Goal: Task Accomplishment & Management: Use online tool/utility

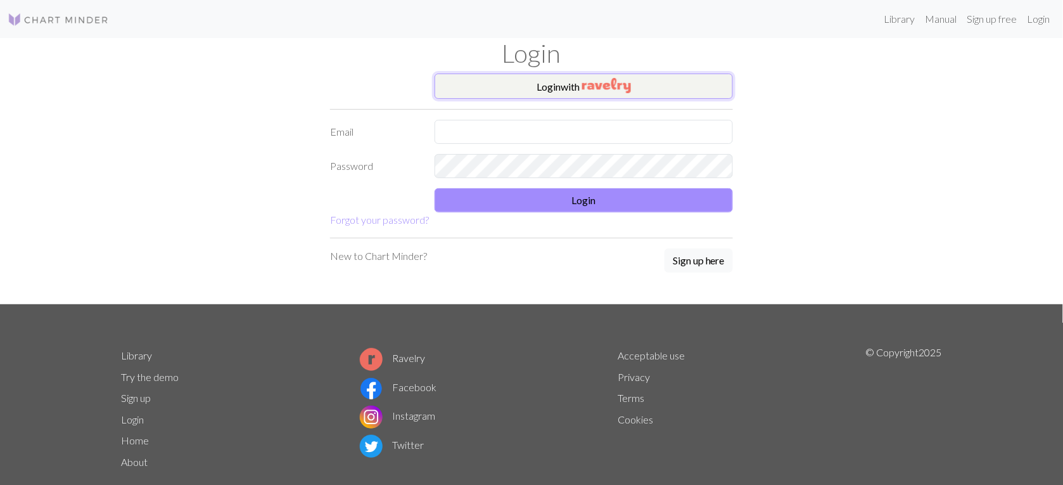
click at [667, 92] on button "Login with" at bounding box center [584, 86] width 298 height 25
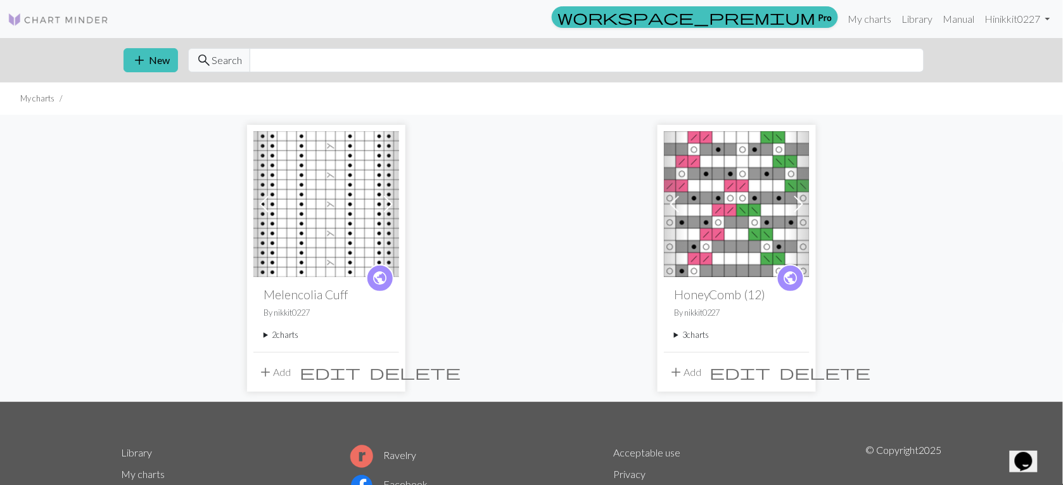
click at [387, 375] on span "delete" at bounding box center [414, 372] width 91 height 18
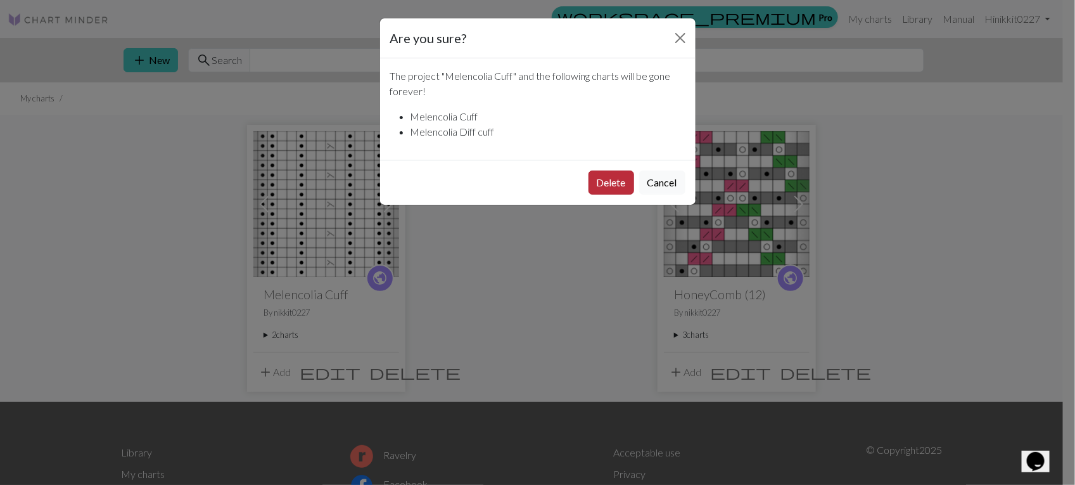
click at [606, 193] on button "Delete" at bounding box center [612, 182] width 46 height 24
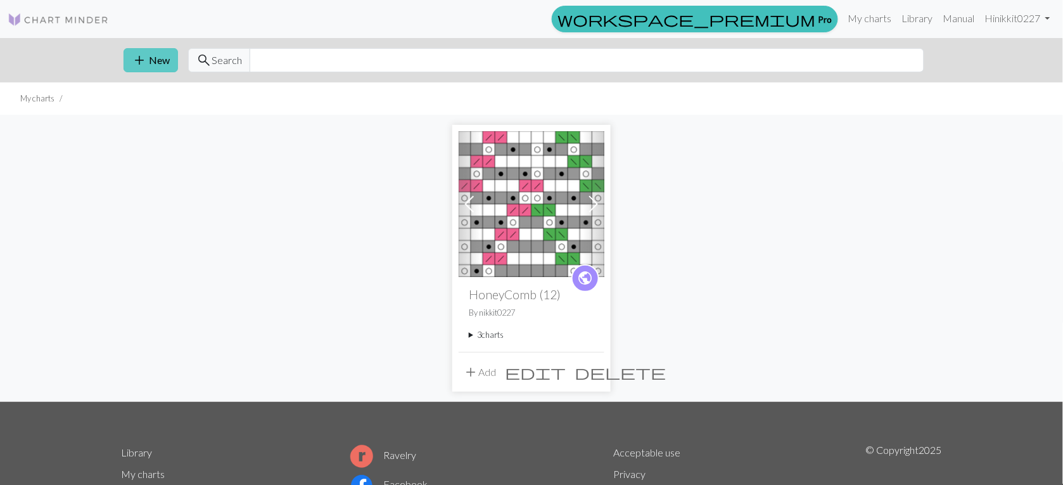
click at [144, 57] on span "add" at bounding box center [139, 60] width 15 height 18
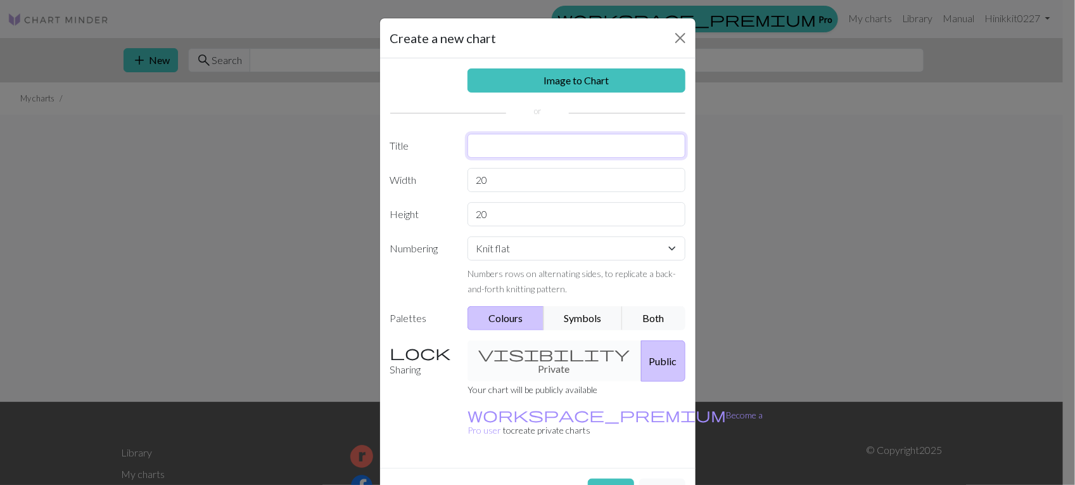
click at [539, 138] on input "text" at bounding box center [577, 146] width 218 height 24
type input "Herpetology Cuff"
type input "16"
select select "round"
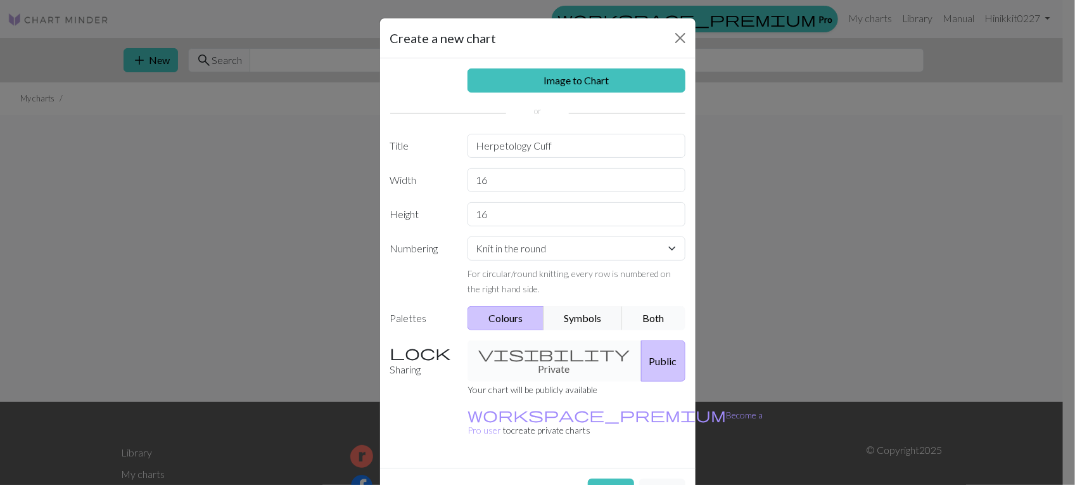
click at [641, 320] on button "Both" at bounding box center [653, 318] width 63 height 24
click at [603, 478] on button "Create" at bounding box center [611, 490] width 46 height 24
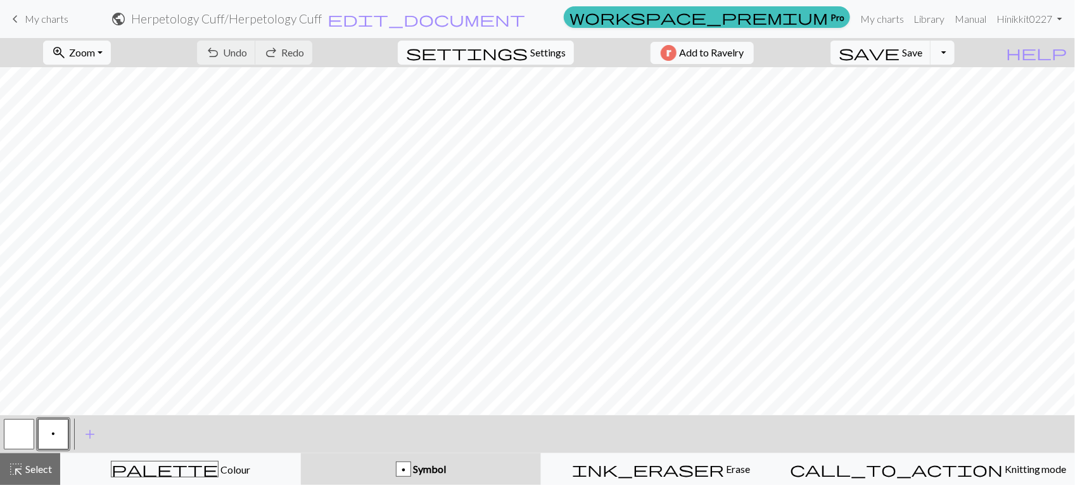
click at [549, 59] on span "Settings" at bounding box center [547, 52] width 35 height 15
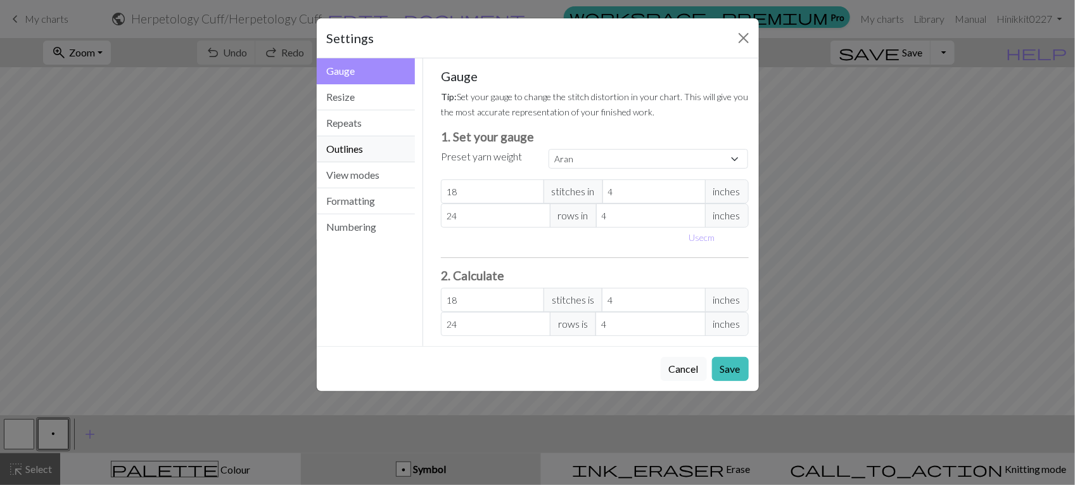
click at [338, 157] on button "Outlines" at bounding box center [366, 149] width 99 height 26
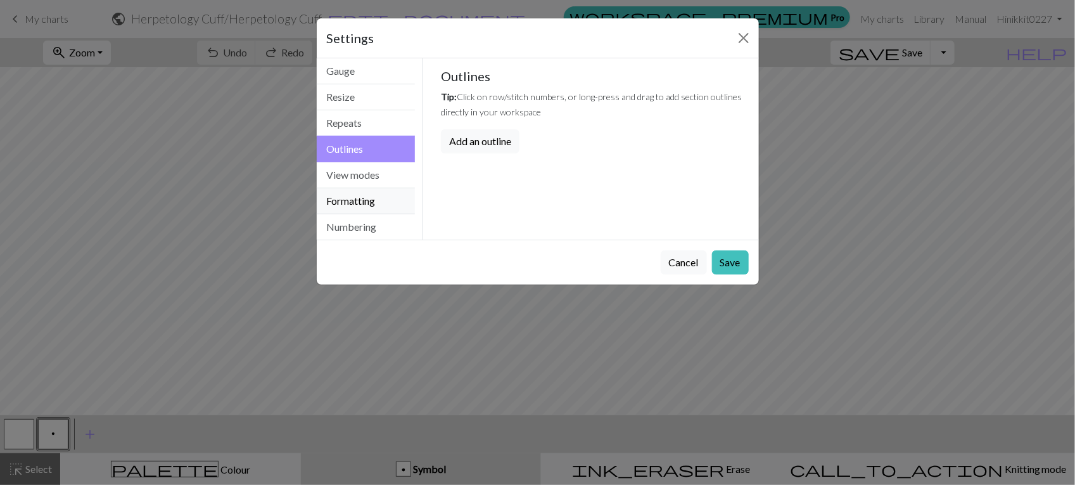
click at [369, 207] on button "Formatting" at bounding box center [366, 201] width 99 height 26
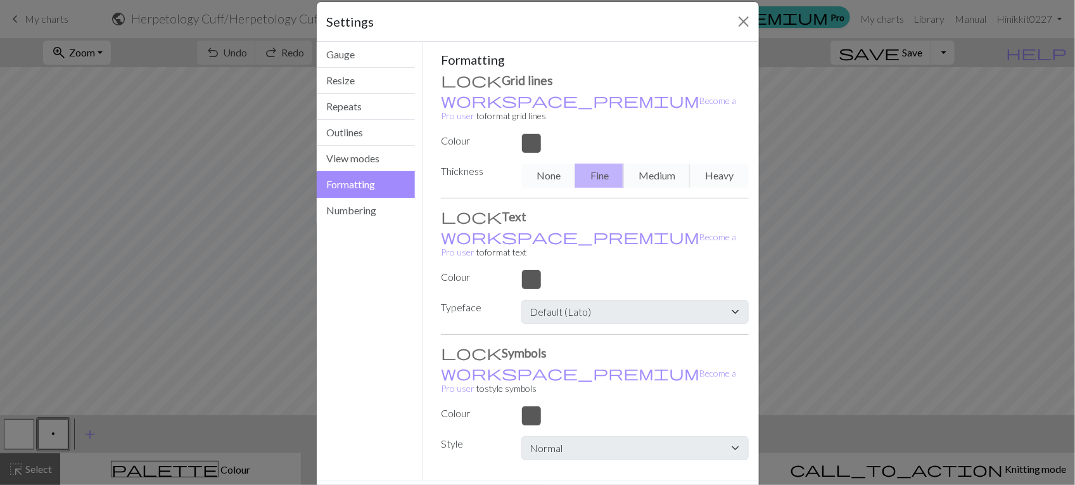
scroll to position [32, 0]
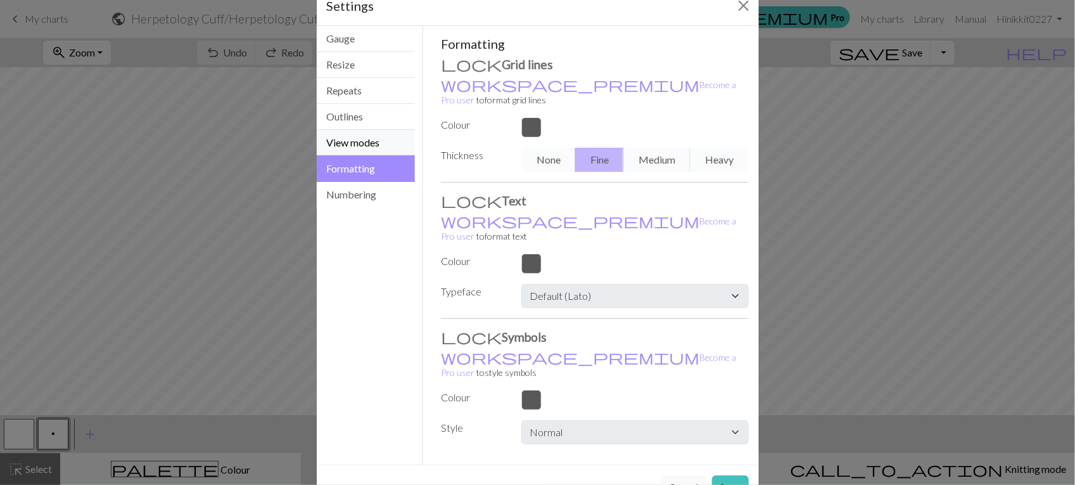
click at [361, 147] on button "View modes" at bounding box center [366, 143] width 99 height 26
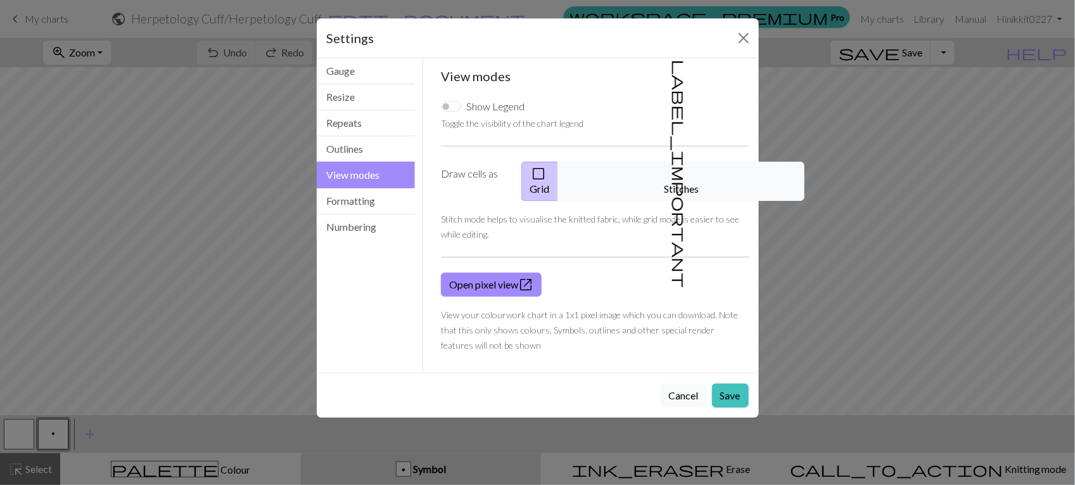
scroll to position [0, 0]
click at [371, 209] on button "Formatting" at bounding box center [366, 201] width 99 height 26
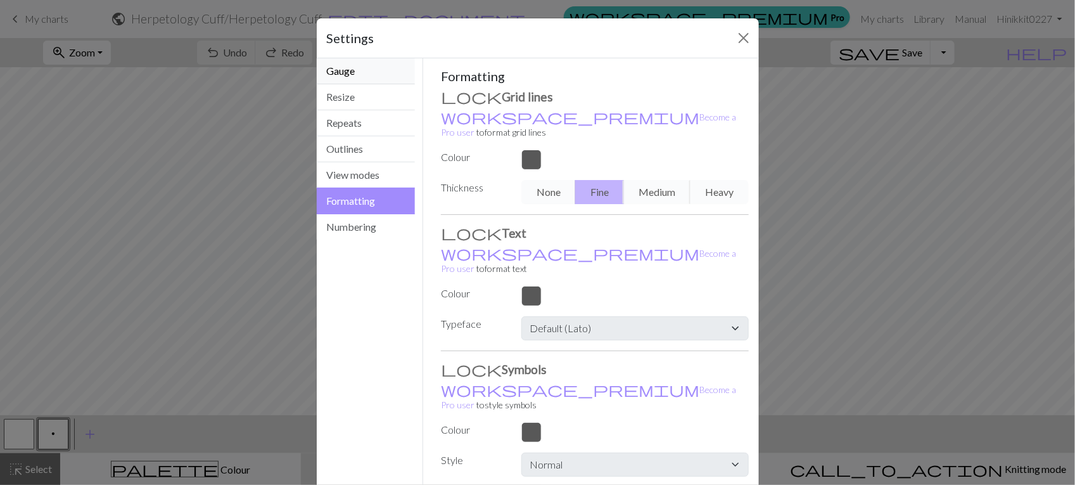
click at [345, 70] on button "Gauge" at bounding box center [366, 71] width 99 height 26
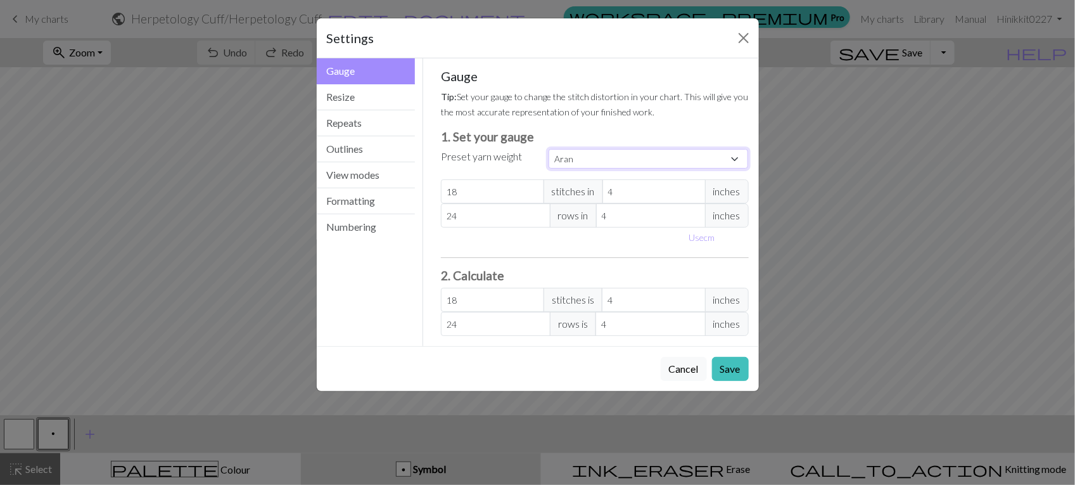
click at [741, 158] on select "Custom Square Lace Light Fingering Fingering Sport Double knit Worsted Aran Bul…" at bounding box center [649, 159] width 200 height 20
select select "lightfingering"
click at [549, 149] on select "Custom Square Lace Light Fingering Fingering Sport Double knit Worsted Aran Bul…" at bounding box center [649, 159] width 200 height 20
type input "32"
type input "38"
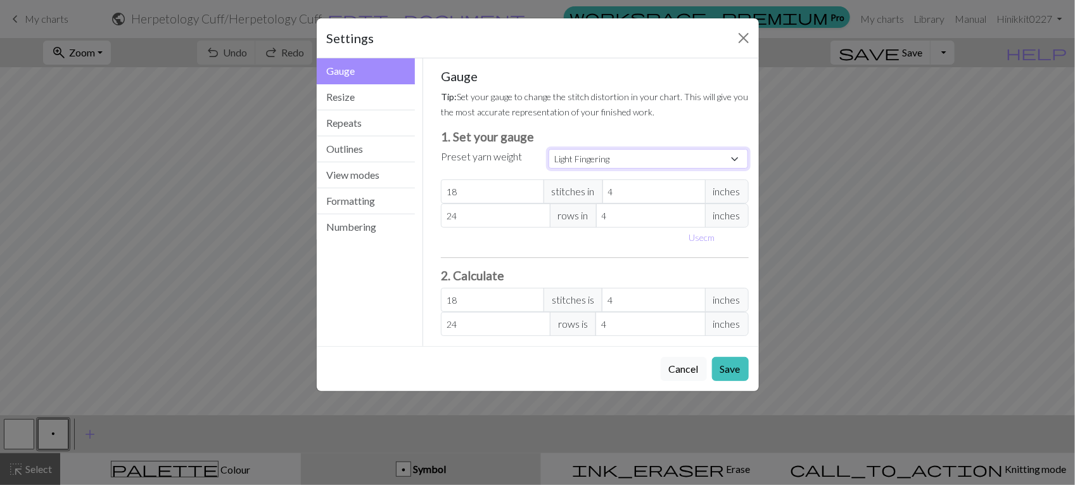
type input "32"
type input "38"
click at [745, 369] on button "Save" at bounding box center [730, 369] width 37 height 24
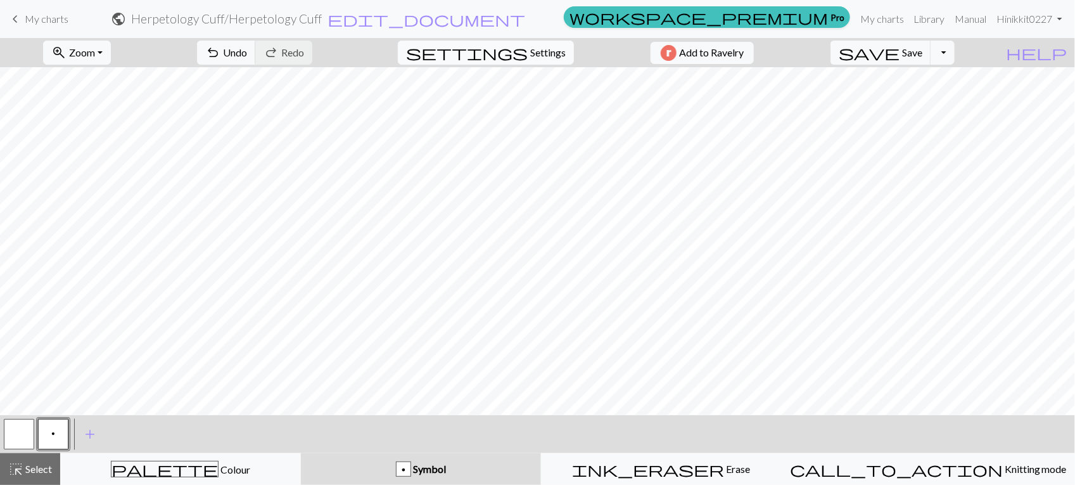
click at [512, 49] on span "settings" at bounding box center [467, 53] width 122 height 18
select select "lightfingering"
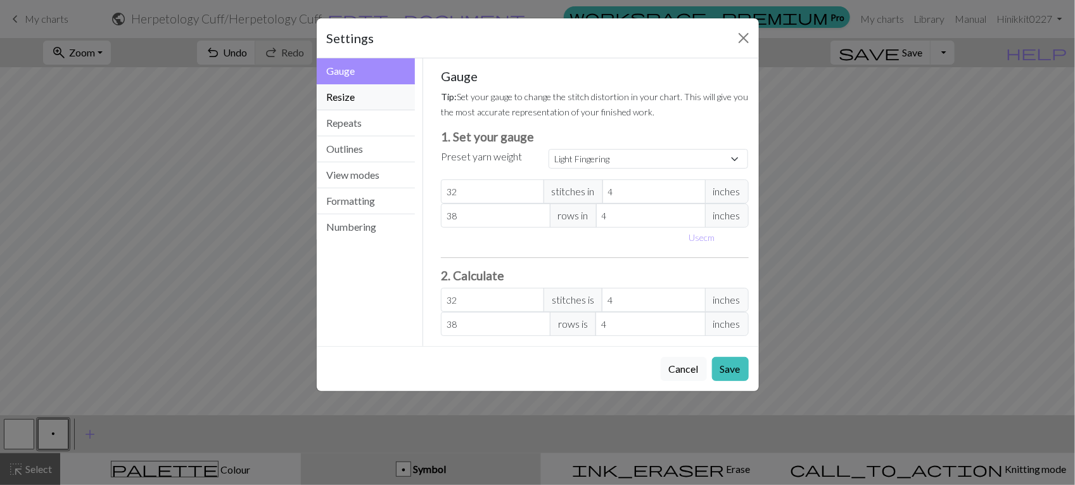
click at [341, 92] on button "Resize" at bounding box center [366, 97] width 99 height 26
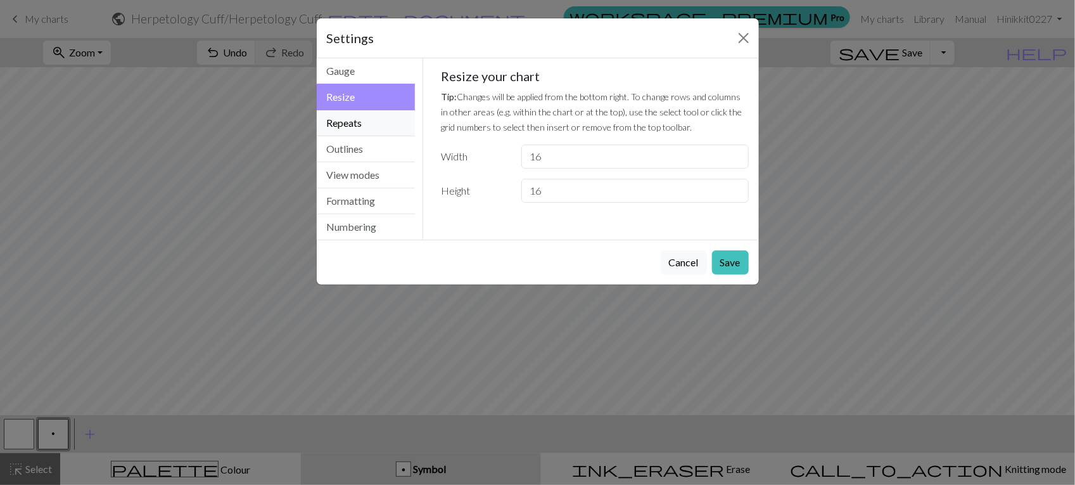
click at [350, 119] on button "Repeats" at bounding box center [366, 123] width 99 height 26
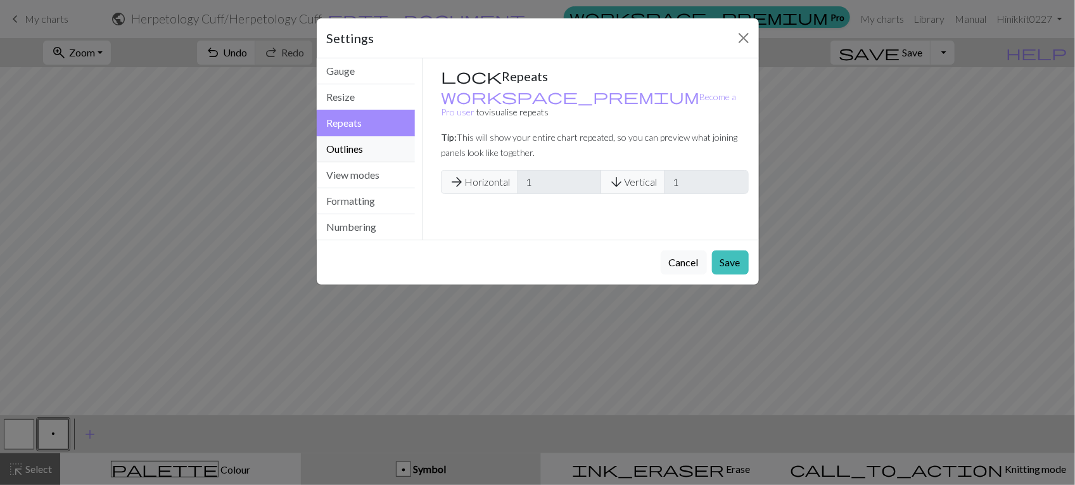
click at [352, 144] on button "Outlines" at bounding box center [366, 149] width 99 height 26
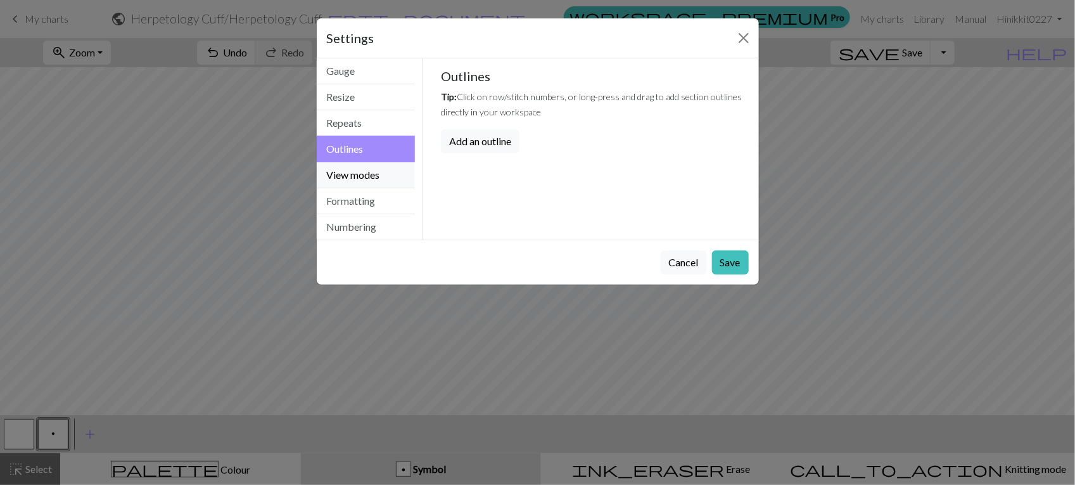
click at [349, 169] on button "View modes" at bounding box center [366, 175] width 99 height 26
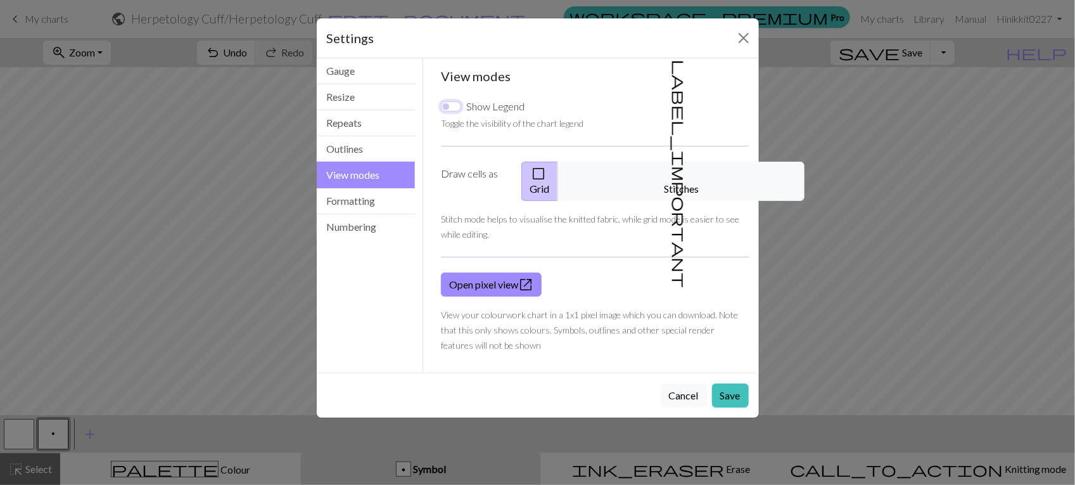
click at [450, 106] on input "Show Legend" at bounding box center [451, 106] width 20 height 10
checkbox input "false"
click at [384, 195] on button "Formatting" at bounding box center [366, 201] width 99 height 26
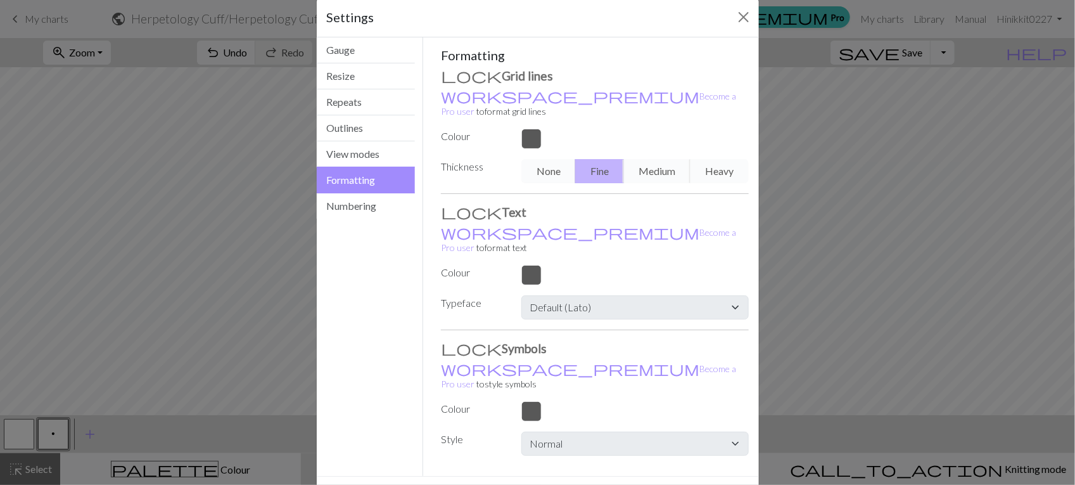
scroll to position [32, 0]
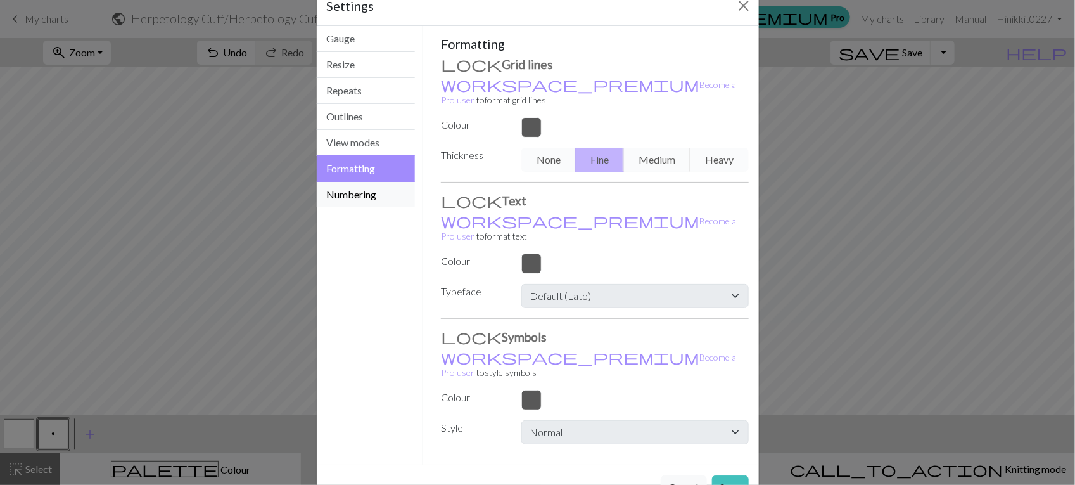
click at [366, 200] on button "Numbering" at bounding box center [366, 194] width 99 height 25
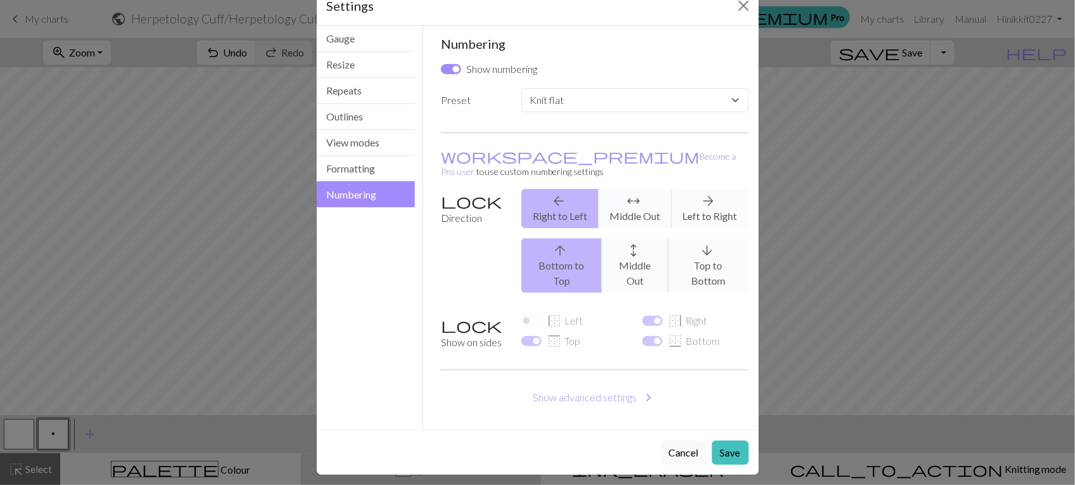
scroll to position [13, 0]
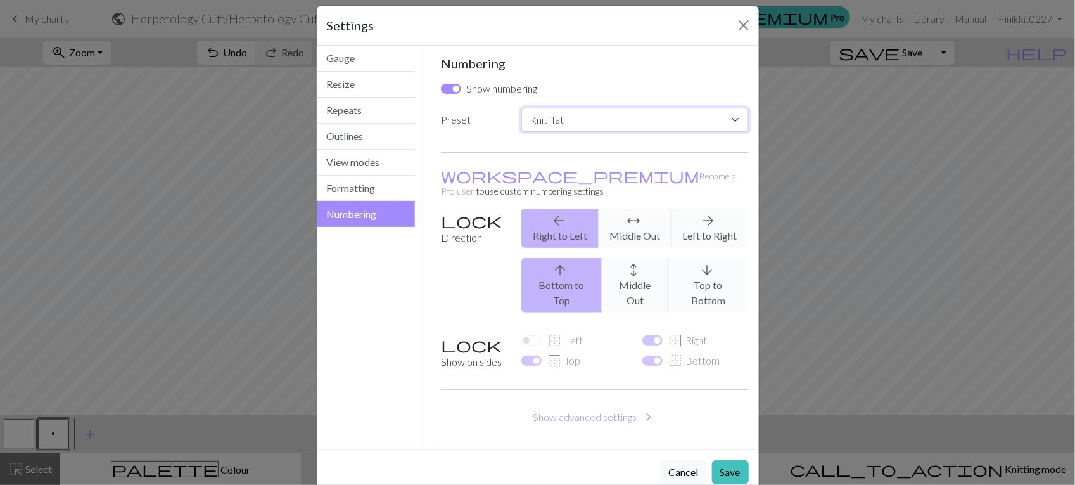
click at [596, 120] on select "Custom Knit flat Knit in the round Lace knitting Cross stitch" at bounding box center [635, 120] width 227 height 24
select select "round"
click at [522, 108] on select "Custom Knit flat Knit in the round Lace knitting Cross stitch" at bounding box center [635, 120] width 227 height 24
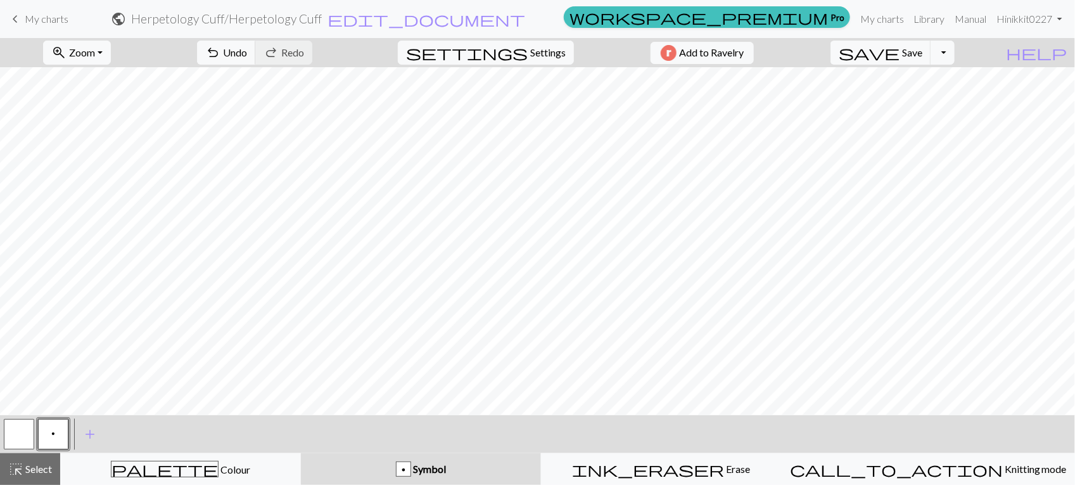
click at [51, 431] on span "p" at bounding box center [53, 433] width 4 height 10
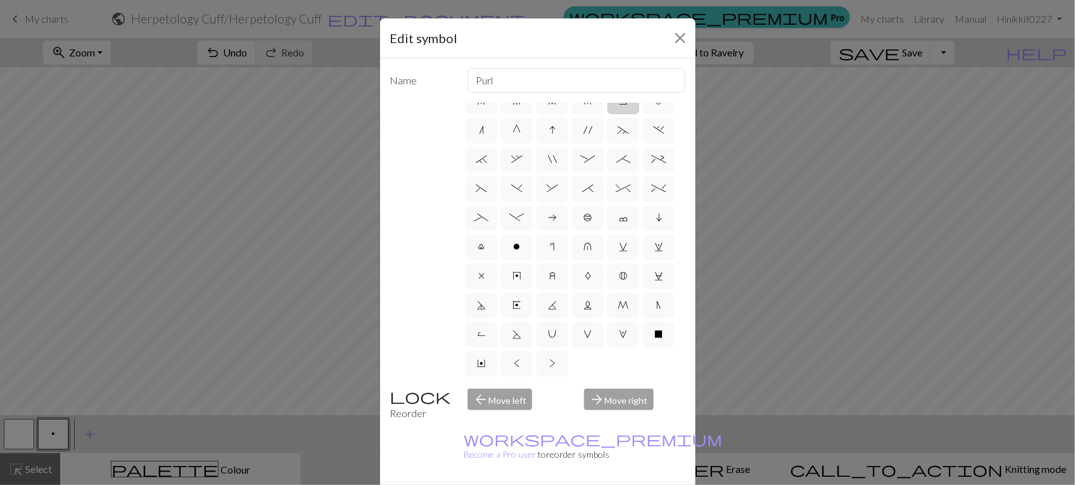
scroll to position [219, 0]
click at [514, 241] on span "o" at bounding box center [517, 246] width 7 height 10
click at [514, 371] on input "o" at bounding box center [518, 375] width 8 height 8
radio input "true"
type input "purl"
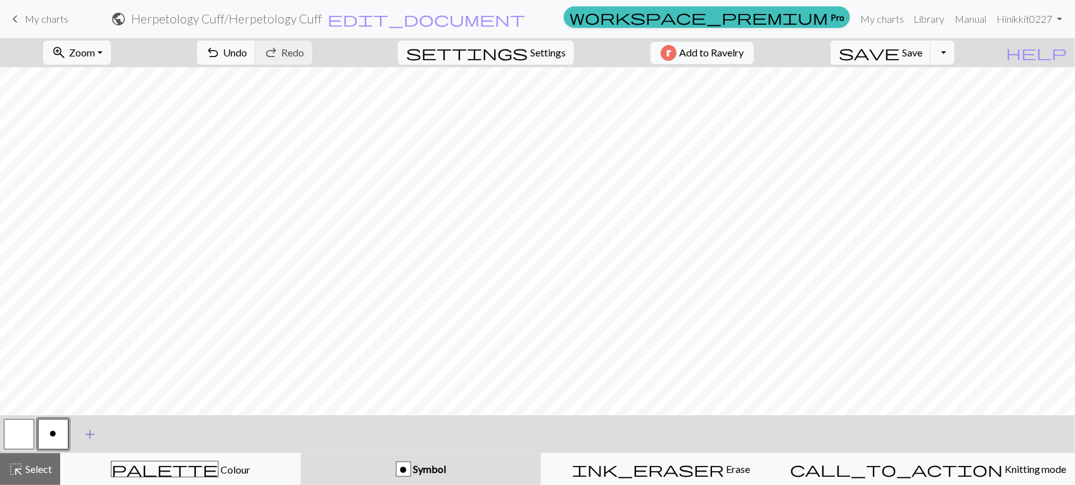
click at [93, 437] on span "add" at bounding box center [89, 434] width 15 height 18
click at [93, 432] on button "button" at bounding box center [87, 434] width 30 height 30
click at [87, 434] on button "button" at bounding box center [87, 434] width 30 height 30
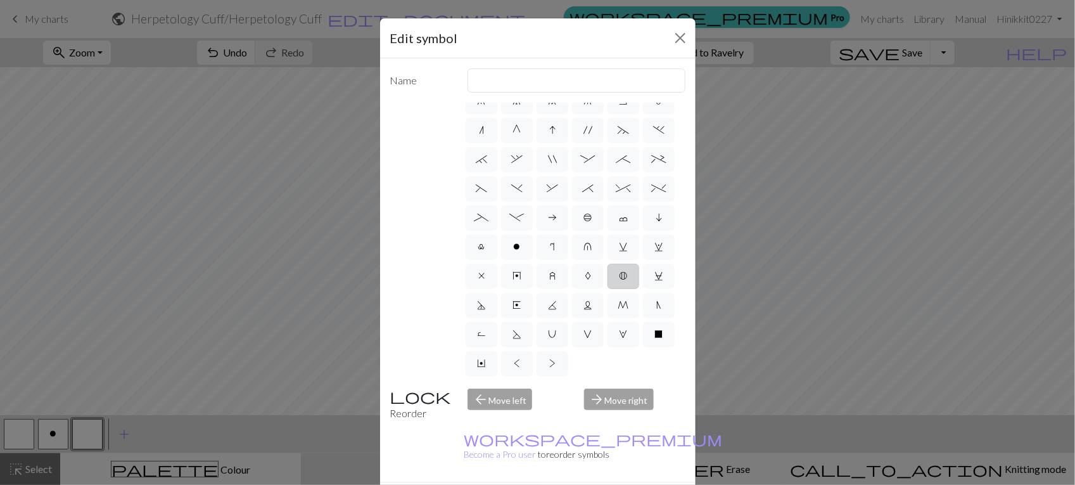
scroll to position [141, 0]
click at [568, 201] on label "&" at bounding box center [553, 188] width 32 height 25
click at [555, 313] on input "&" at bounding box center [551, 317] width 8 height 8
radio input "true"
type input "left part of right 3+ stitch cable, wyib"
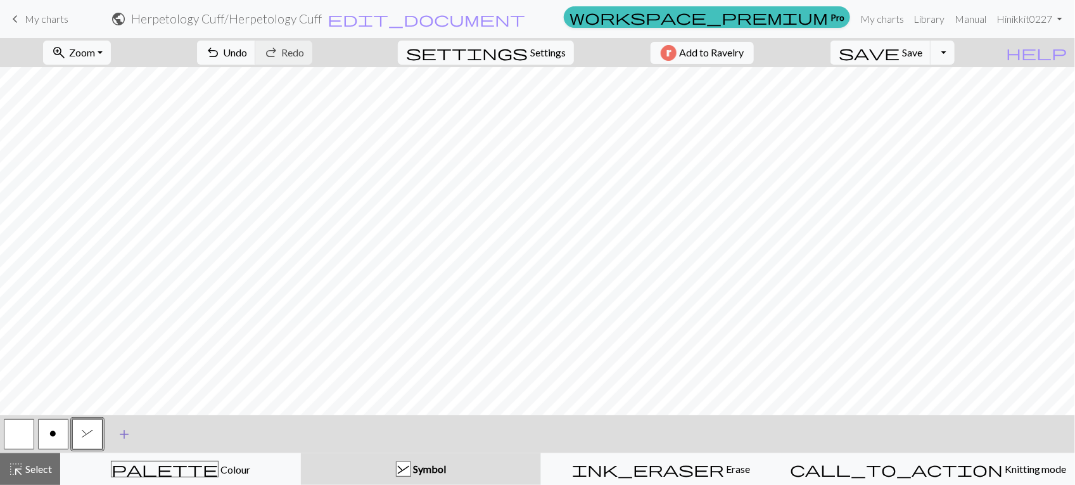
click at [122, 438] on span "add" at bounding box center [124, 434] width 15 height 18
click at [130, 434] on button "button" at bounding box center [121, 434] width 30 height 30
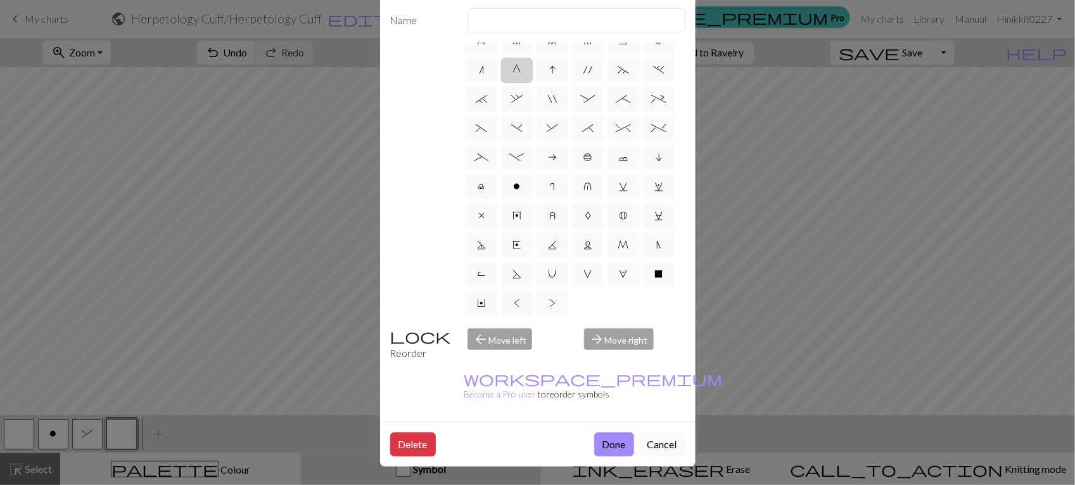
scroll to position [158, 0]
click at [572, 141] on label "*" at bounding box center [588, 128] width 32 height 25
click at [582, 253] on input "*" at bounding box center [586, 257] width 8 height 8
radio input "true"
type input "right part of right 3+ stitch cable, wyib"
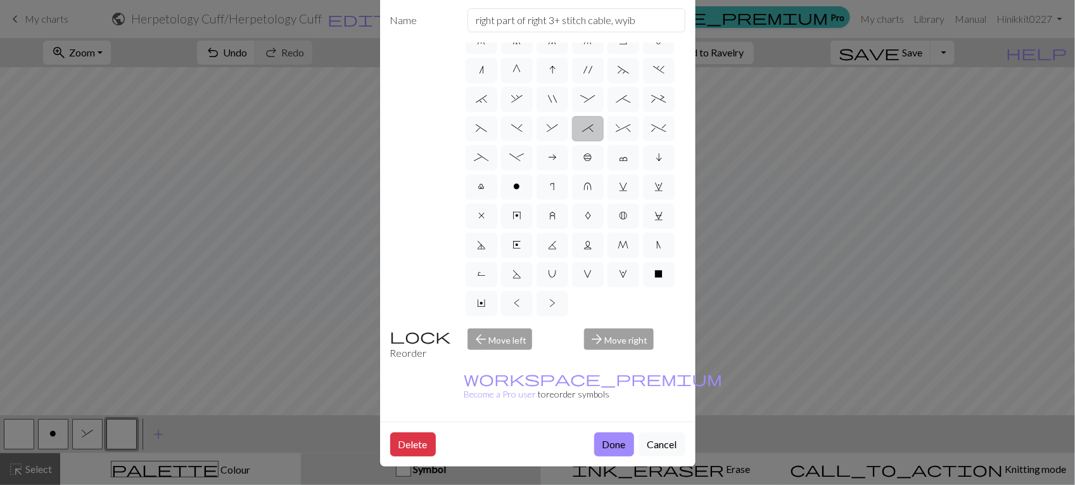
scroll to position [79, 0]
click at [596, 432] on button "Done" at bounding box center [614, 444] width 40 height 24
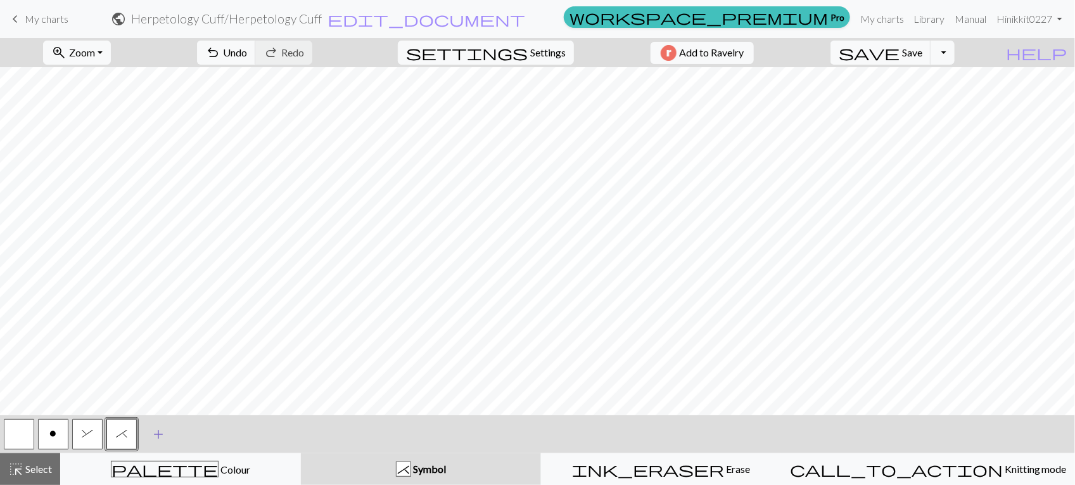
click at [154, 428] on span "add" at bounding box center [158, 434] width 15 height 18
click at [193, 429] on span "add" at bounding box center [192, 434] width 15 height 18
click at [156, 435] on button "button" at bounding box center [156, 434] width 30 height 30
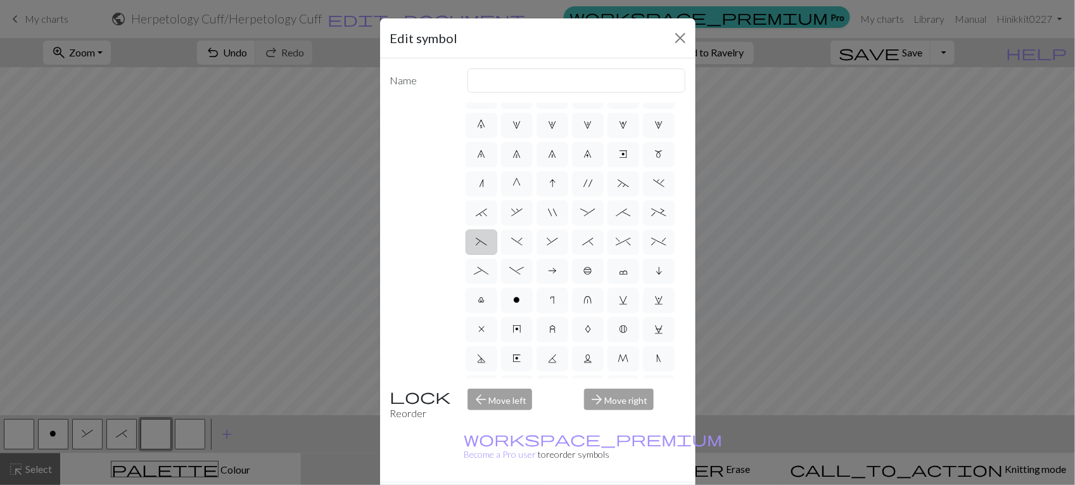
click at [487, 247] on span "(" at bounding box center [481, 241] width 11 height 10
click at [484, 313] on input "(" at bounding box center [480, 317] width 8 height 8
radio input "true"
type input "left part of left 3+ stitch cable, wyif"
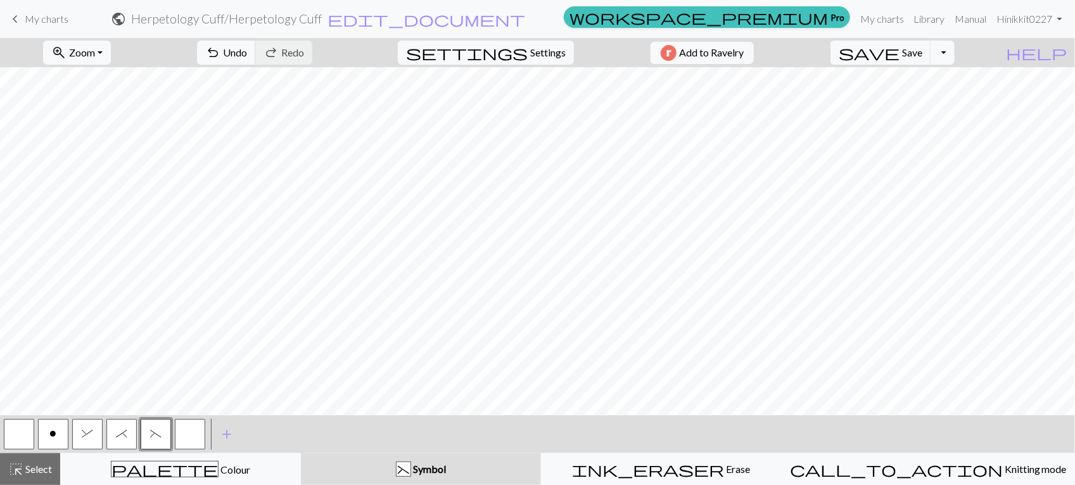
click at [187, 431] on button "button" at bounding box center [190, 434] width 30 height 30
click at [186, 428] on button "button" at bounding box center [190, 434] width 30 height 30
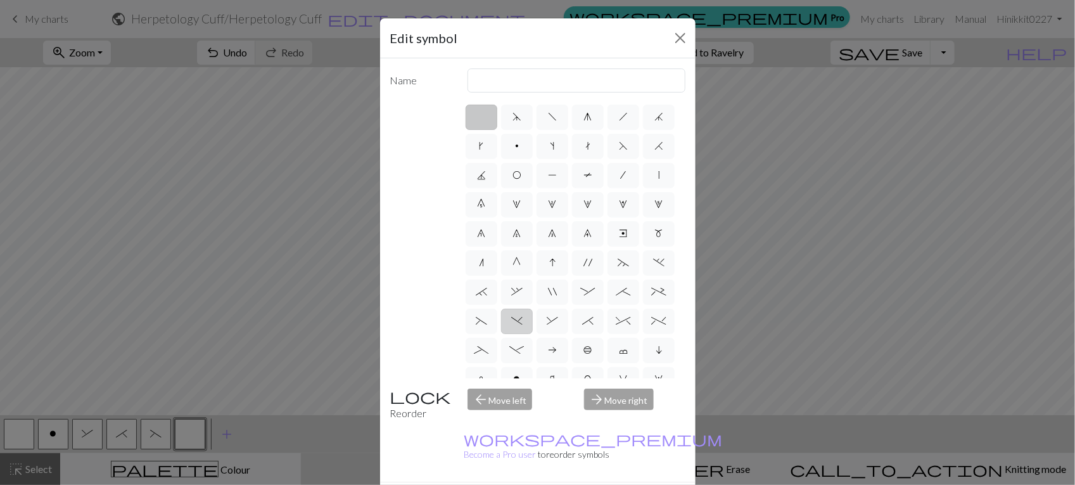
click at [533, 334] on label ")" at bounding box center [517, 321] width 32 height 25
click at [520, 321] on input ")" at bounding box center [515, 317] width 8 height 8
radio input "true"
type input "right part of left 3+ stitch cable, wyif"
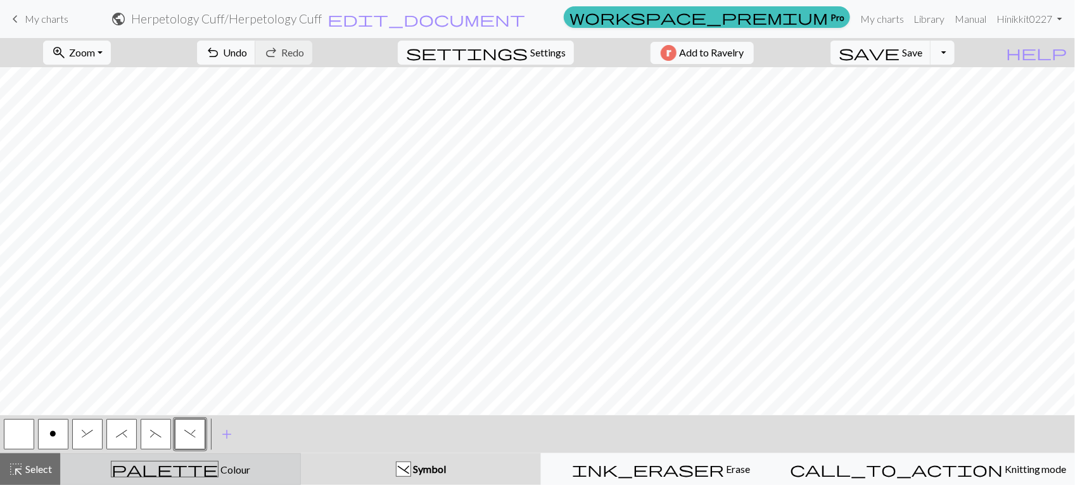
click at [223, 477] on div "palette Colour Colour" at bounding box center [180, 469] width 224 height 16
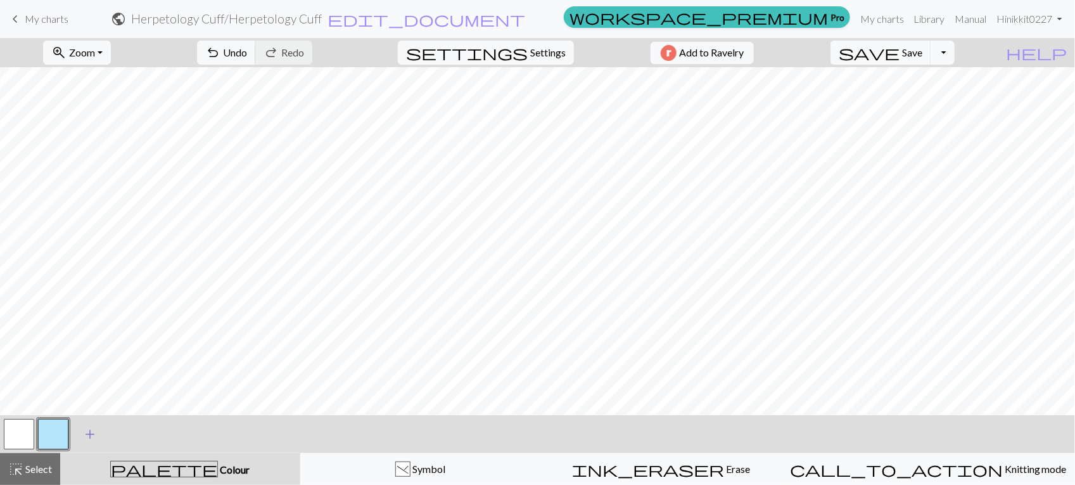
click at [86, 430] on span "add" at bounding box center [89, 434] width 15 height 18
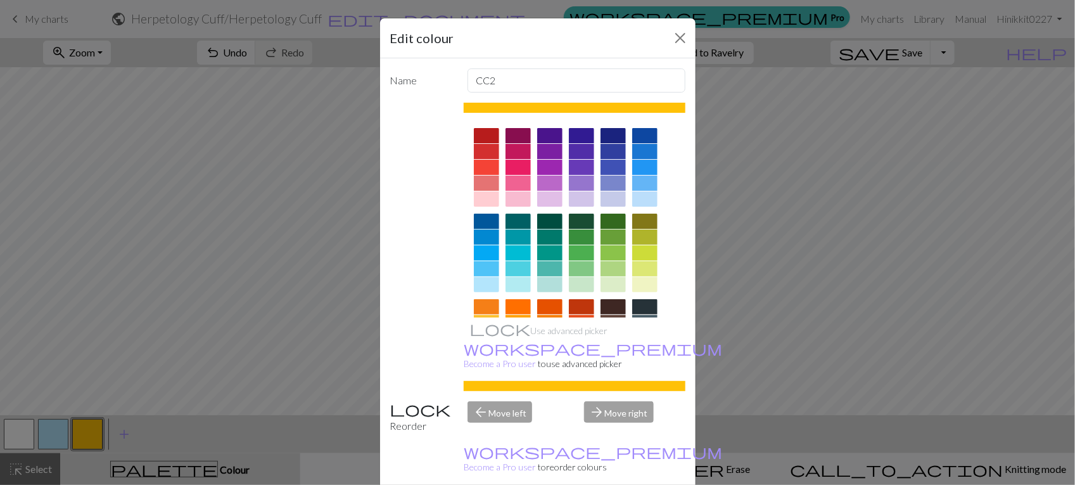
click at [60, 428] on div "Edit colour Name CC2 Use advanced picker workspace_premium Become a Pro user to…" at bounding box center [537, 242] width 1075 height 485
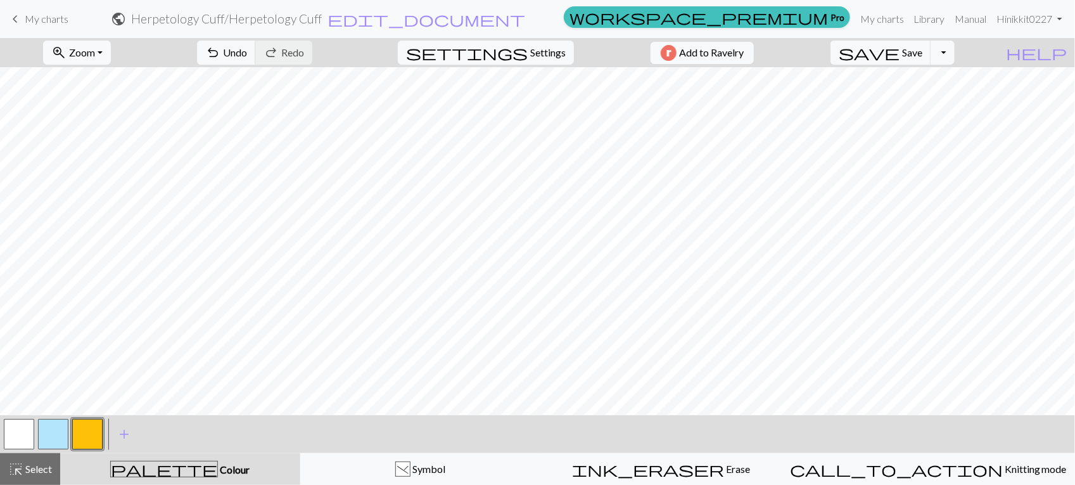
click at [48, 436] on button "button" at bounding box center [53, 434] width 30 height 30
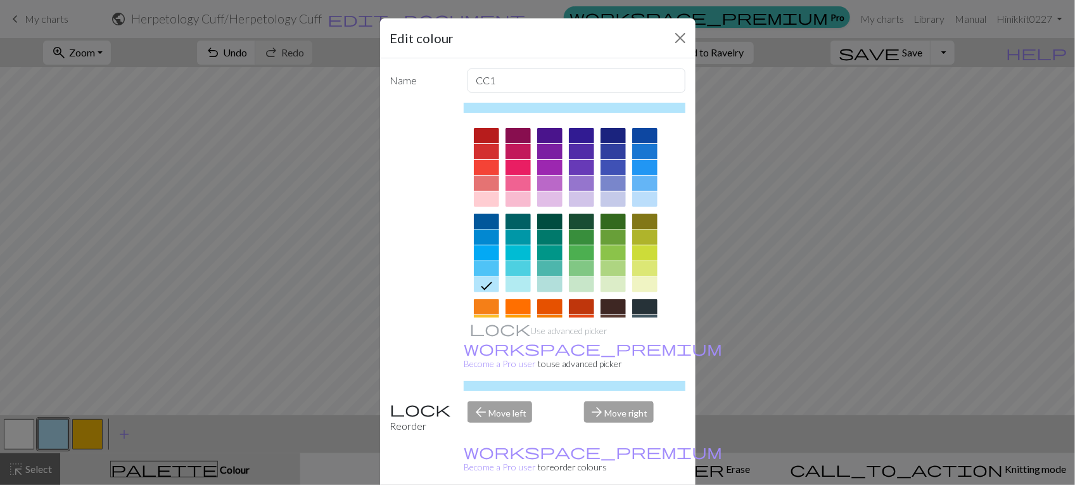
click at [523, 179] on div at bounding box center [518, 183] width 25 height 15
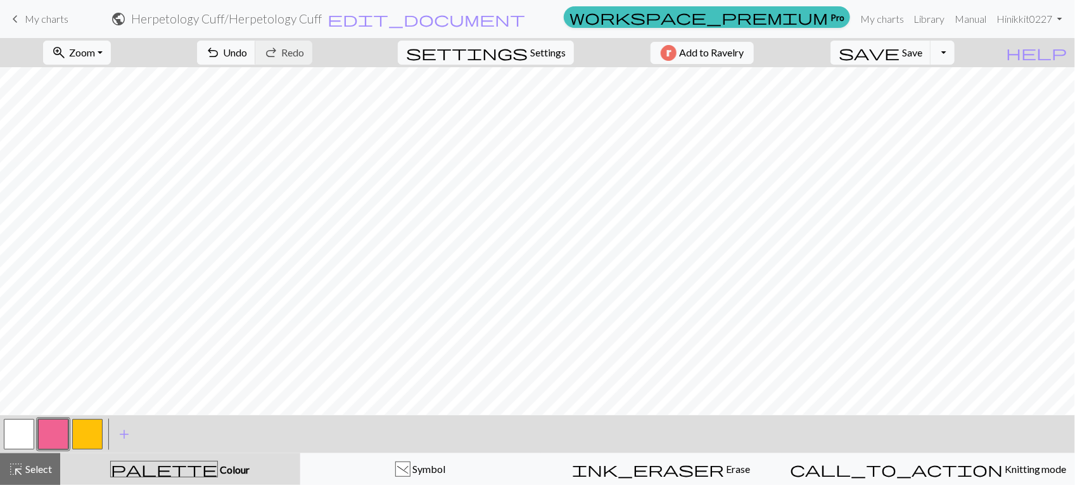
click at [90, 435] on button "button" at bounding box center [87, 434] width 30 height 30
click at [93, 435] on button "button" at bounding box center [87, 434] width 30 height 30
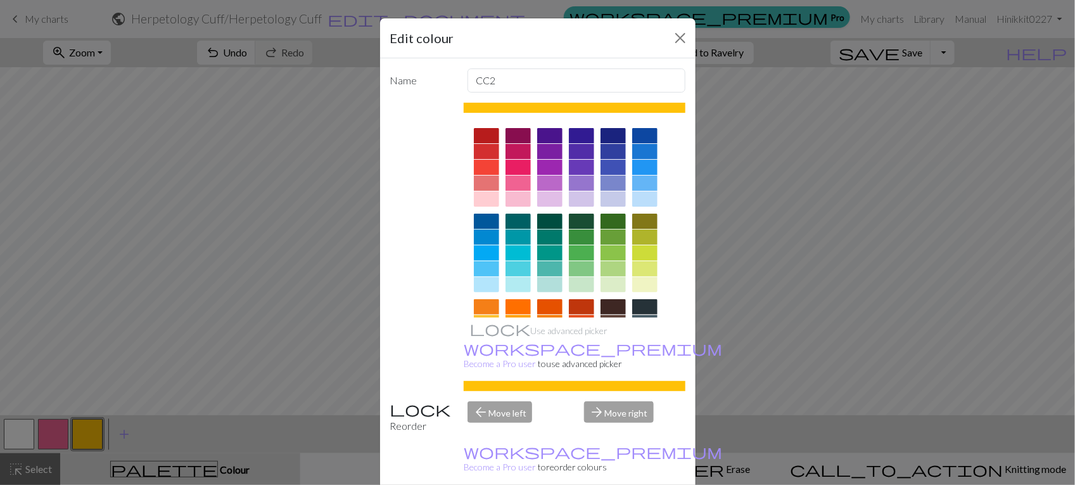
click at [582, 255] on div at bounding box center [581, 252] width 25 height 15
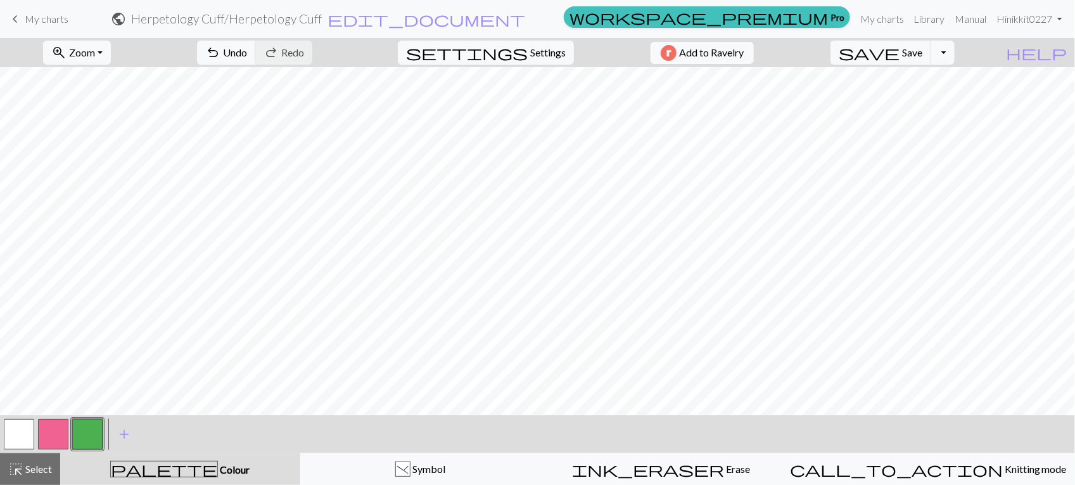
click at [22, 438] on button "button" at bounding box center [19, 434] width 30 height 30
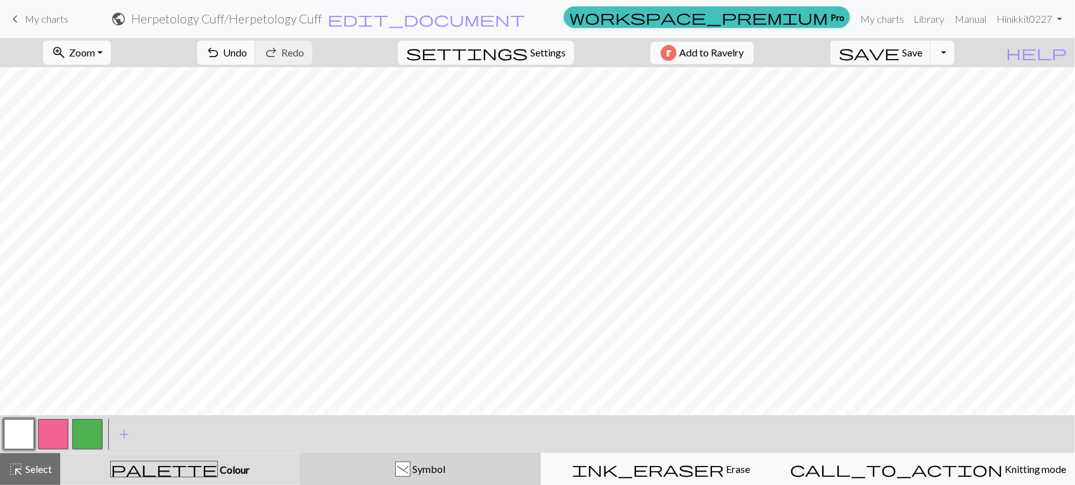
click at [446, 471] on span "Symbol" at bounding box center [428, 469] width 35 height 12
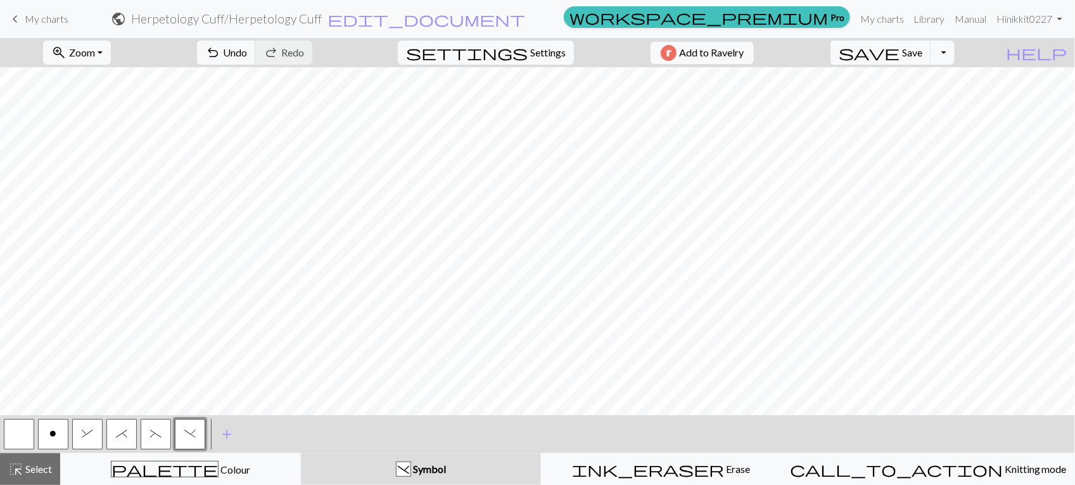
click at [56, 423] on button "o" at bounding box center [53, 434] width 30 height 30
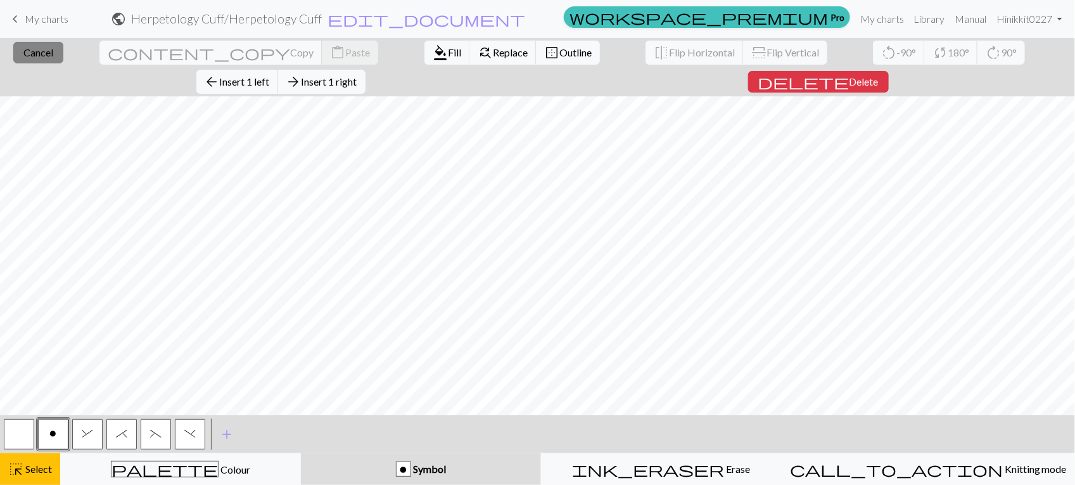
click at [23, 56] on span "Cancel" at bounding box center [38, 52] width 30 height 12
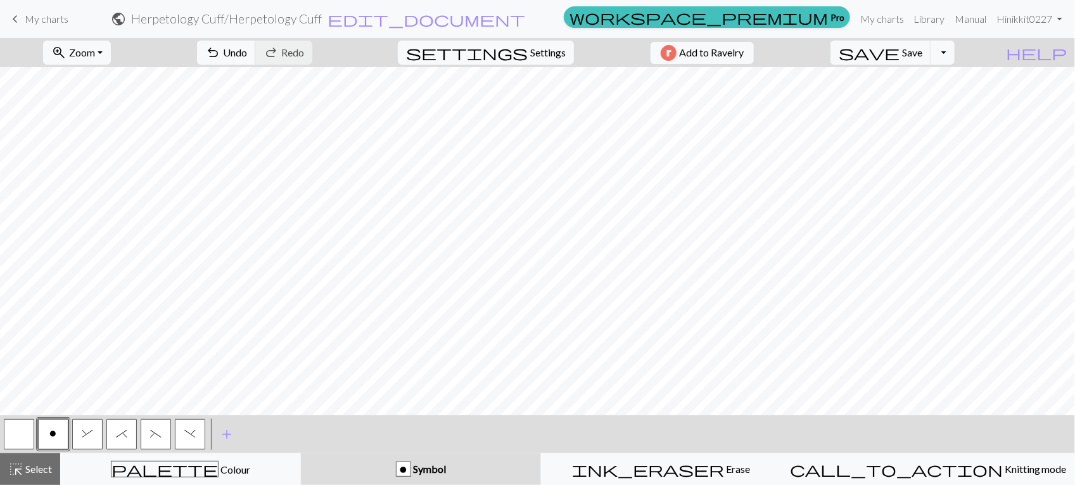
click at [80, 442] on button "&" at bounding box center [87, 434] width 30 height 30
click at [247, 57] on span "Undo" at bounding box center [235, 52] width 24 height 12
click at [127, 440] on button "*" at bounding box center [121, 434] width 30 height 30
click at [146, 439] on button "(" at bounding box center [156, 434] width 30 height 30
click at [256, 62] on button "undo Undo Undo" at bounding box center [226, 53] width 59 height 24
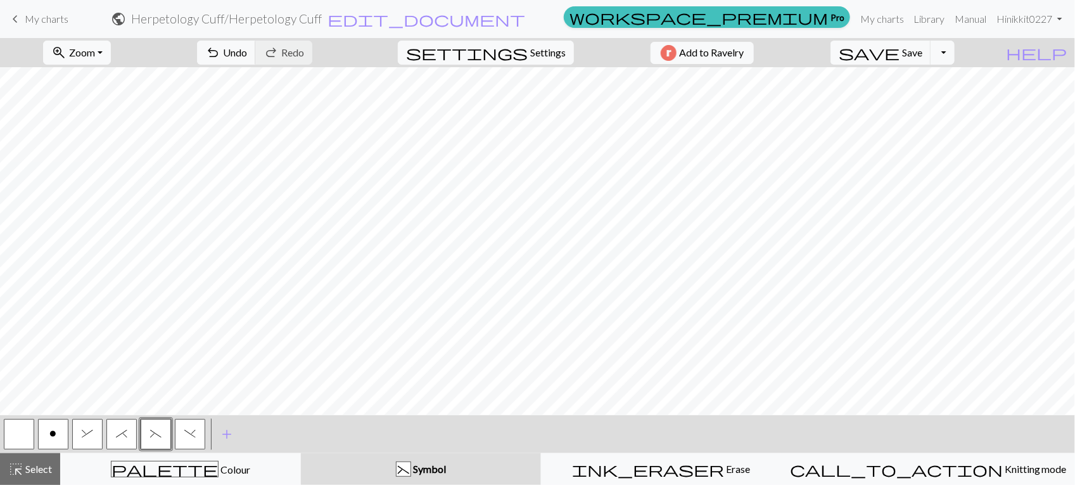
click at [195, 435] on button ")" at bounding box center [190, 434] width 30 height 30
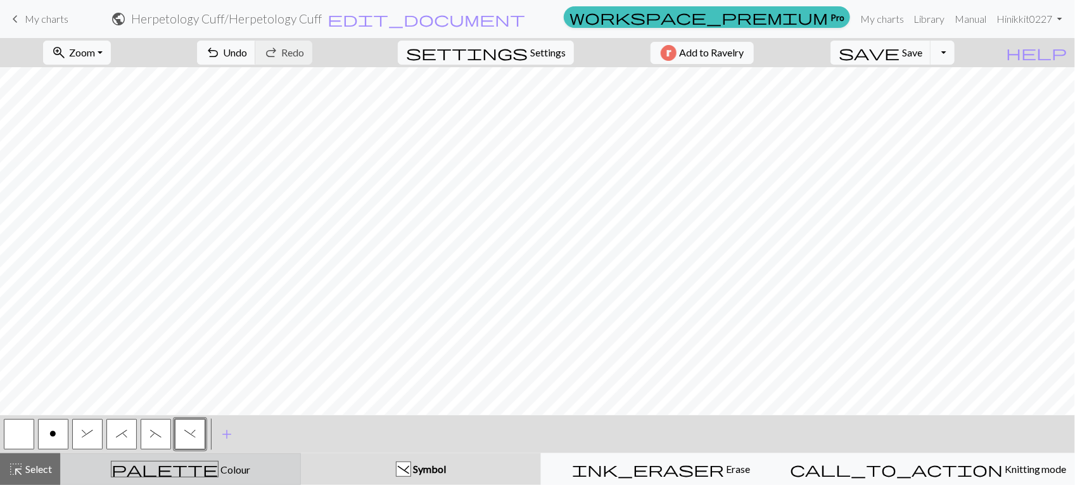
click at [143, 461] on div "palette Colour Colour" at bounding box center [180, 469] width 224 height 16
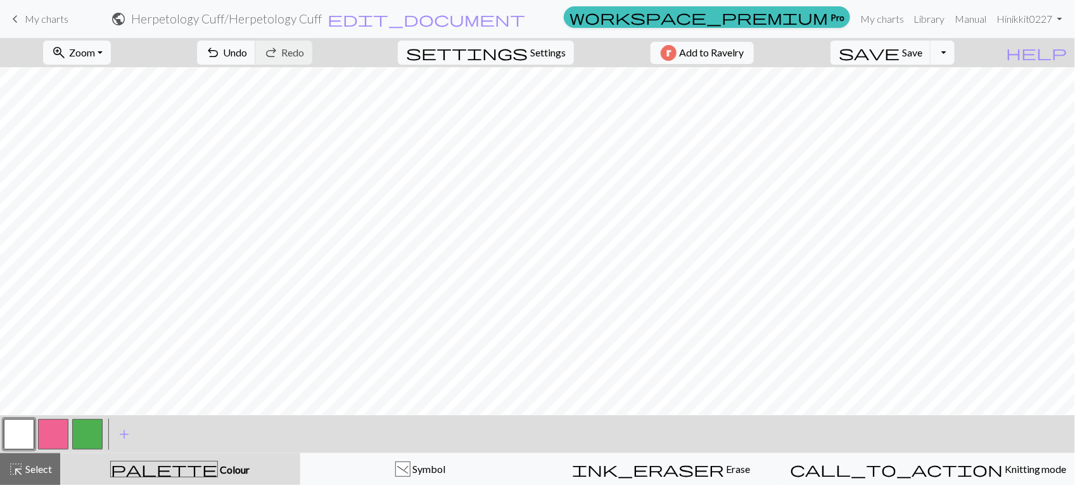
click at [52, 430] on button "button" at bounding box center [53, 434] width 30 height 30
click at [99, 440] on button "button" at bounding box center [87, 434] width 30 height 30
click at [27, 461] on div "highlight_alt Select Select" at bounding box center [30, 468] width 44 height 15
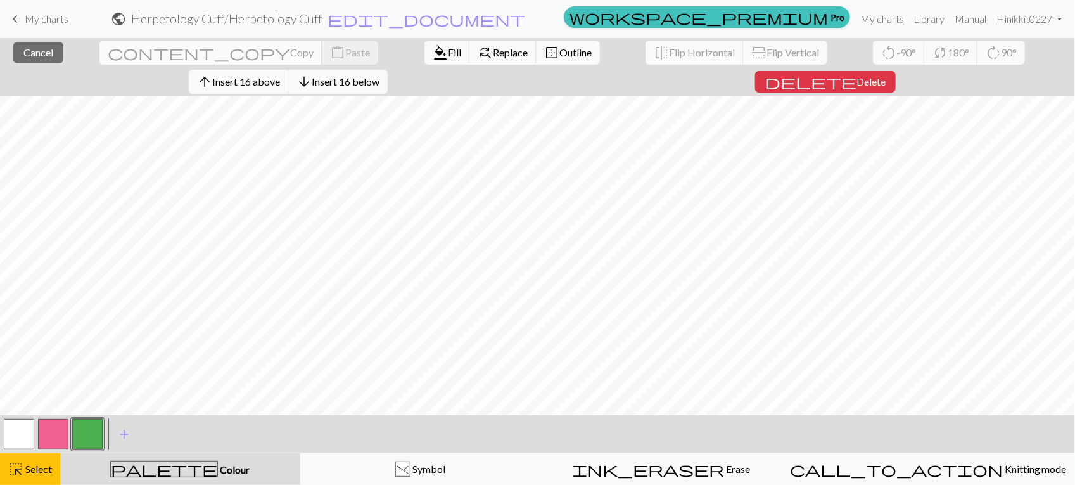
click at [110, 42] on button "content_copy Copy" at bounding box center [210, 53] width 223 height 24
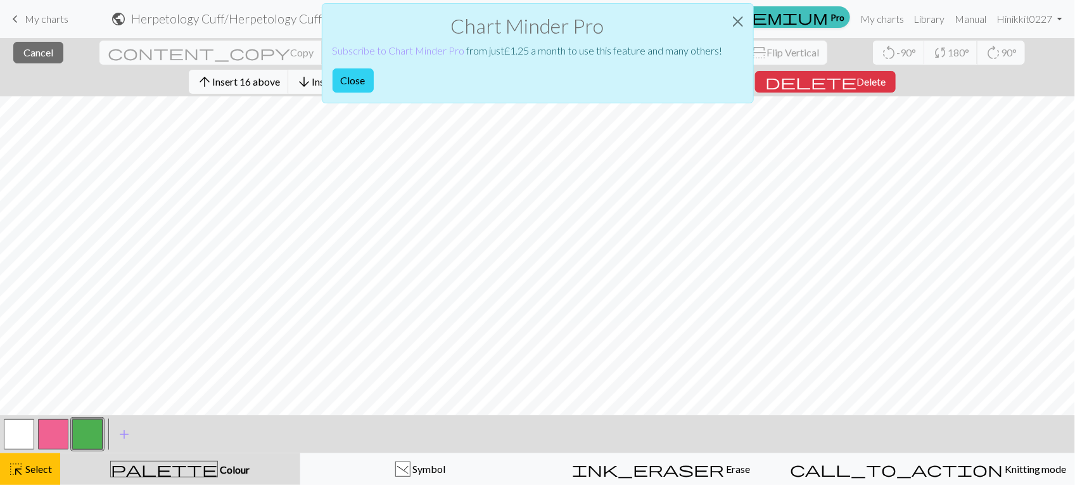
click at [359, 70] on button "Close" at bounding box center [353, 80] width 41 height 24
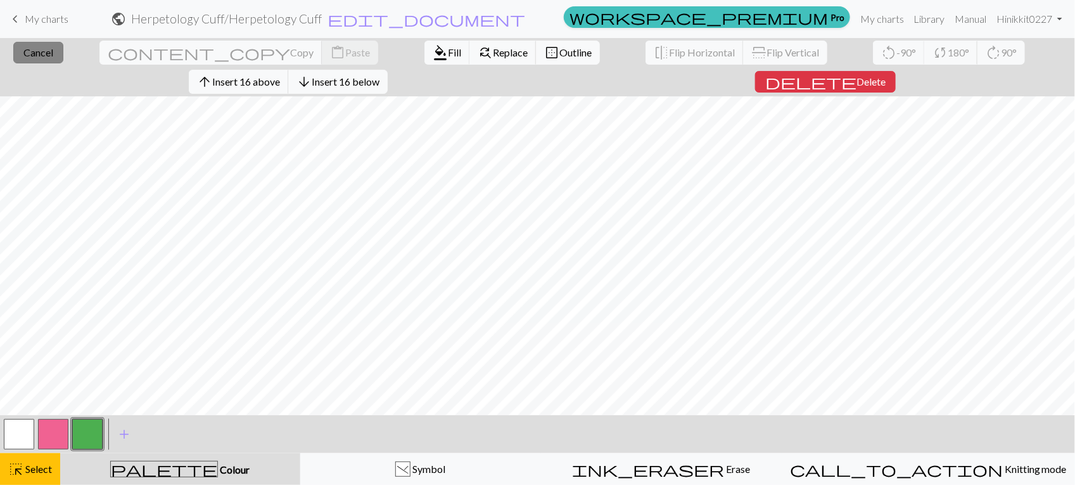
click at [25, 58] on button "close Cancel" at bounding box center [38, 53] width 50 height 22
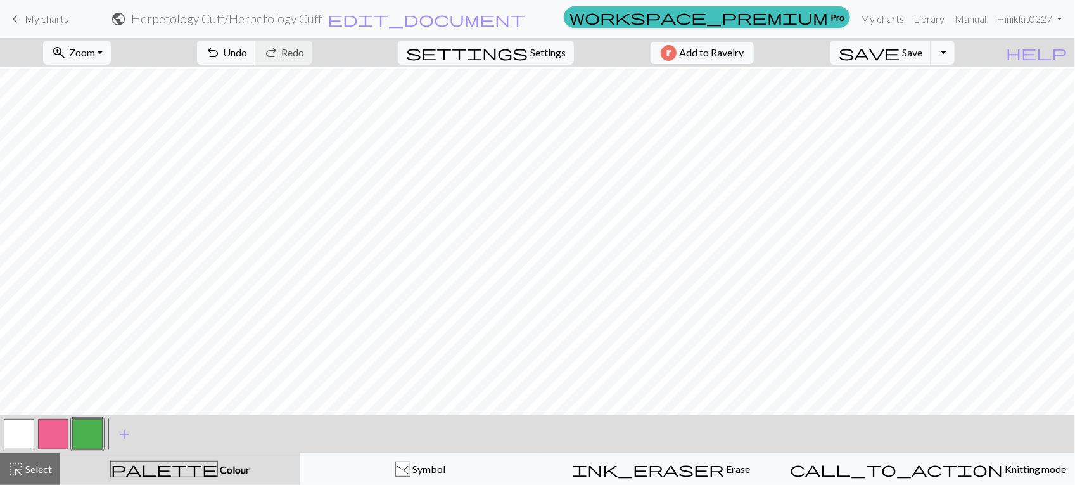
click at [955, 51] on button "Toggle Dropdown" at bounding box center [943, 53] width 24 height 24
click at [954, 78] on button "file_copy Save a copy" at bounding box center [849, 81] width 209 height 20
click at [923, 48] on span "Save" at bounding box center [912, 52] width 20 height 12
click at [955, 52] on button "Toggle Dropdown" at bounding box center [943, 53] width 24 height 24
click at [949, 77] on button "file_copy Save a copy" at bounding box center [849, 81] width 209 height 20
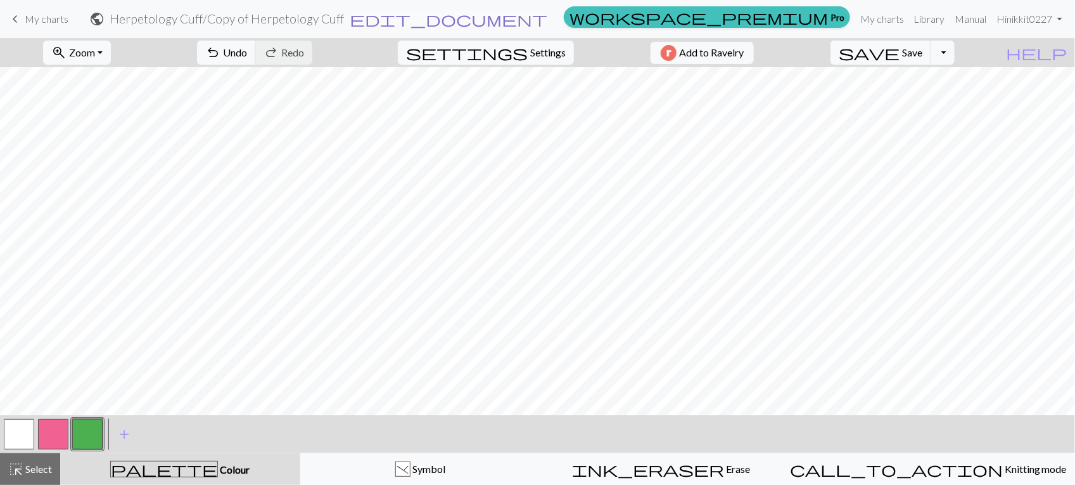
click at [548, 20] on span "edit_document" at bounding box center [449, 19] width 198 height 18
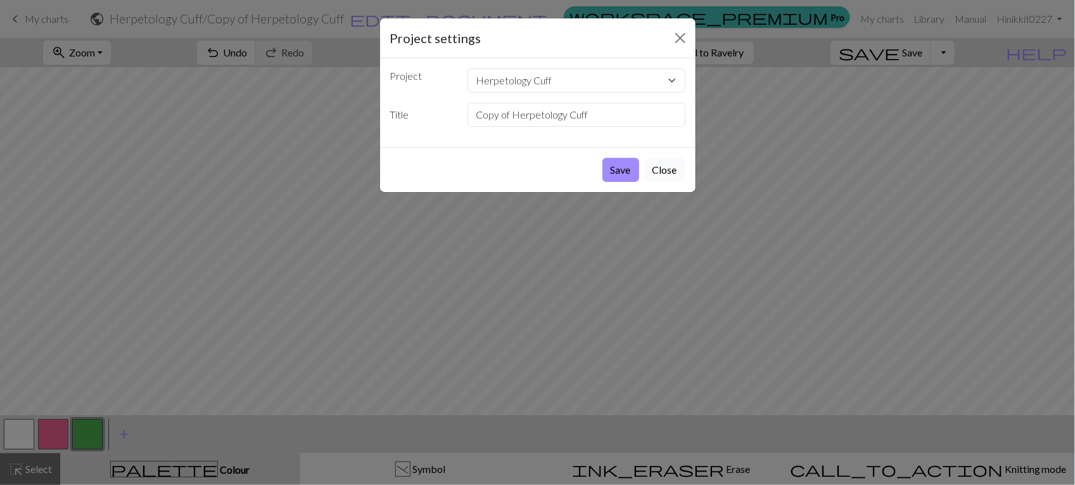
click at [663, 172] on button "Close" at bounding box center [665, 170] width 41 height 24
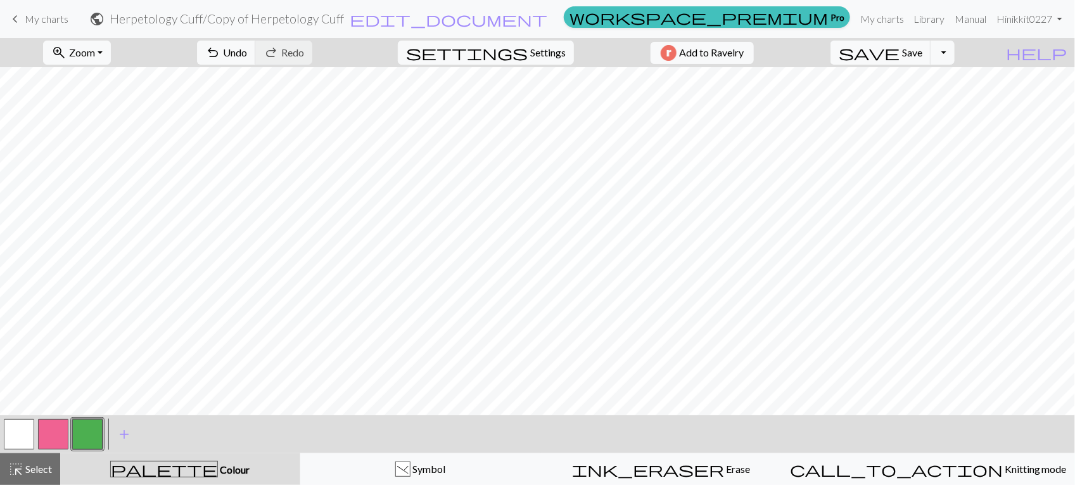
click at [344, 18] on h2 "Herpetology Cuff / Copy of Herpetology Cuff" at bounding box center [227, 18] width 234 height 15
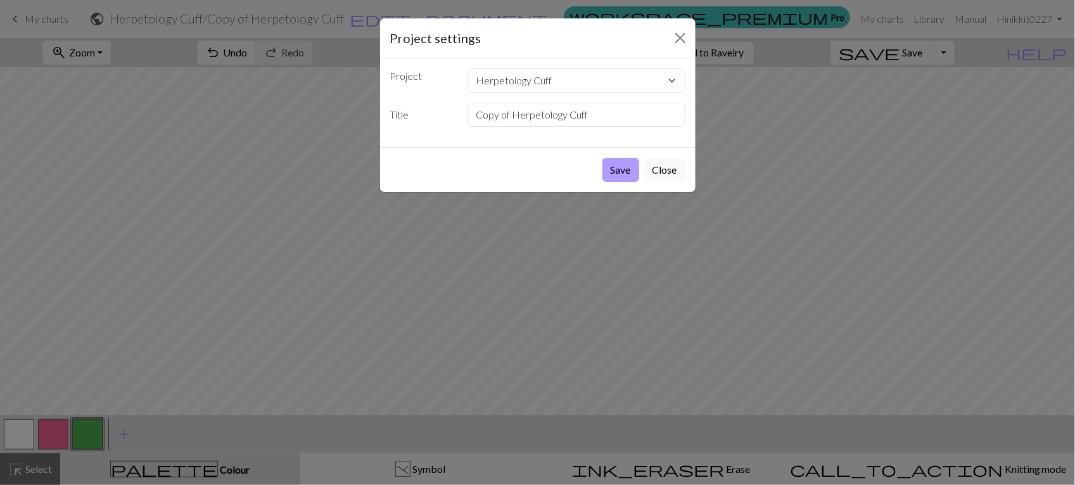
click at [612, 164] on button "Save" at bounding box center [621, 170] width 37 height 24
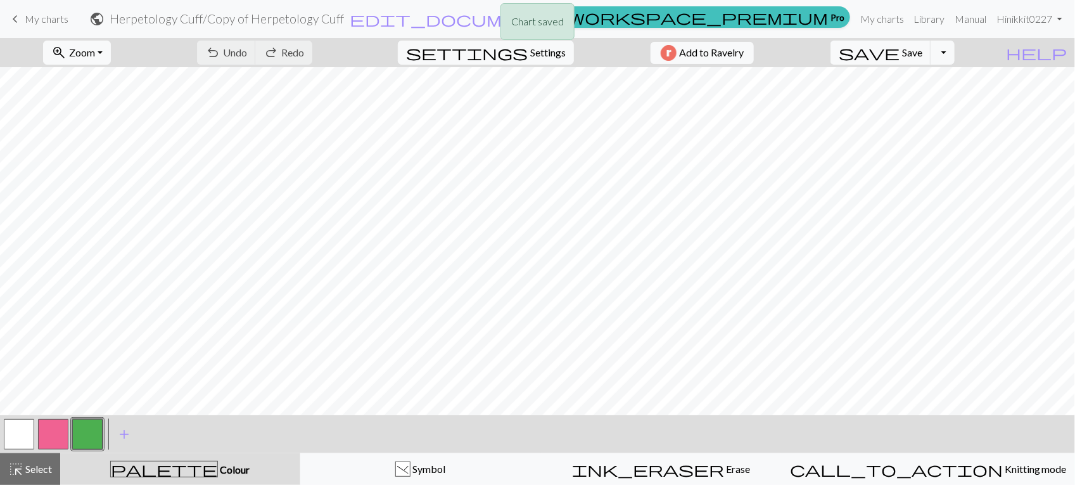
click at [22, 15] on div "Chart saved" at bounding box center [537, 25] width 1075 height 50
click at [10, 17] on span "keyboard_arrow_left" at bounding box center [15, 19] width 15 height 18
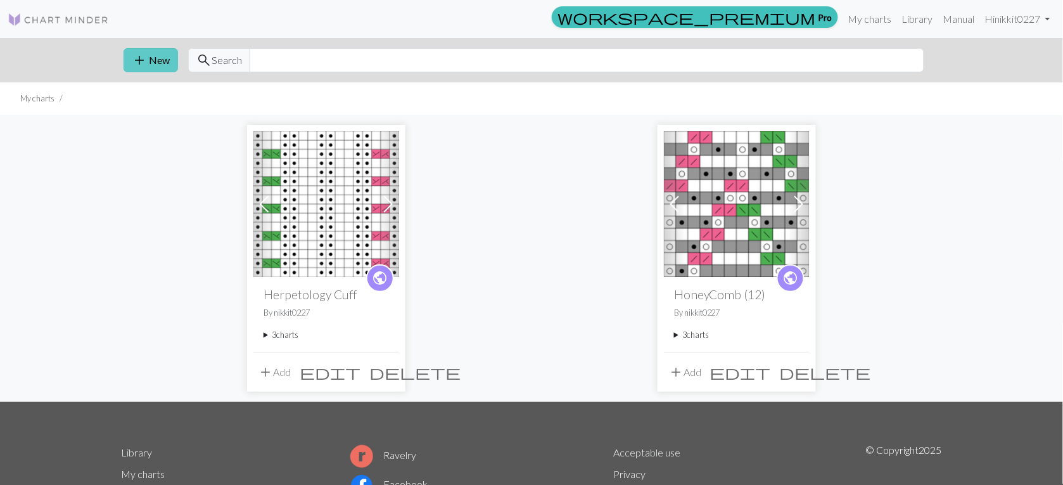
click at [154, 61] on button "add New" at bounding box center [151, 60] width 55 height 24
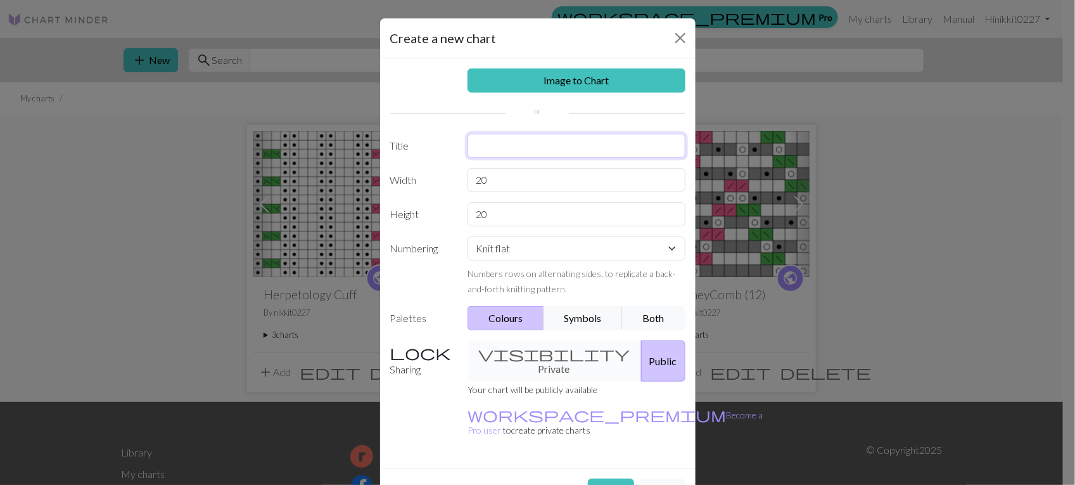
click at [555, 146] on input "text" at bounding box center [577, 146] width 218 height 24
type input "Herpetology Part 1- Leg Part1"
click at [591, 181] on input "20" at bounding box center [577, 180] width 218 height 24
type input "2"
type input "16"
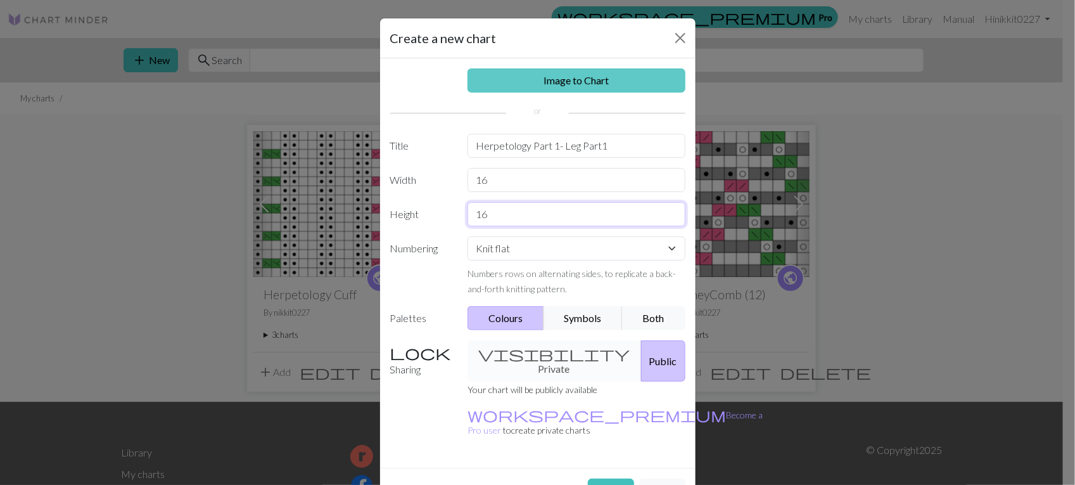
type input "16"
select select "round"
click at [655, 318] on button "Both" at bounding box center [653, 318] width 63 height 24
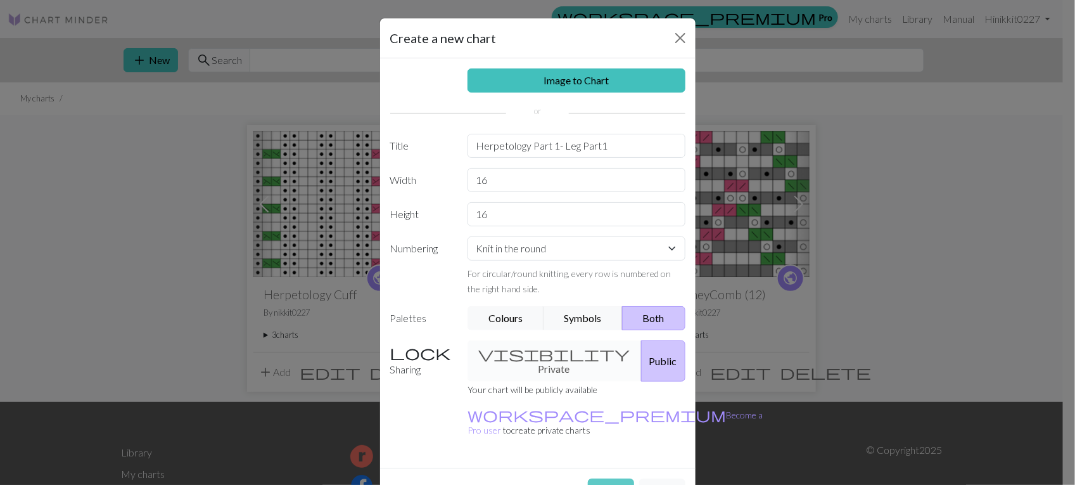
click at [612, 478] on button "Create" at bounding box center [611, 490] width 46 height 24
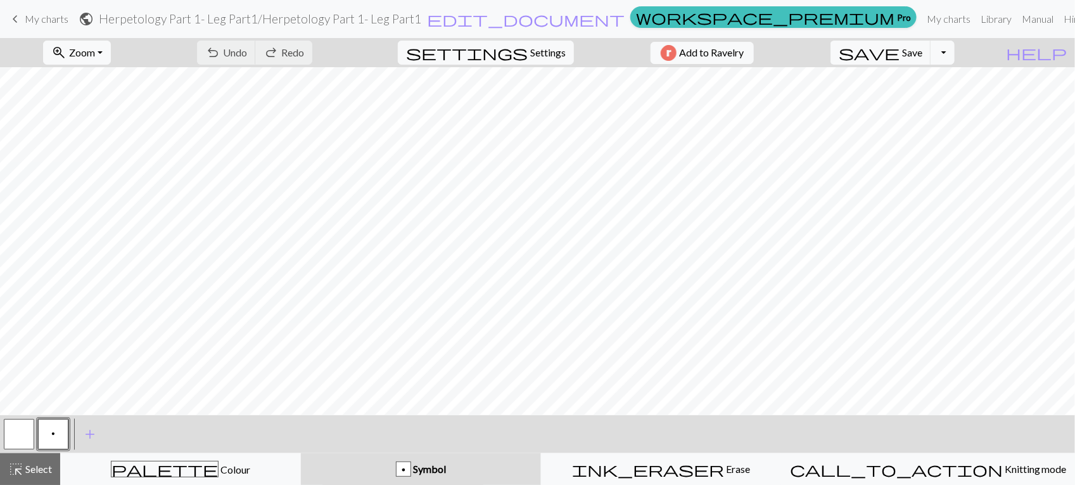
click at [65, 439] on button "p" at bounding box center [53, 434] width 30 height 30
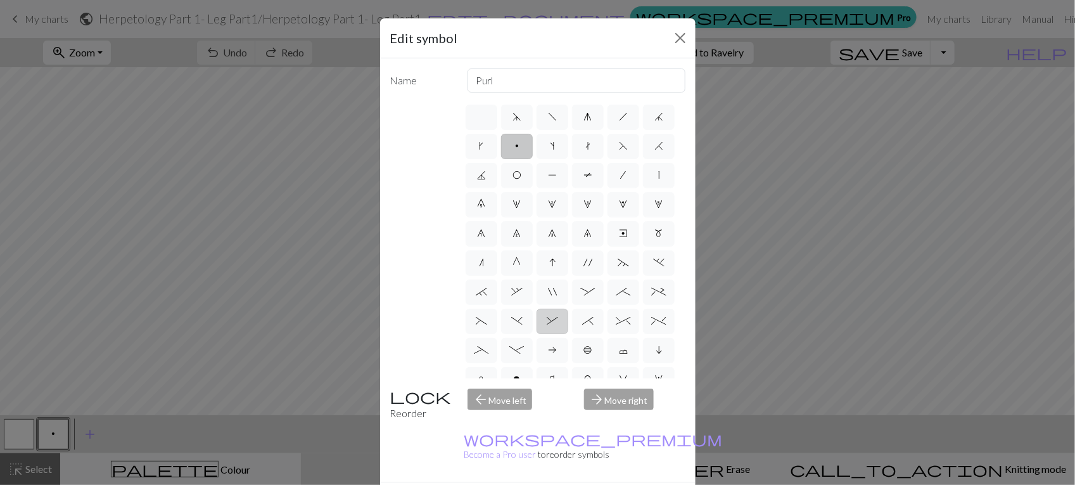
click at [558, 326] on span "&" at bounding box center [552, 321] width 11 height 10
click at [555, 321] on input "&" at bounding box center [551, 317] width 8 height 8
radio input "true"
type input "left part of right 3+ stitch cable, wyib"
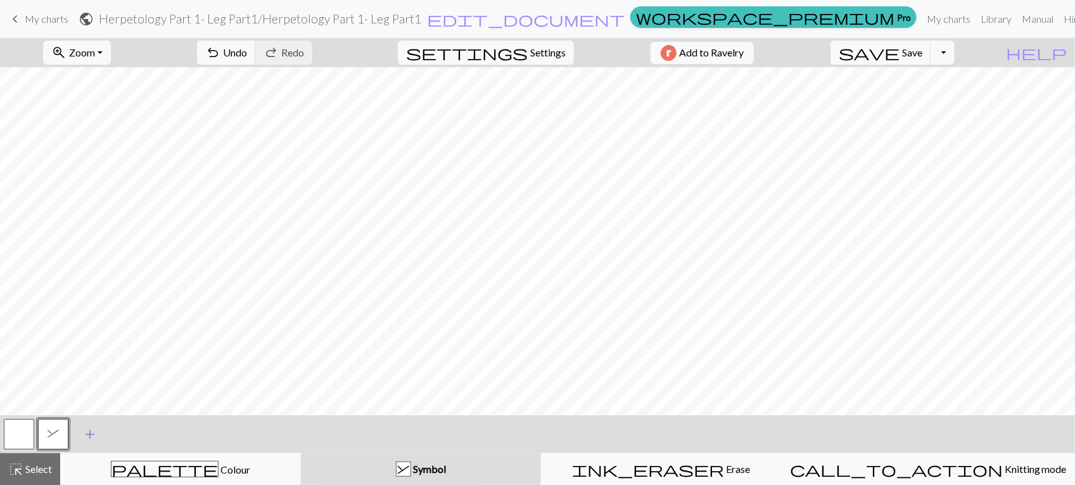
click at [86, 437] on span "add" at bounding box center [89, 434] width 15 height 18
click at [86, 437] on button "button" at bounding box center [87, 434] width 30 height 30
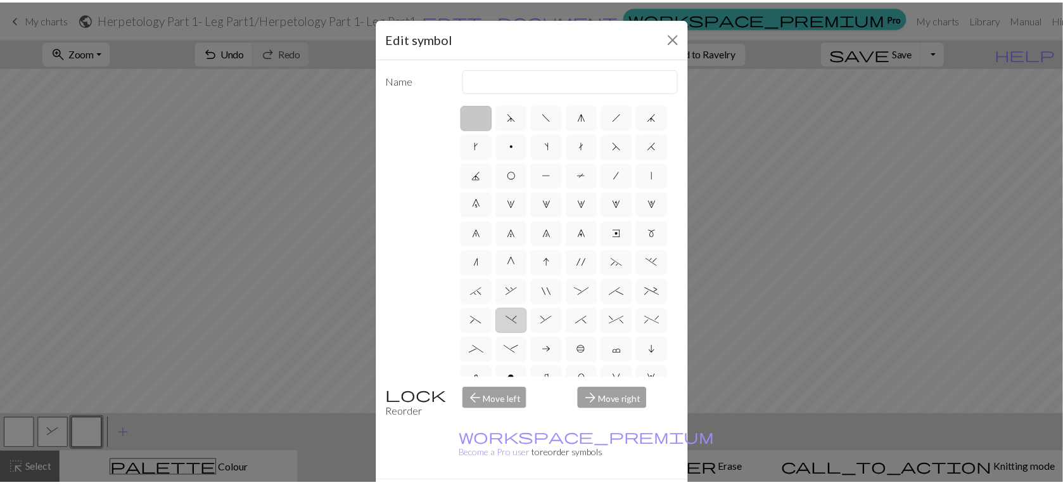
scroll to position [79, 0]
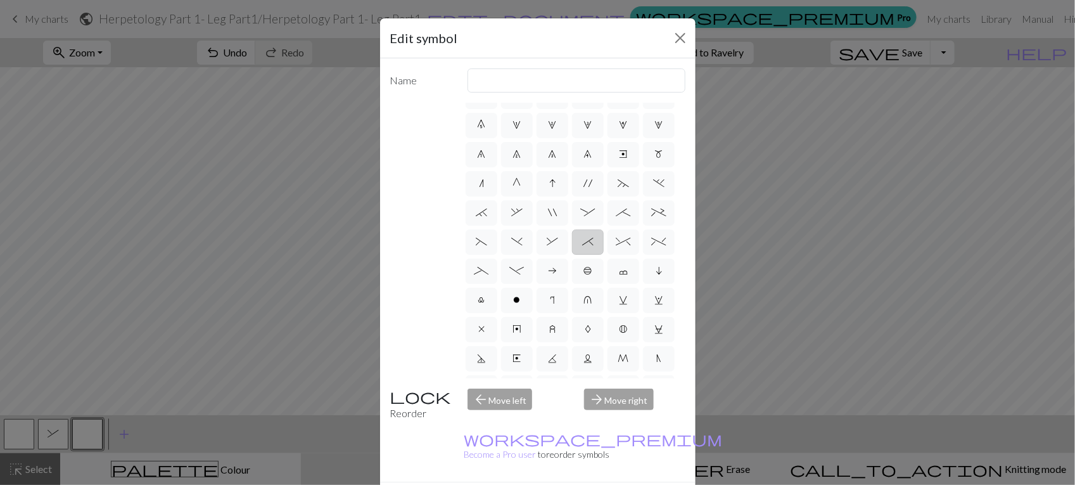
click at [572, 255] on label "*" at bounding box center [588, 241] width 32 height 25
click at [582, 313] on input "*" at bounding box center [586, 317] width 8 height 8
radio input "true"
type input "right part of right 3+ stitch cable, wyib"
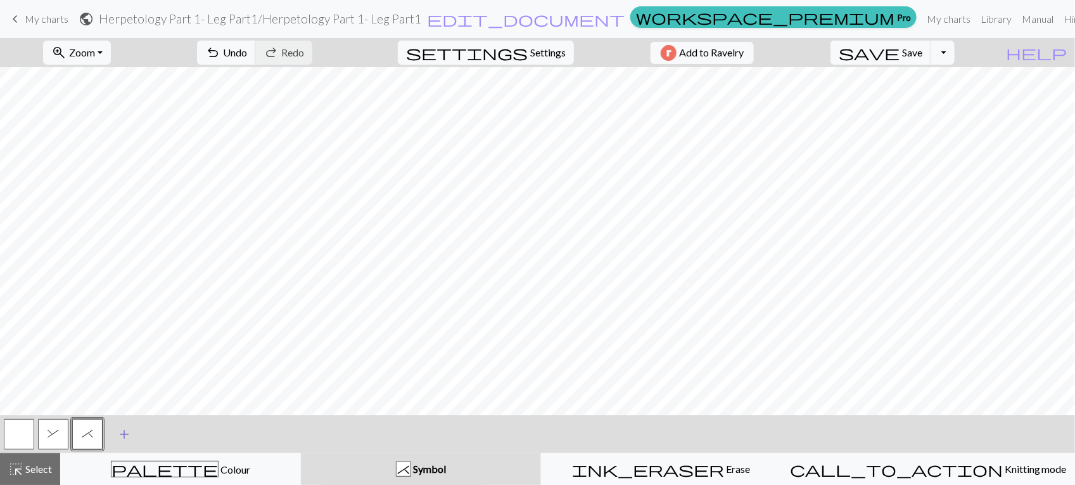
click at [122, 435] on span "add" at bounding box center [124, 434] width 15 height 18
click at [121, 435] on button "button" at bounding box center [121, 434] width 30 height 30
click at [115, 432] on button "button" at bounding box center [121, 434] width 30 height 30
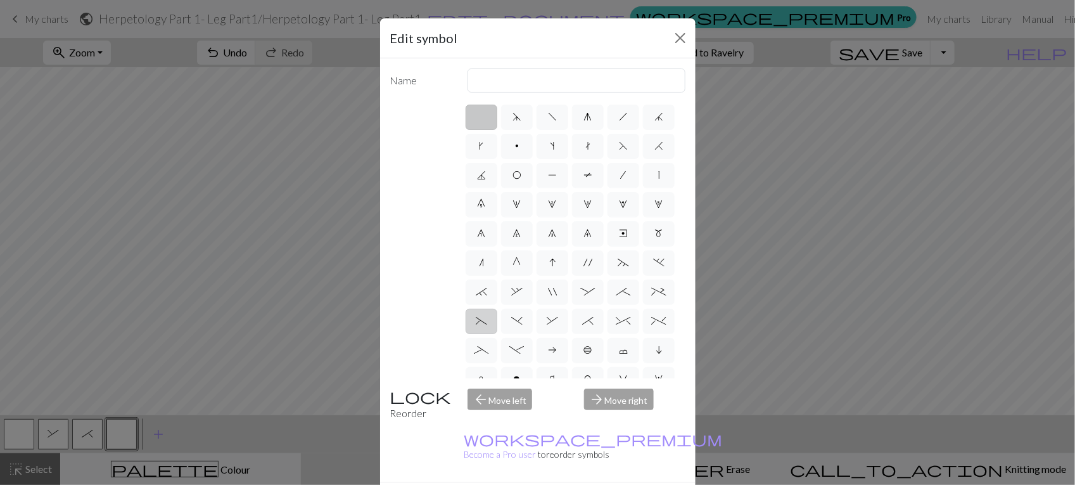
click at [487, 326] on span "(" at bounding box center [481, 321] width 11 height 10
click at [484, 321] on input "(" at bounding box center [480, 317] width 8 height 8
radio input "true"
type input "left part of left 3+ stitch cable, wyif"
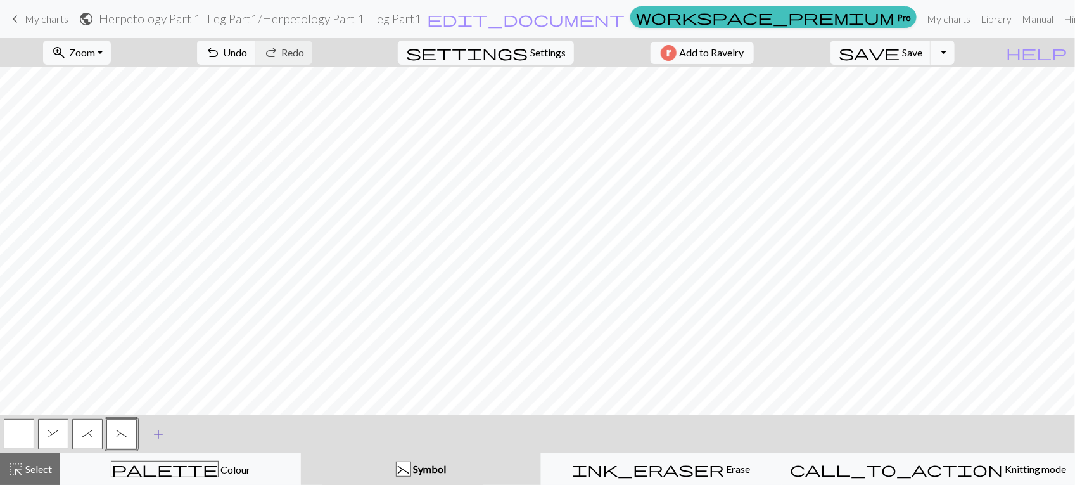
click at [151, 428] on span "add" at bounding box center [158, 434] width 15 height 18
click at [164, 440] on button "button" at bounding box center [156, 434] width 30 height 30
click at [160, 428] on button "button" at bounding box center [156, 434] width 30 height 30
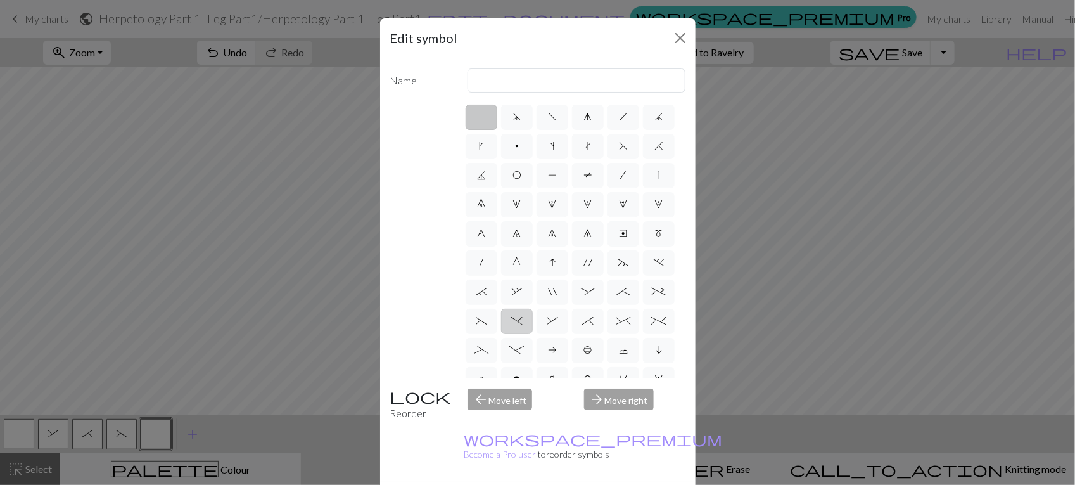
click at [533, 334] on label ")" at bounding box center [517, 321] width 32 height 25
click at [520, 321] on input ")" at bounding box center [515, 317] width 8 height 8
radio input "true"
type input "right part of left 3+ stitch cable, wyif"
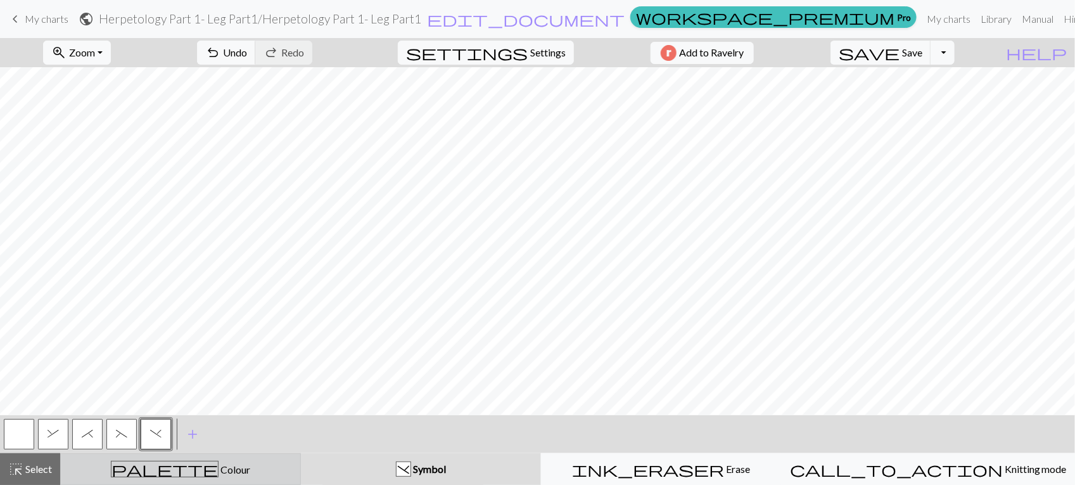
click at [219, 473] on span "Colour" at bounding box center [235, 469] width 32 height 12
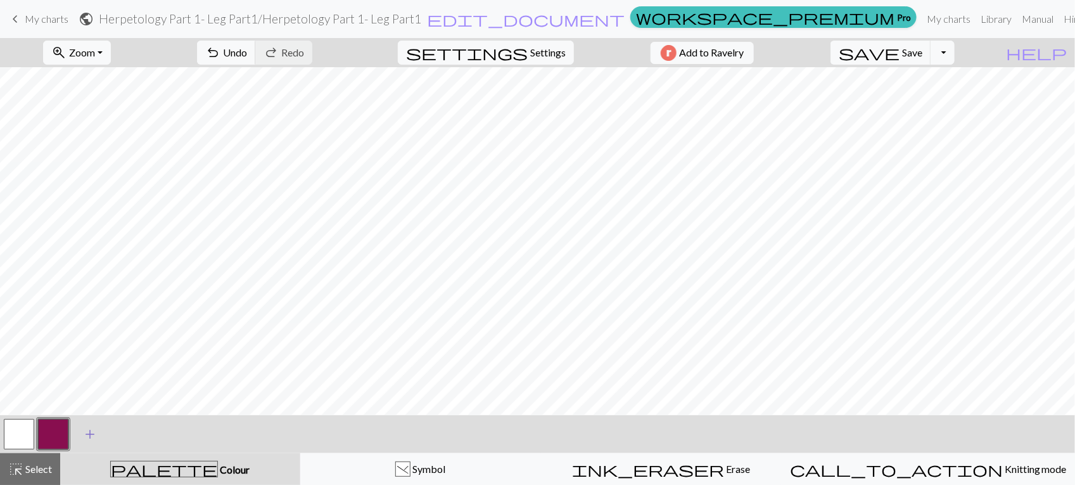
click at [94, 435] on span "add" at bounding box center [89, 434] width 15 height 18
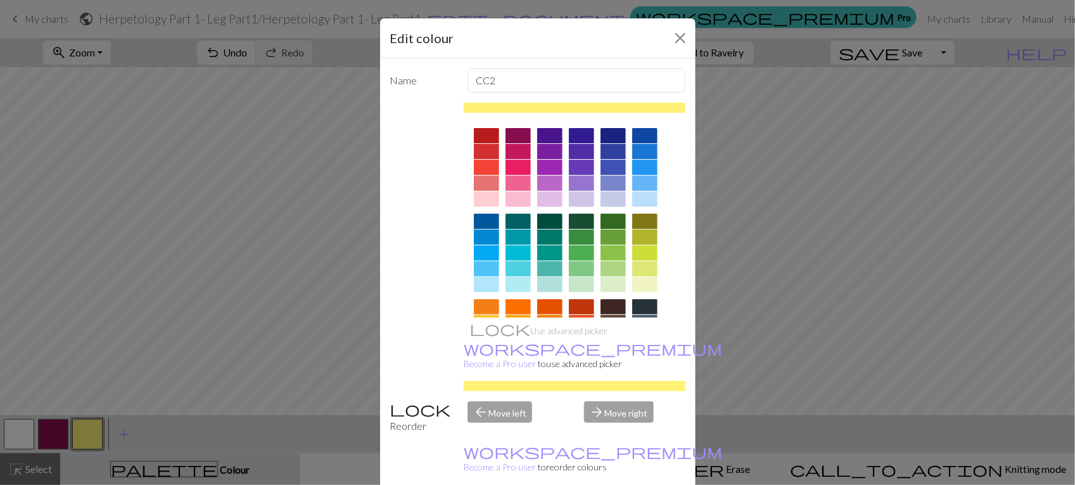
click at [574, 250] on div at bounding box center [581, 252] width 25 height 15
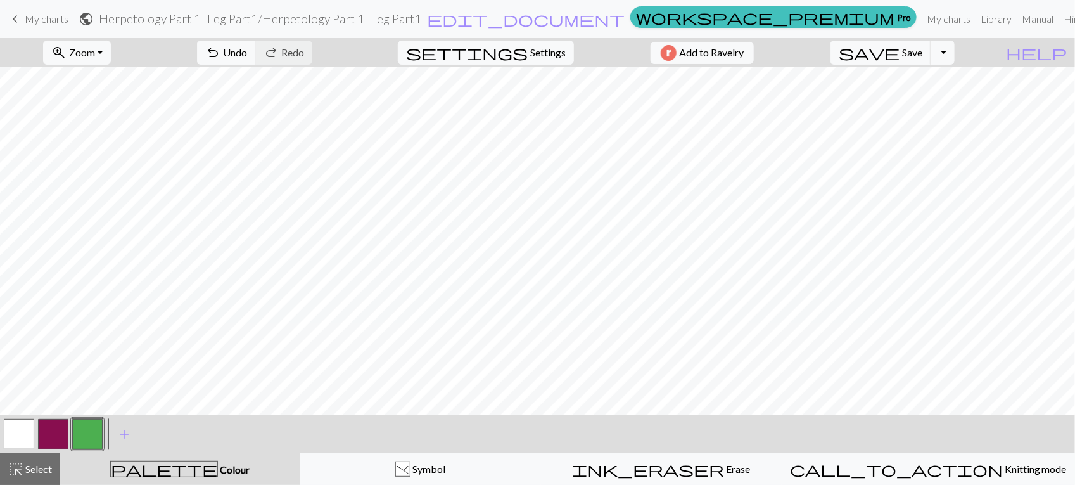
click at [59, 432] on button "button" at bounding box center [53, 434] width 30 height 30
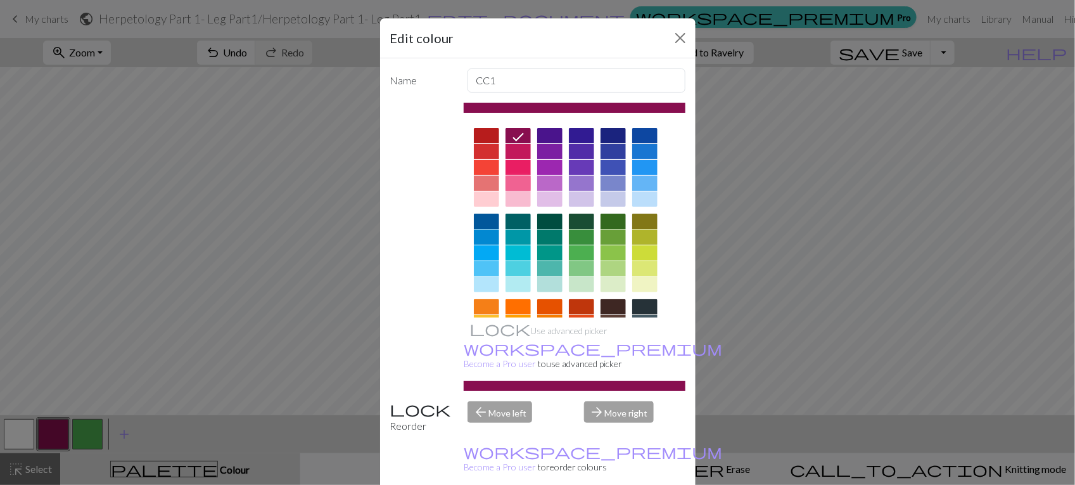
click at [511, 185] on div at bounding box center [518, 183] width 25 height 15
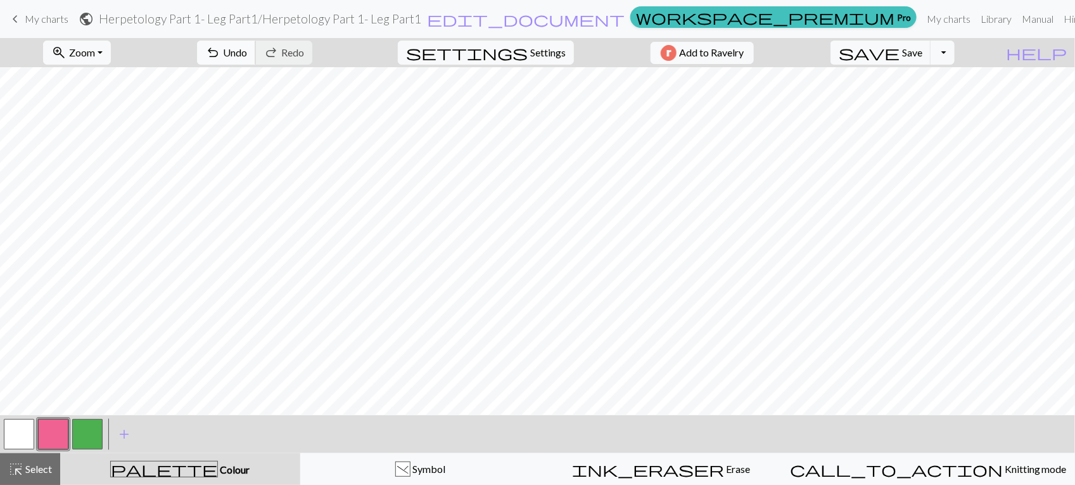
click at [221, 54] on span "undo" at bounding box center [212, 53] width 15 height 18
click at [256, 59] on button "undo Undo Undo" at bounding box center [226, 53] width 59 height 24
click at [83, 435] on button "button" at bounding box center [87, 434] width 30 height 30
click at [221, 48] on span "undo" at bounding box center [212, 53] width 15 height 18
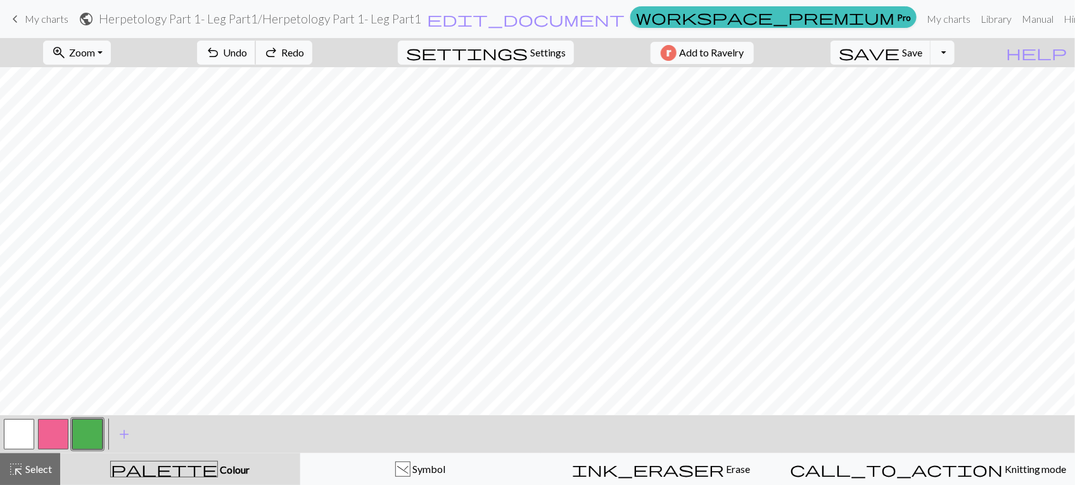
click at [221, 48] on span "undo" at bounding box center [212, 53] width 15 height 18
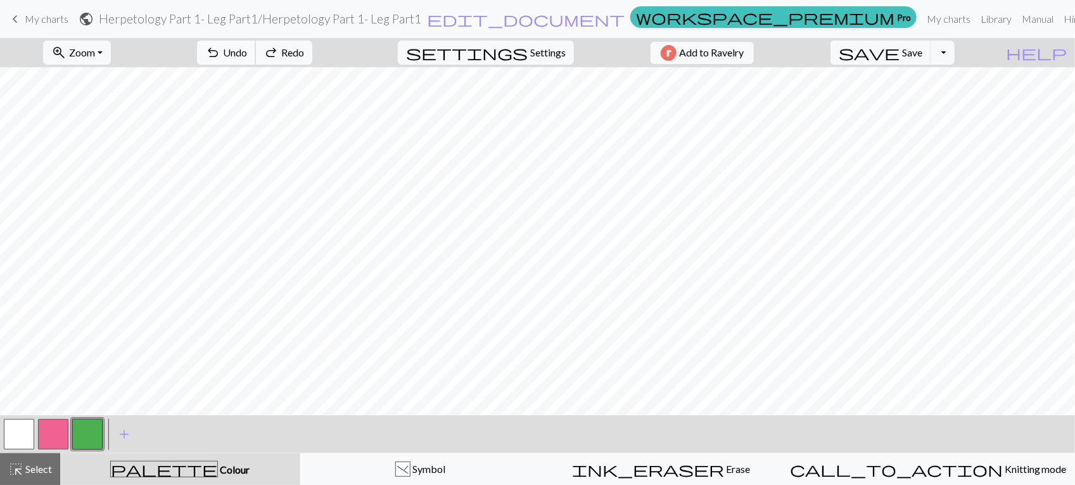
click at [221, 48] on span "undo" at bounding box center [212, 53] width 15 height 18
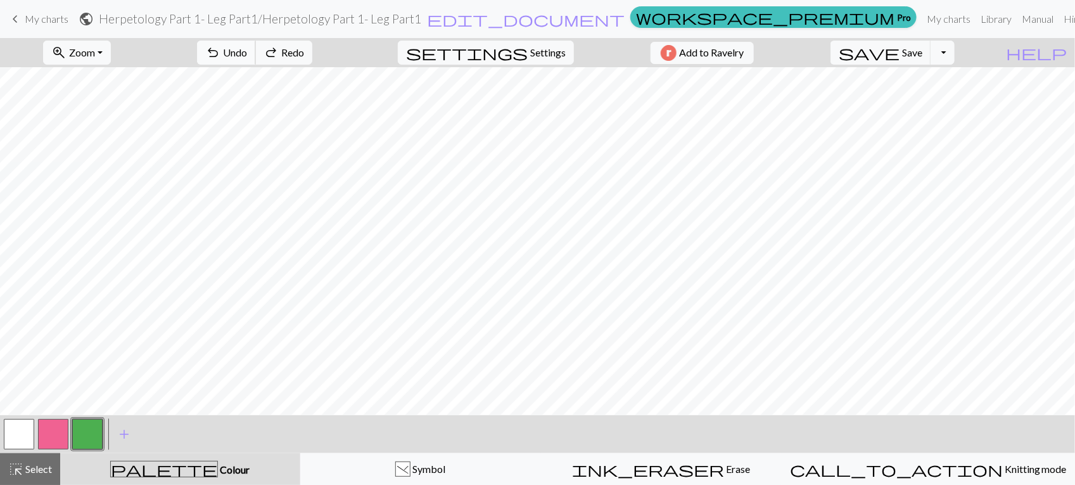
click at [221, 48] on span "undo" at bounding box center [212, 53] width 15 height 18
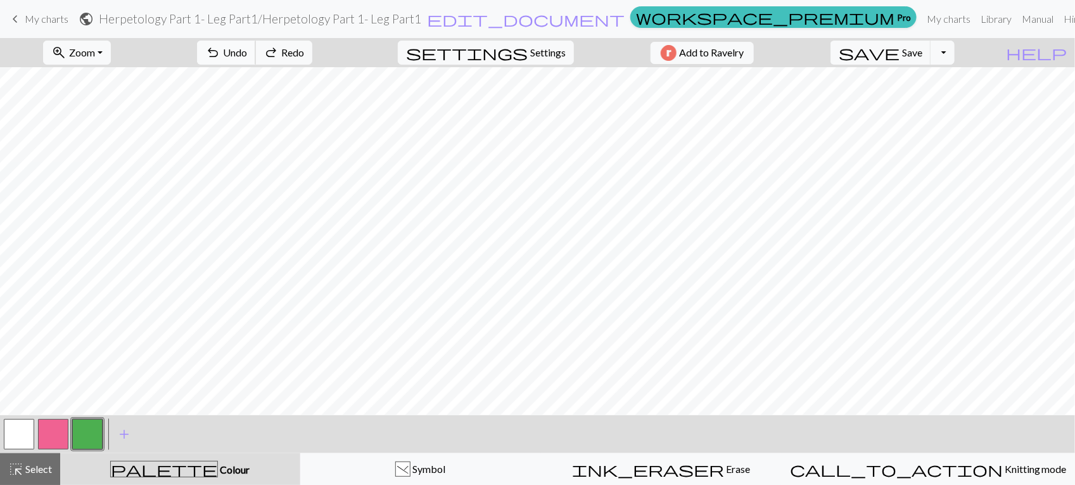
click at [221, 48] on span "undo" at bounding box center [212, 53] width 15 height 18
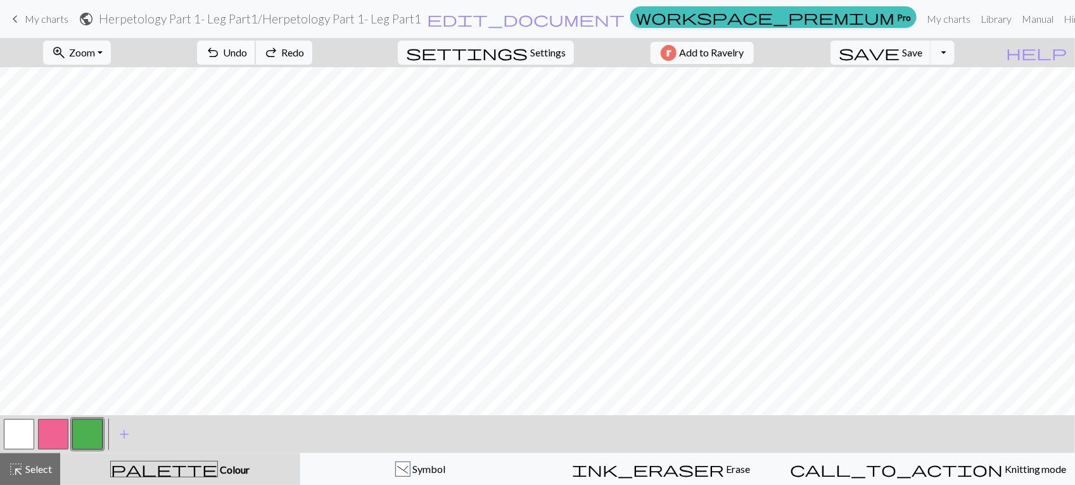
click at [221, 48] on span "undo" at bounding box center [212, 53] width 15 height 18
click at [530, 45] on span "Settings" at bounding box center [547, 52] width 35 height 15
select select "aran"
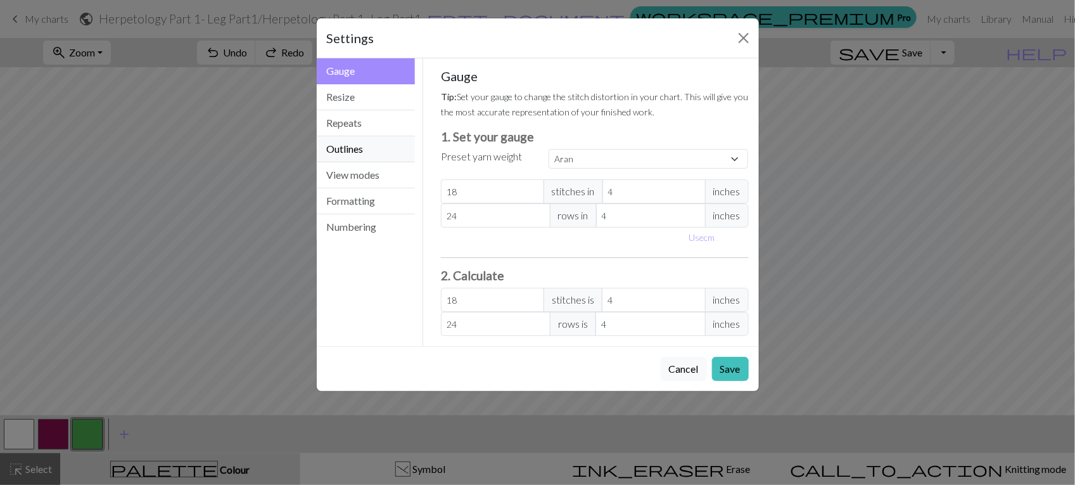
click at [359, 147] on button "Outlines" at bounding box center [366, 149] width 99 height 26
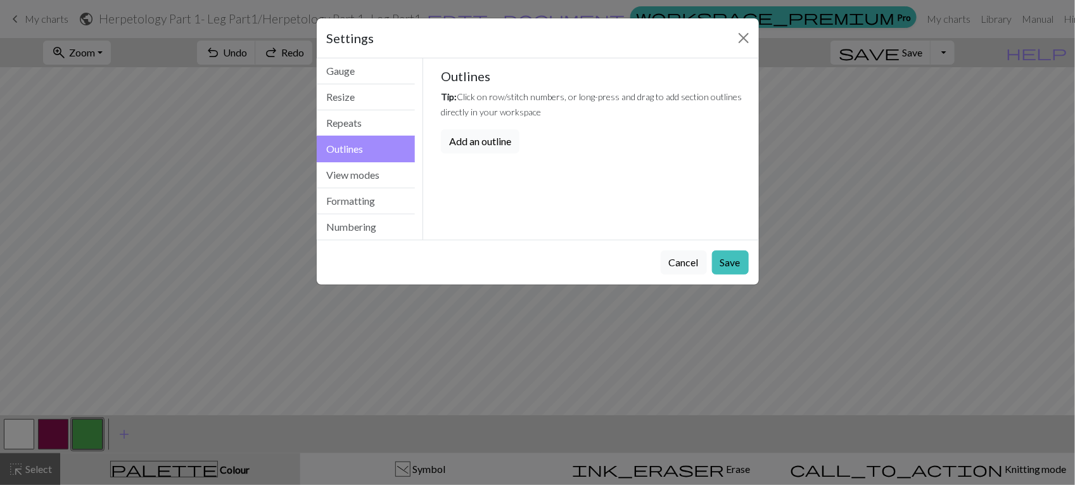
click at [501, 150] on button "Add an outline" at bounding box center [480, 141] width 79 height 24
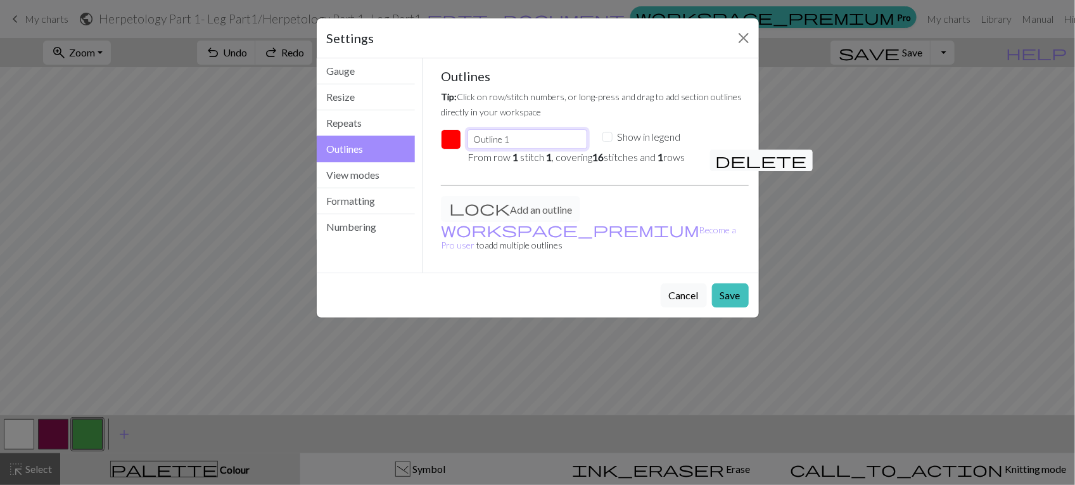
click at [527, 141] on input "Outline 1" at bounding box center [527, 139] width 119 height 20
click at [728, 285] on button "Save" at bounding box center [730, 295] width 37 height 24
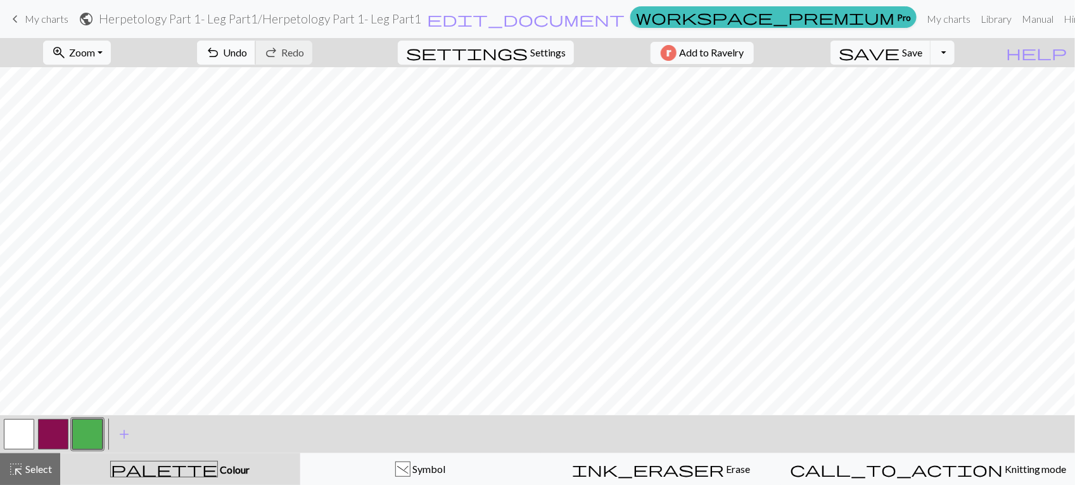
click at [247, 49] on span "Undo" at bounding box center [235, 52] width 24 height 12
click at [504, 48] on span "settings" at bounding box center [467, 53] width 122 height 18
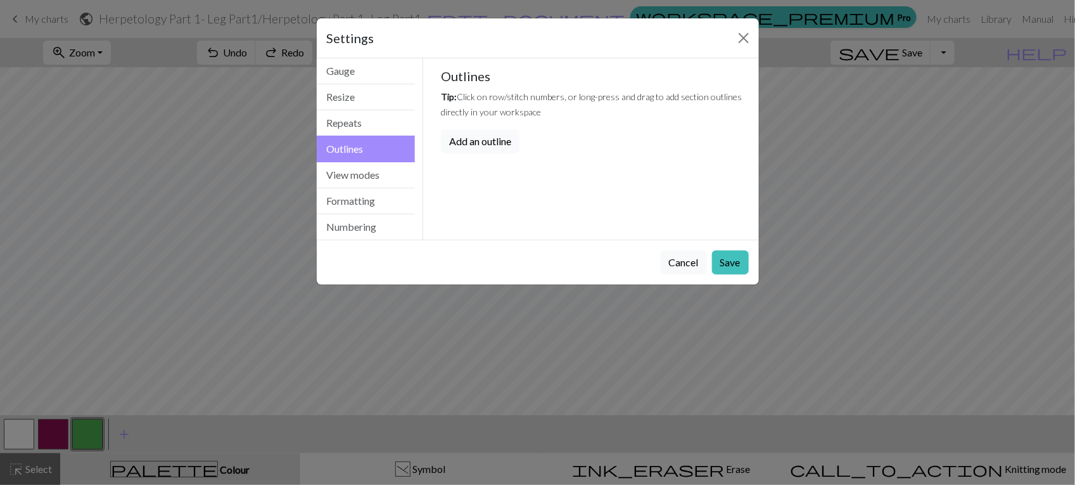
click at [470, 136] on button "Add an outline" at bounding box center [480, 141] width 79 height 24
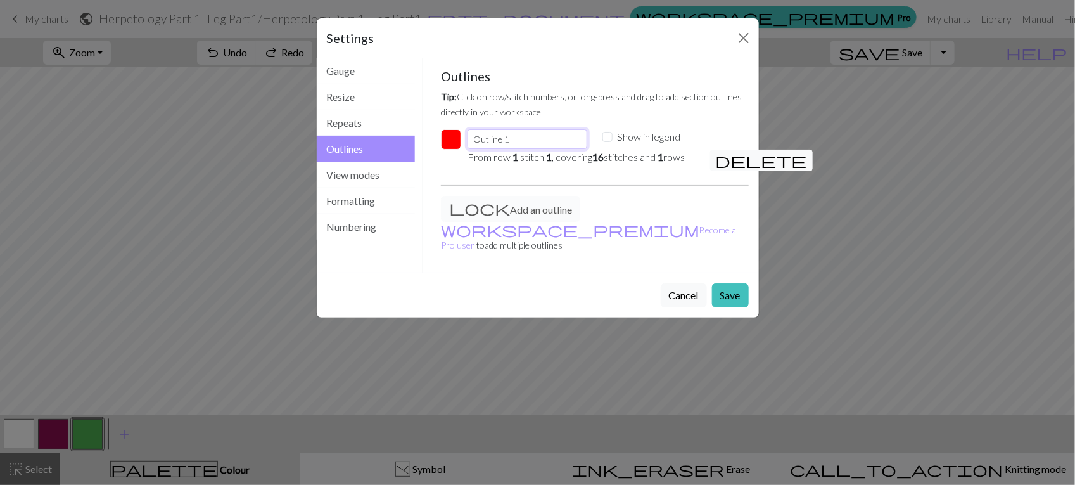
click at [569, 141] on input "Outline 1" at bounding box center [527, 139] width 119 height 20
click at [664, 159] on em "1" at bounding box center [661, 157] width 6 height 12
click at [729, 162] on span "delete" at bounding box center [761, 160] width 91 height 18
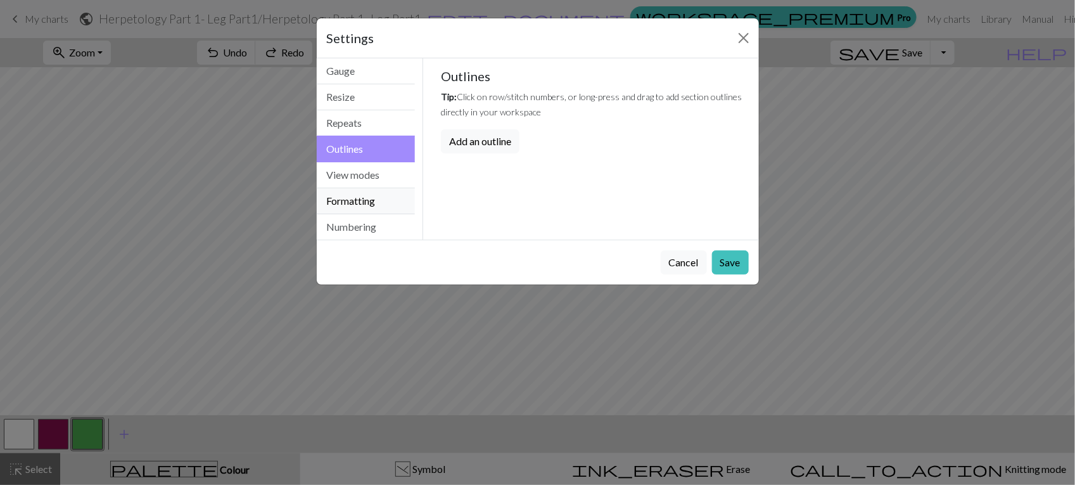
click at [357, 201] on button "Formatting" at bounding box center [366, 201] width 99 height 26
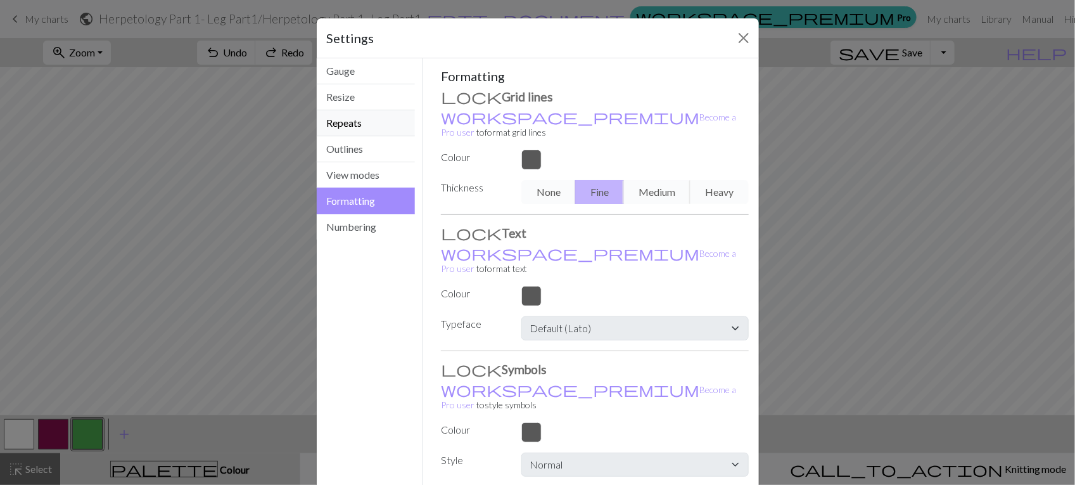
click at [359, 127] on button "Repeats" at bounding box center [366, 123] width 99 height 26
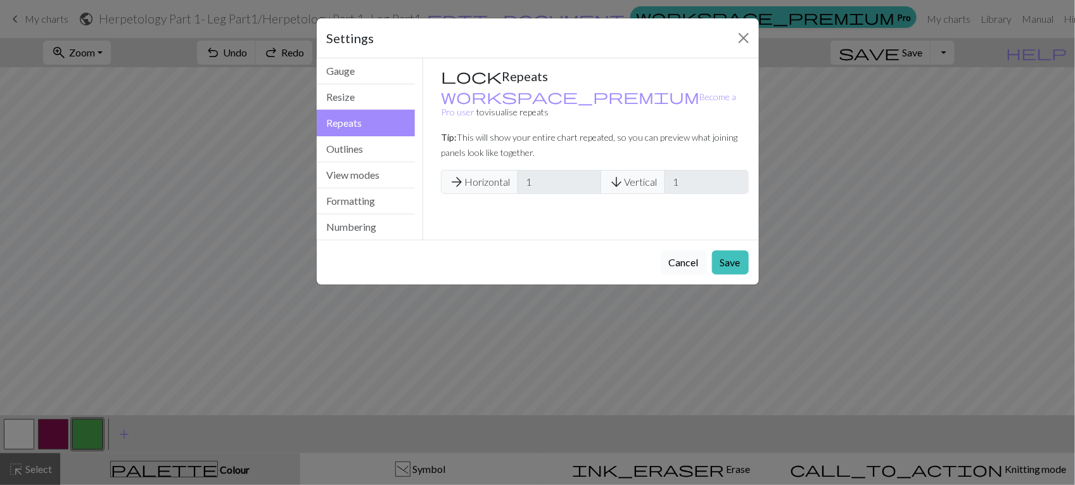
click at [688, 263] on button "Cancel" at bounding box center [684, 262] width 46 height 24
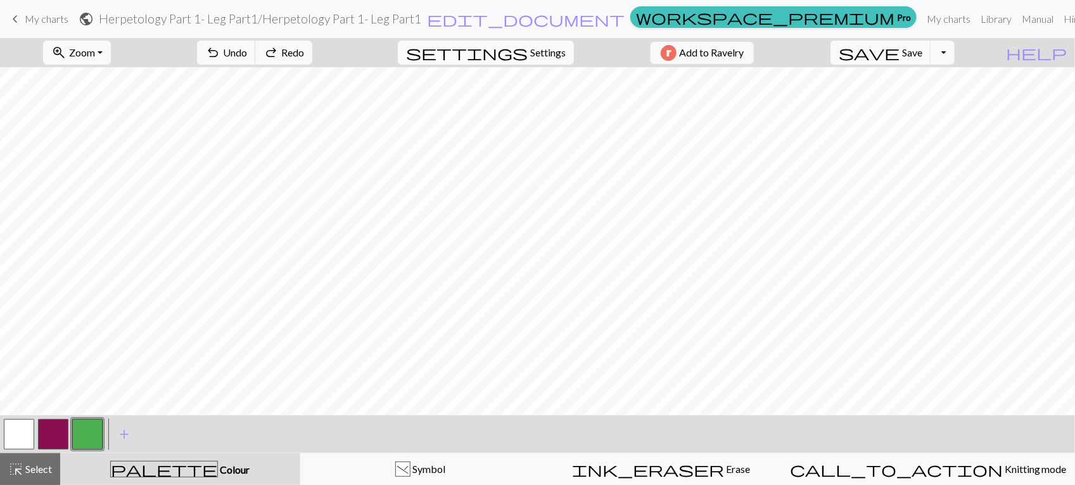
click at [558, 46] on span "Settings" at bounding box center [547, 52] width 35 height 15
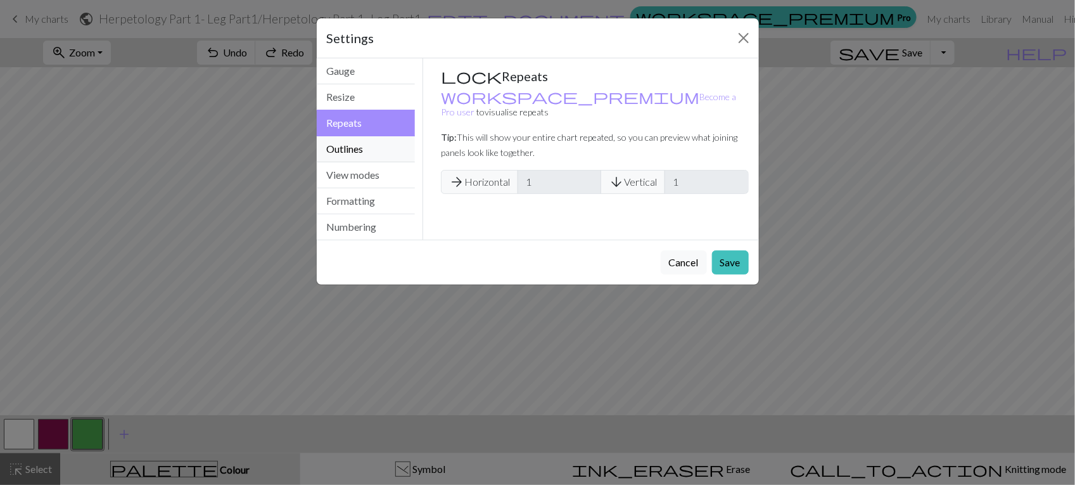
click at [392, 157] on button "Outlines" at bounding box center [366, 149] width 99 height 26
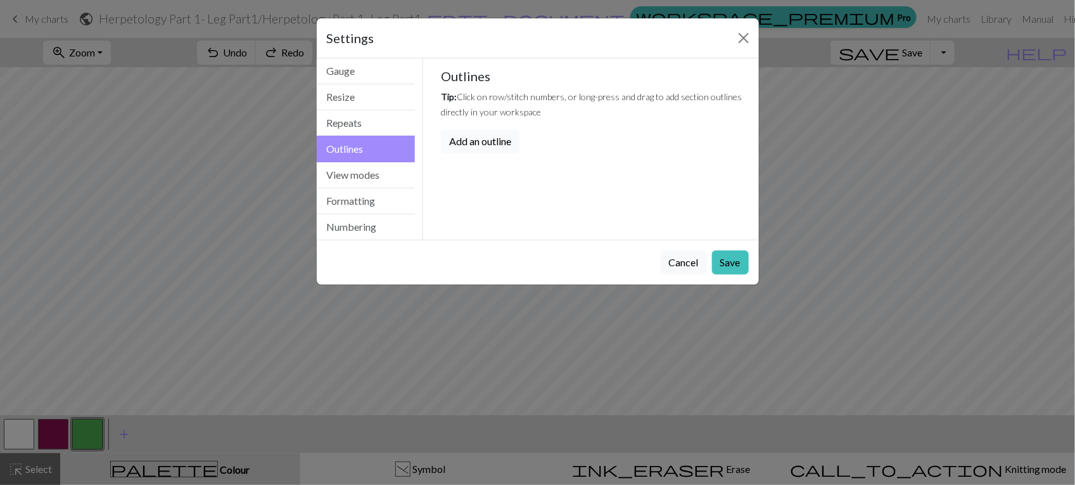
click at [480, 141] on button "Add an outline" at bounding box center [480, 141] width 79 height 24
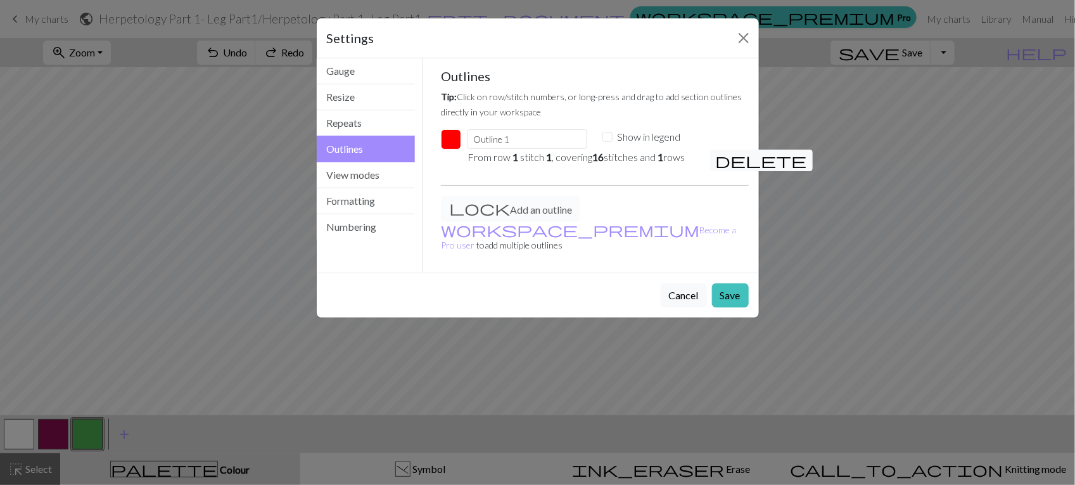
click at [989, 298] on div "Settings Outlines Gauge Resize Repeats Outlines View modes Formatting Numbering…" at bounding box center [537, 242] width 1075 height 485
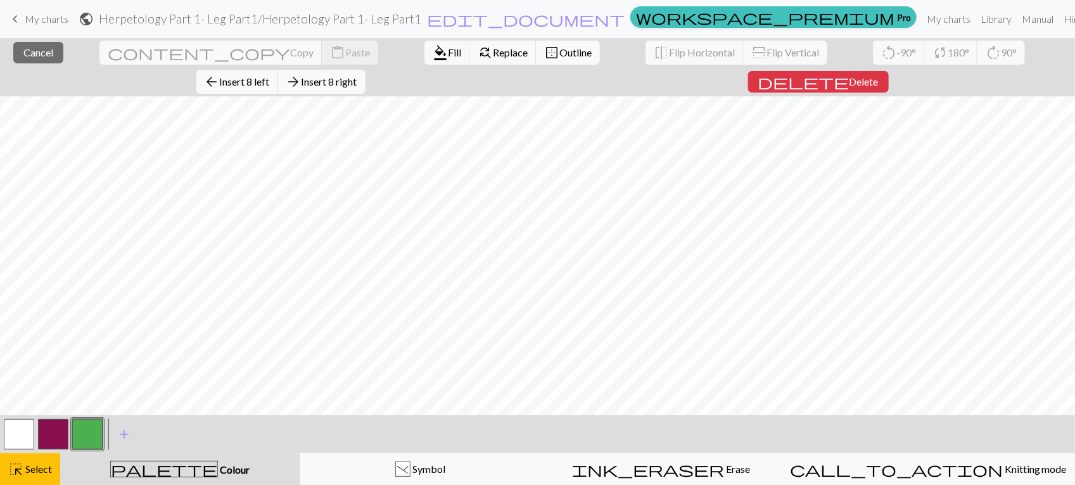
click at [560, 55] on span "Outline" at bounding box center [576, 52] width 32 height 12
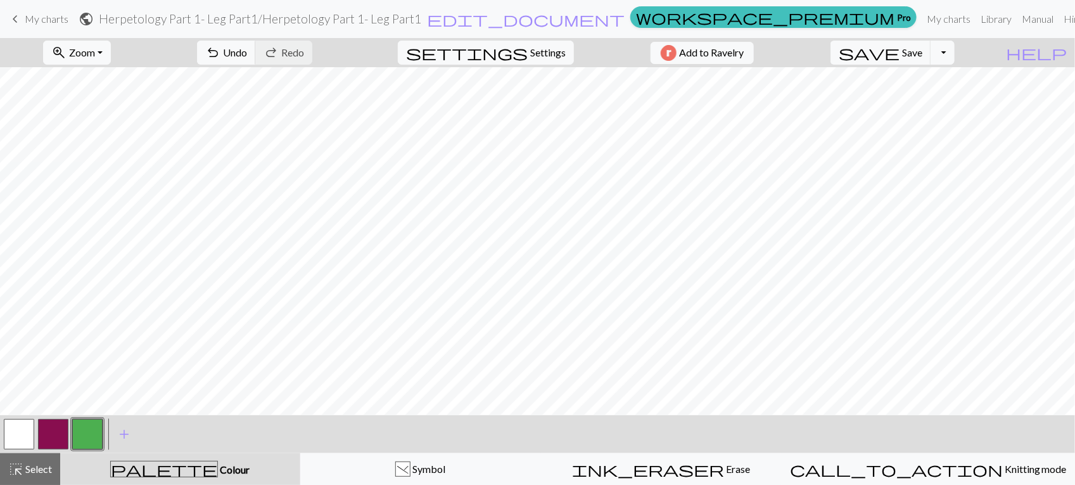
click at [49, 435] on button "button" at bounding box center [53, 434] width 30 height 30
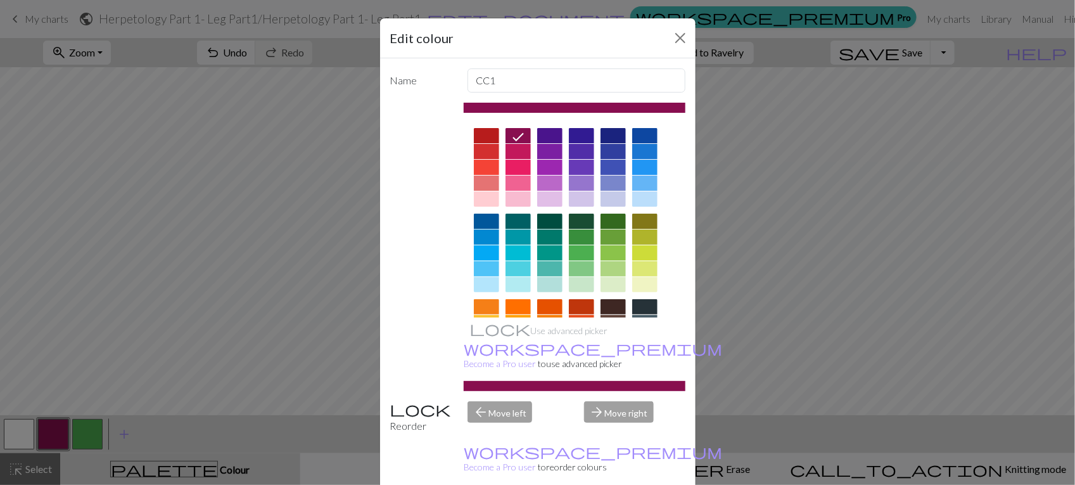
click at [513, 182] on div at bounding box center [518, 183] width 25 height 15
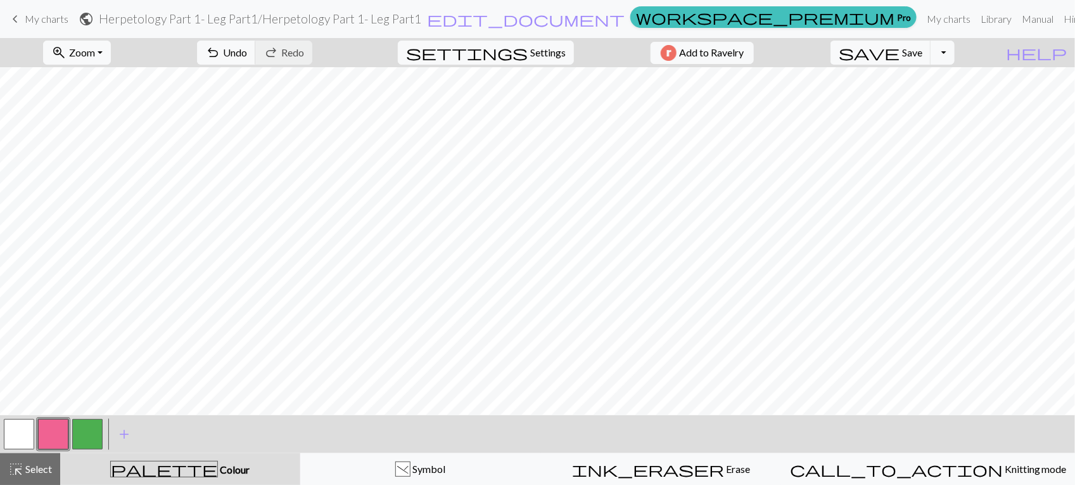
click at [84, 447] on button "button" at bounding box center [87, 434] width 30 height 30
click at [58, 434] on button "button" at bounding box center [53, 434] width 30 height 30
click at [77, 437] on button "button" at bounding box center [87, 434] width 30 height 30
click at [221, 49] on span "undo" at bounding box center [212, 53] width 15 height 18
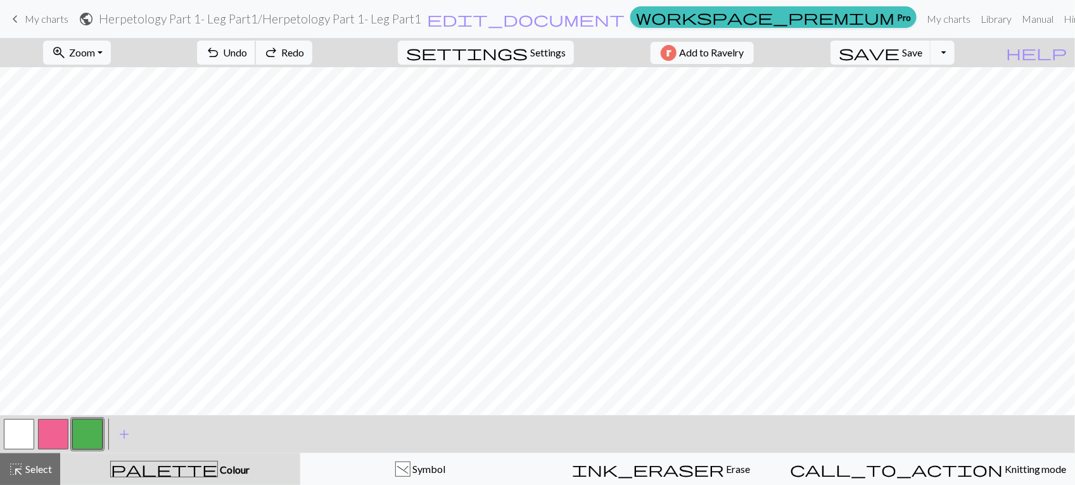
click at [221, 49] on span "undo" at bounding box center [212, 53] width 15 height 18
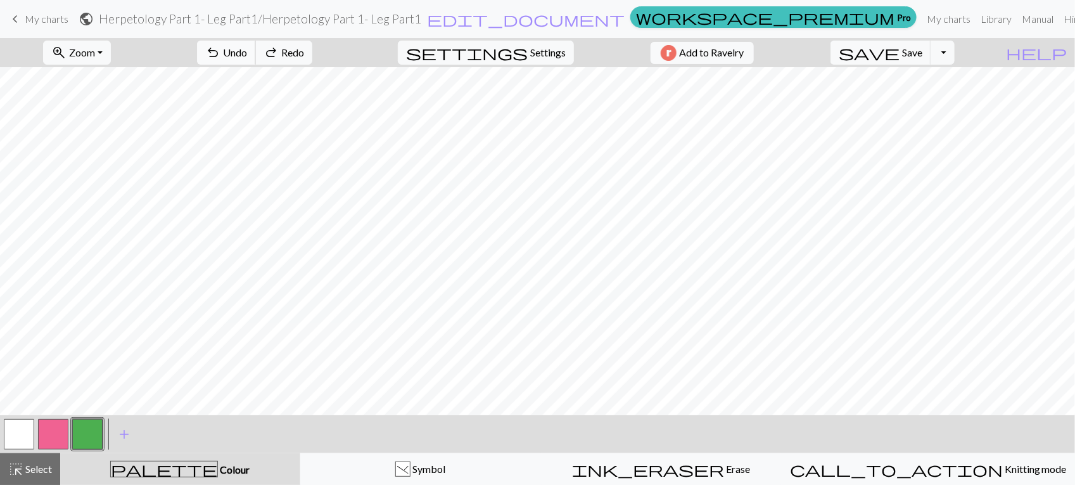
click at [221, 49] on span "undo" at bounding box center [212, 53] width 15 height 18
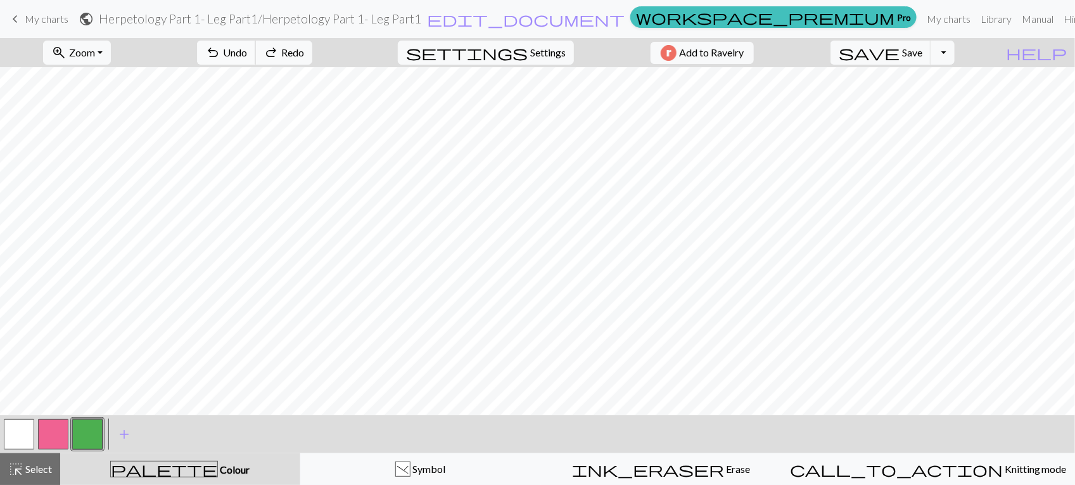
click at [221, 49] on span "undo" at bounding box center [212, 53] width 15 height 18
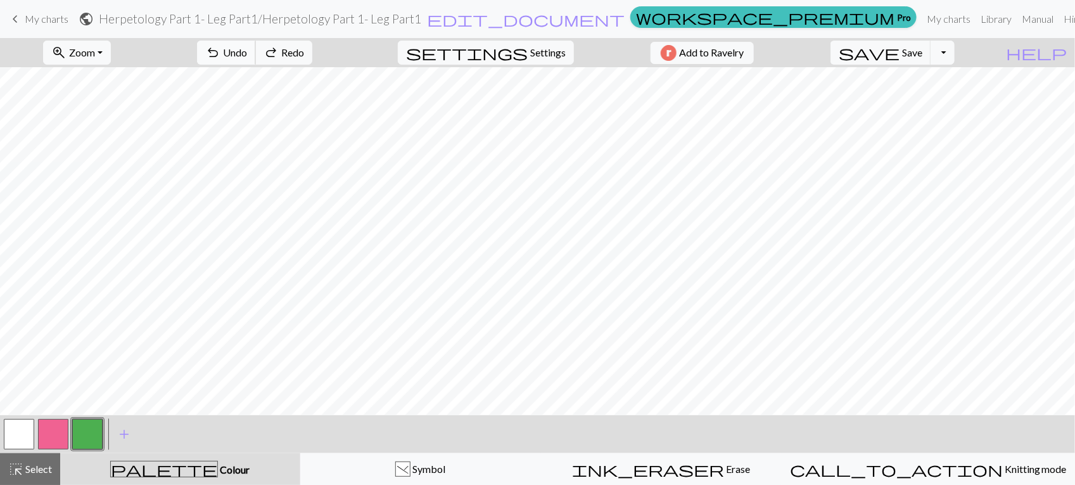
click at [221, 49] on span "undo" at bounding box center [212, 53] width 15 height 18
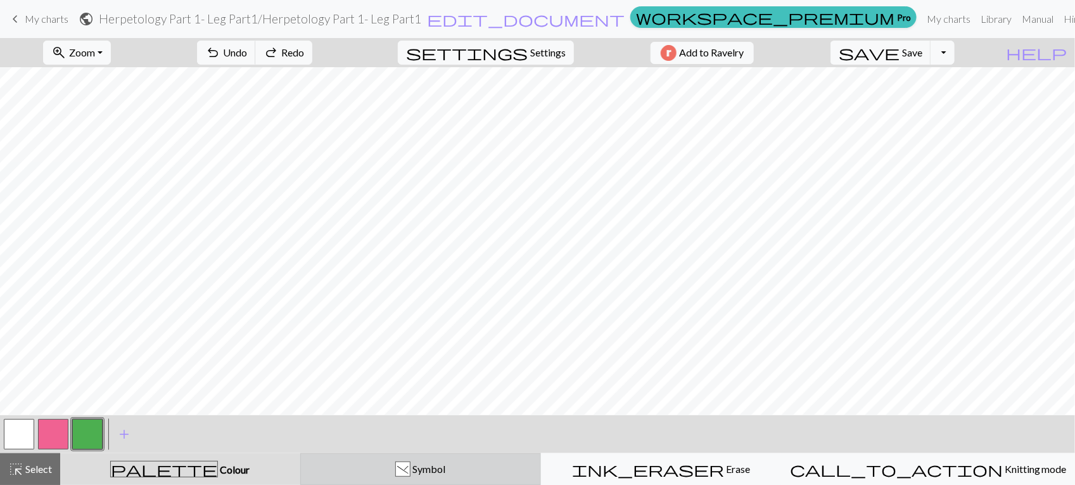
click at [454, 477] on button ") Symbol" at bounding box center [420, 469] width 241 height 32
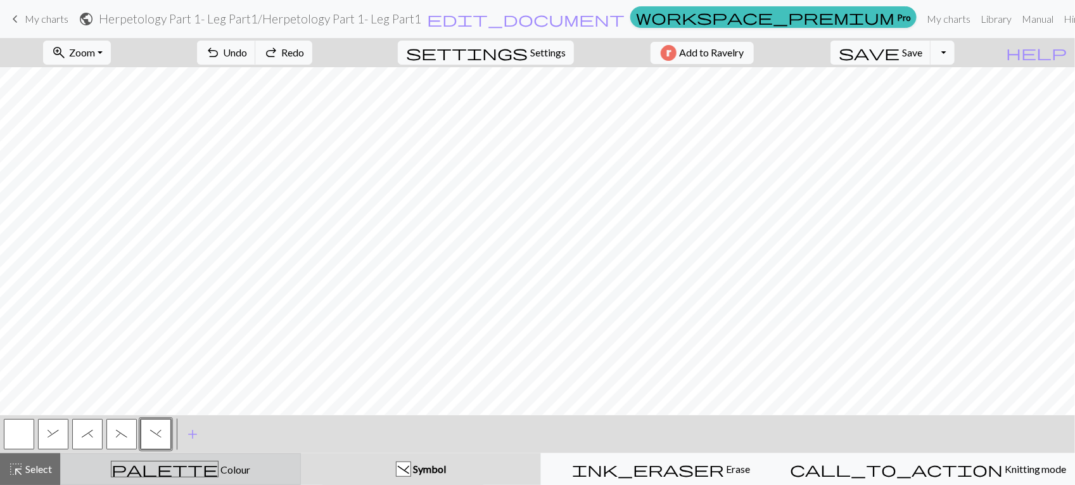
click at [271, 472] on div "palette Colour Colour" at bounding box center [180, 469] width 224 height 16
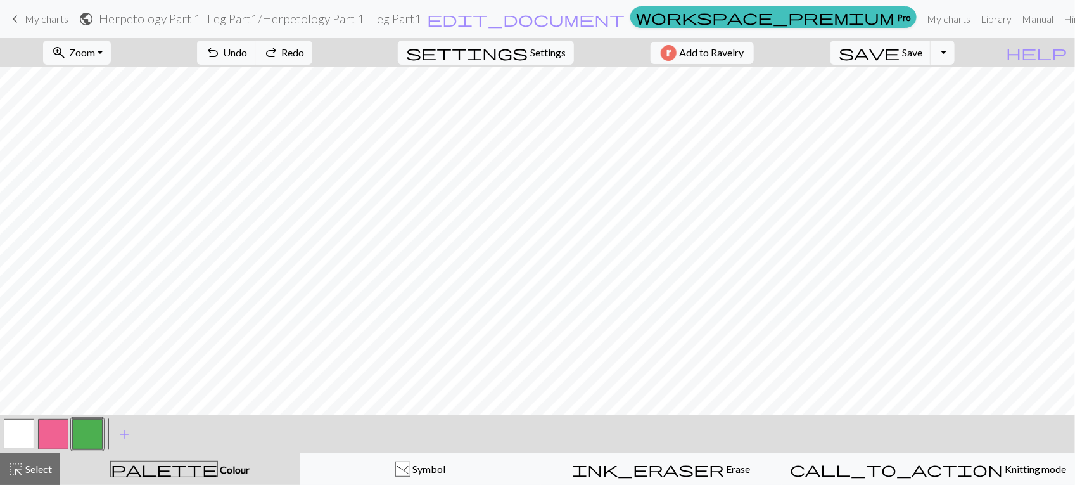
click at [13, 428] on button "button" at bounding box center [19, 434] width 30 height 30
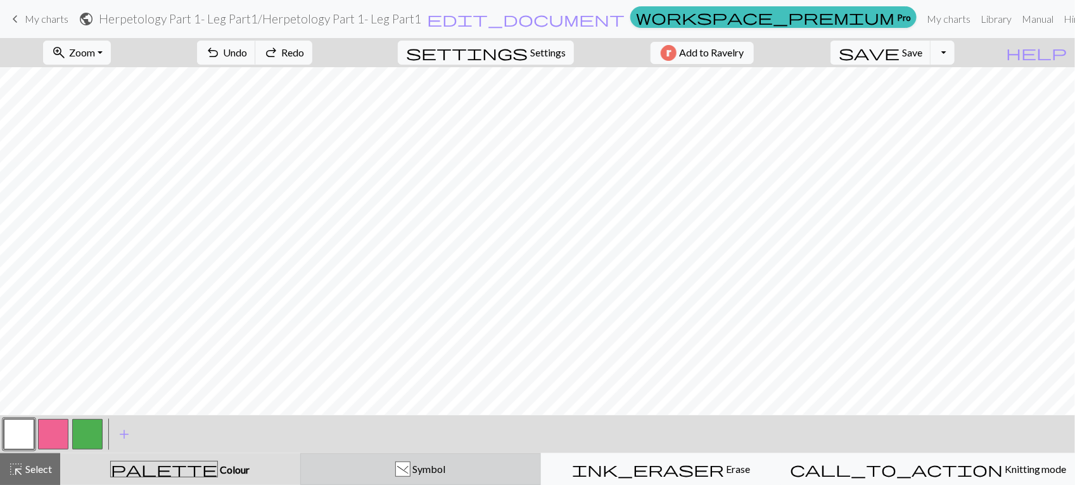
click at [410, 472] on div ")" at bounding box center [403, 469] width 14 height 15
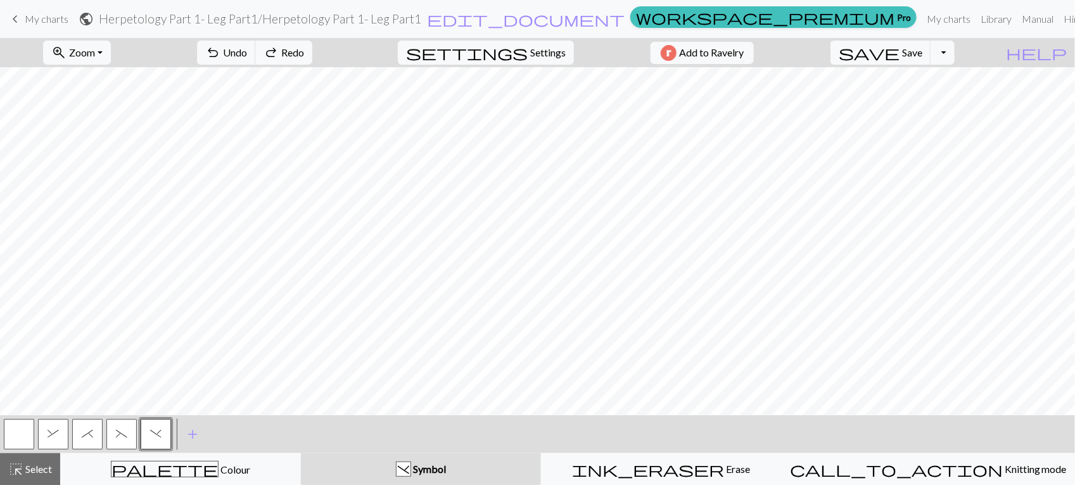
click at [46, 436] on button "&" at bounding box center [53, 434] width 30 height 30
click at [84, 439] on button "*" at bounding box center [87, 434] width 30 height 30
click at [130, 435] on button "(" at bounding box center [121, 434] width 30 height 30
click at [160, 420] on button ")" at bounding box center [156, 434] width 30 height 30
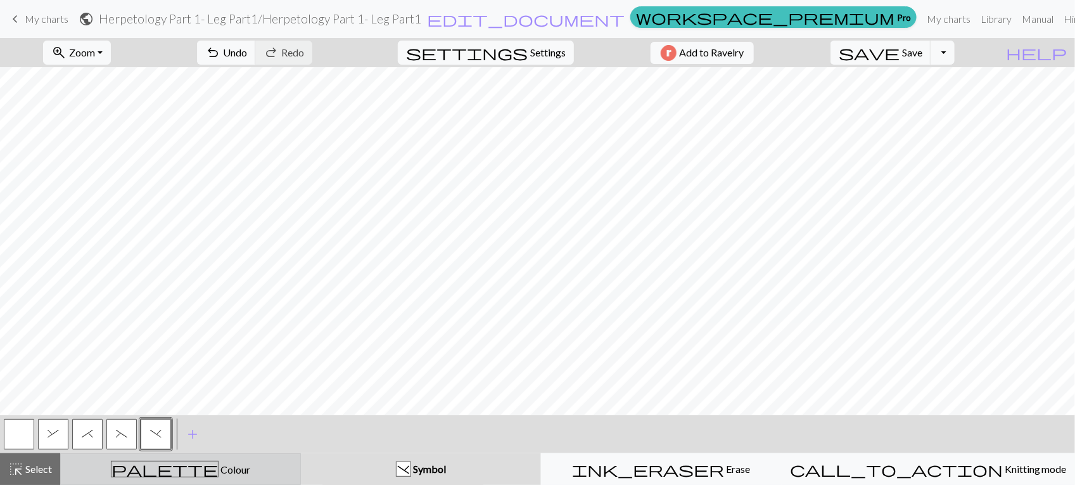
click at [260, 471] on div "palette Colour Colour" at bounding box center [180, 469] width 224 height 16
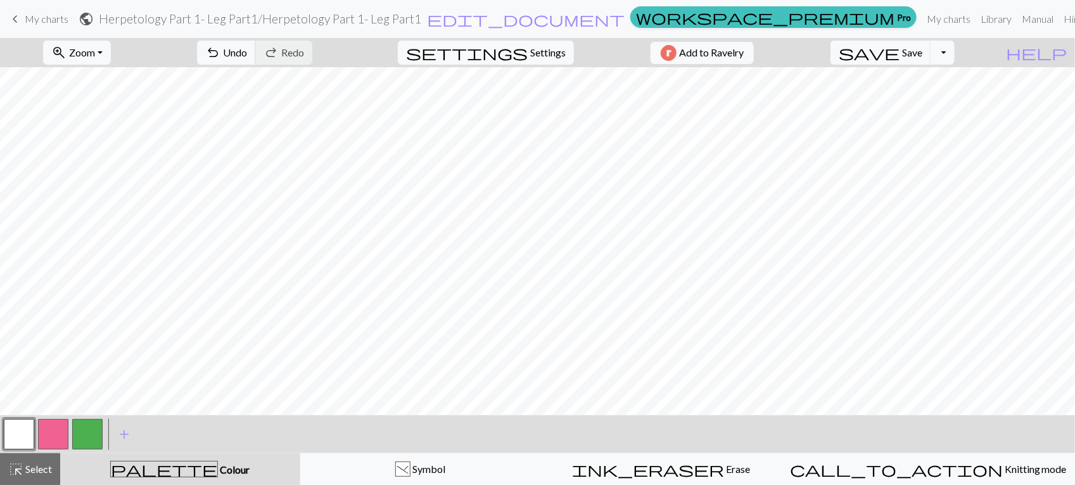
click at [260, 471] on div "palette Colour Colour" at bounding box center [180, 469] width 225 height 16
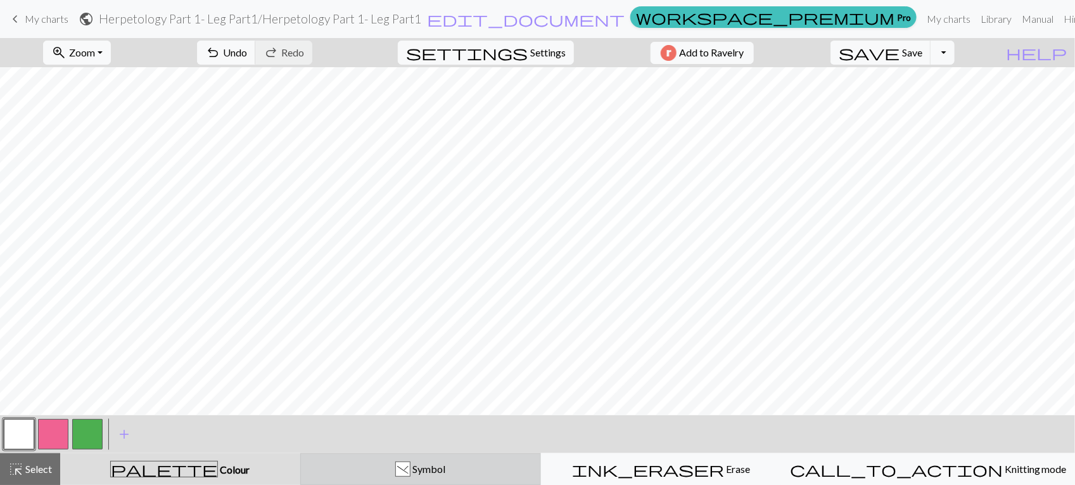
click at [398, 476] on div ") Symbol" at bounding box center [421, 468] width 224 height 15
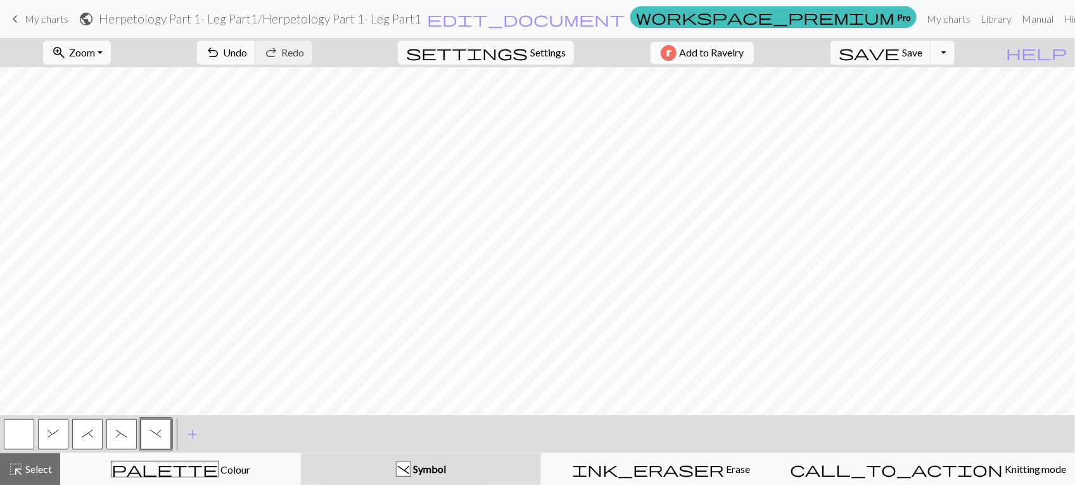
click at [4, 439] on button "button" at bounding box center [19, 434] width 30 height 30
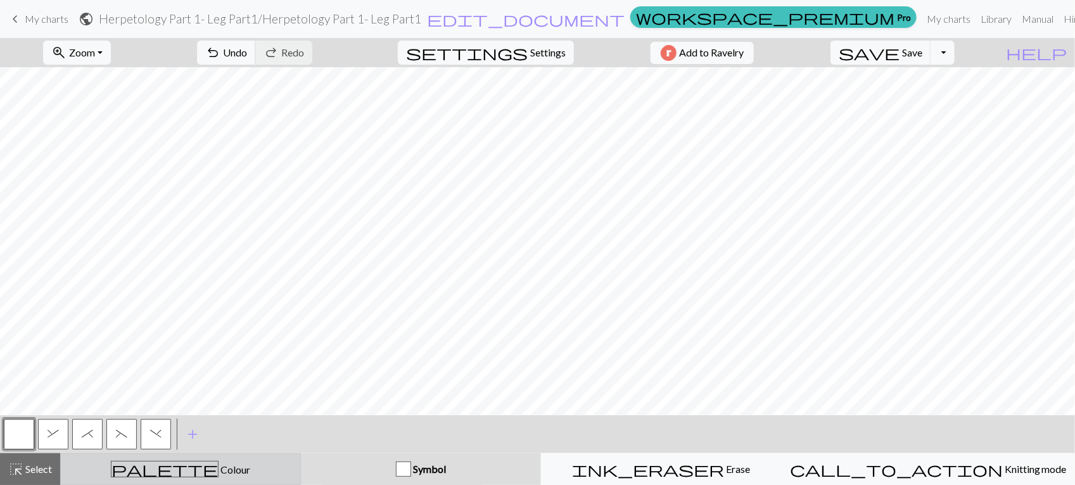
click at [131, 466] on div "palette Colour Colour" at bounding box center [180, 469] width 224 height 16
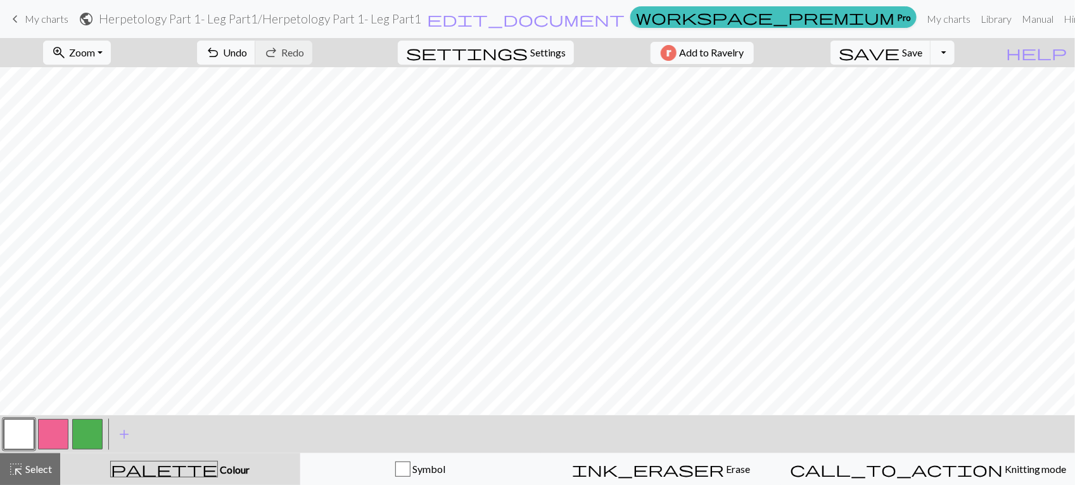
click at [49, 434] on button "button" at bounding box center [53, 434] width 30 height 30
click at [94, 440] on button "button" at bounding box center [87, 434] width 30 height 30
click at [30, 442] on button "button" at bounding box center [19, 434] width 30 height 30
click at [84, 435] on button "button" at bounding box center [87, 434] width 30 height 30
click at [247, 46] on span "Undo" at bounding box center [235, 52] width 24 height 12
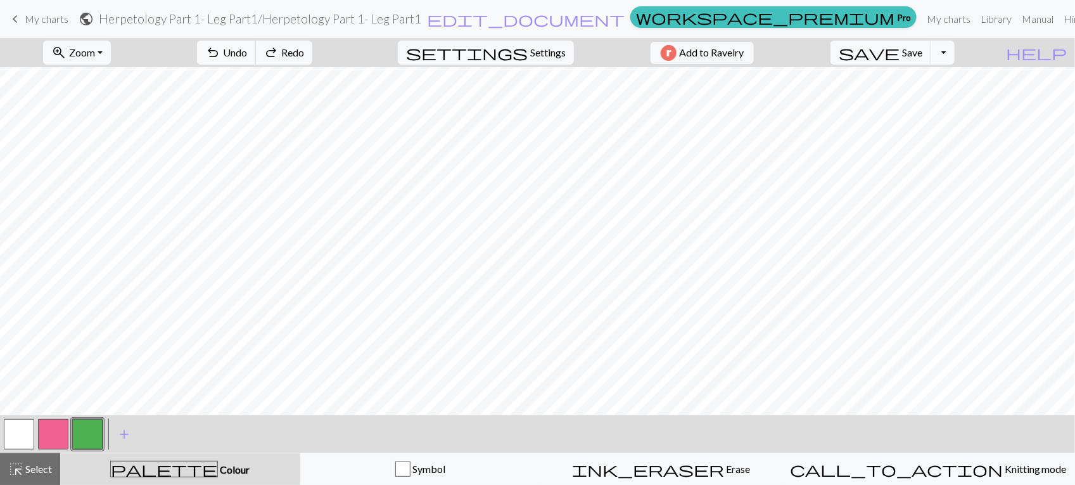
click at [247, 46] on span "Undo" at bounding box center [235, 52] width 24 height 12
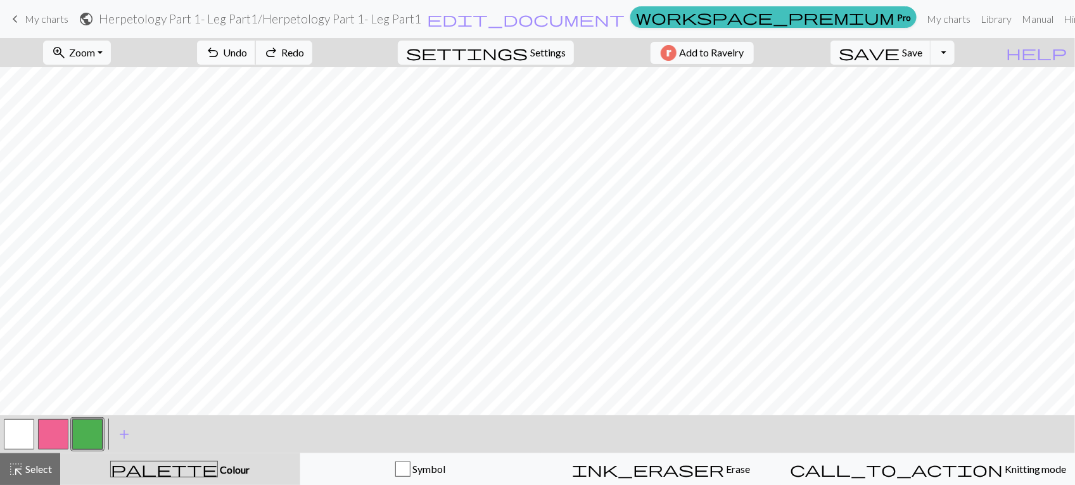
click at [247, 46] on span "Undo" at bounding box center [235, 52] width 24 height 12
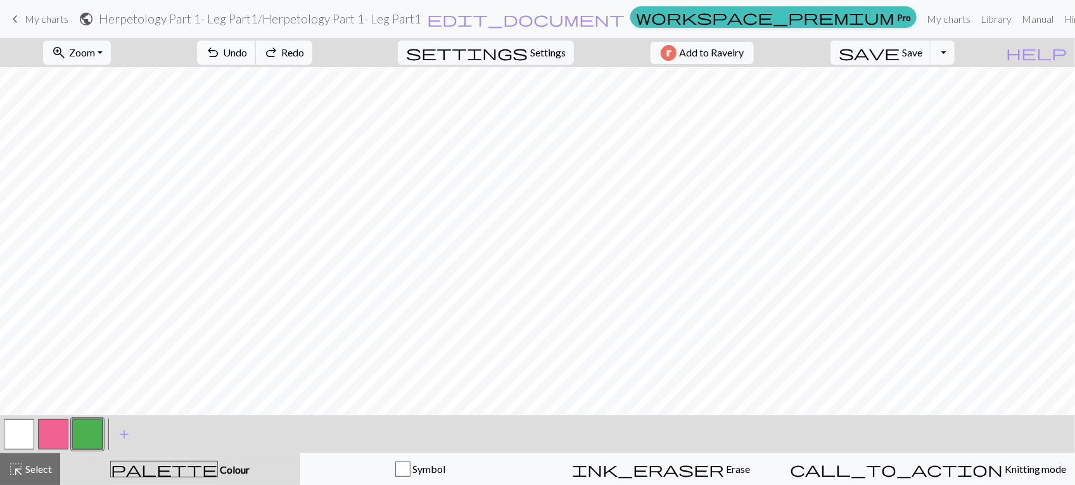
click at [247, 46] on span "Undo" at bounding box center [235, 52] width 24 height 12
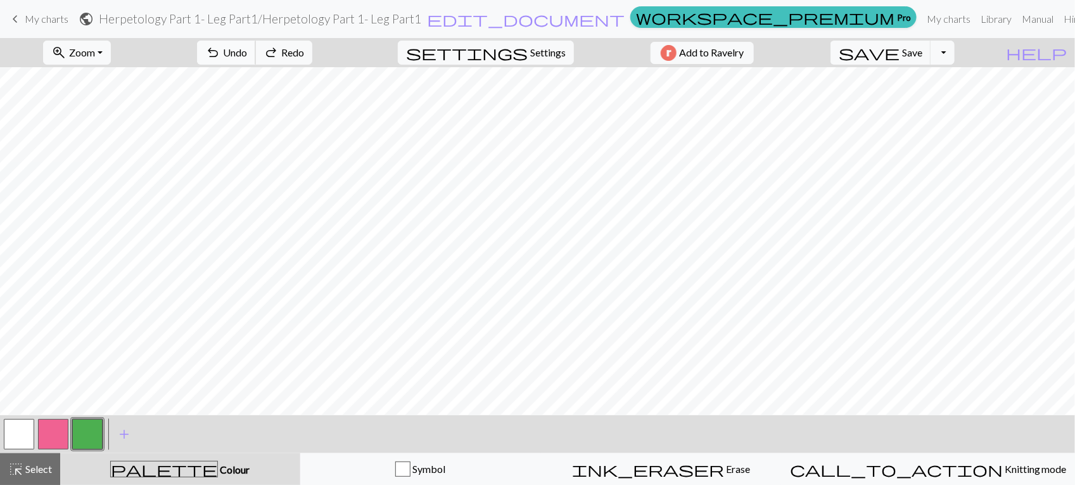
click at [247, 46] on span "Undo" at bounding box center [235, 52] width 24 height 12
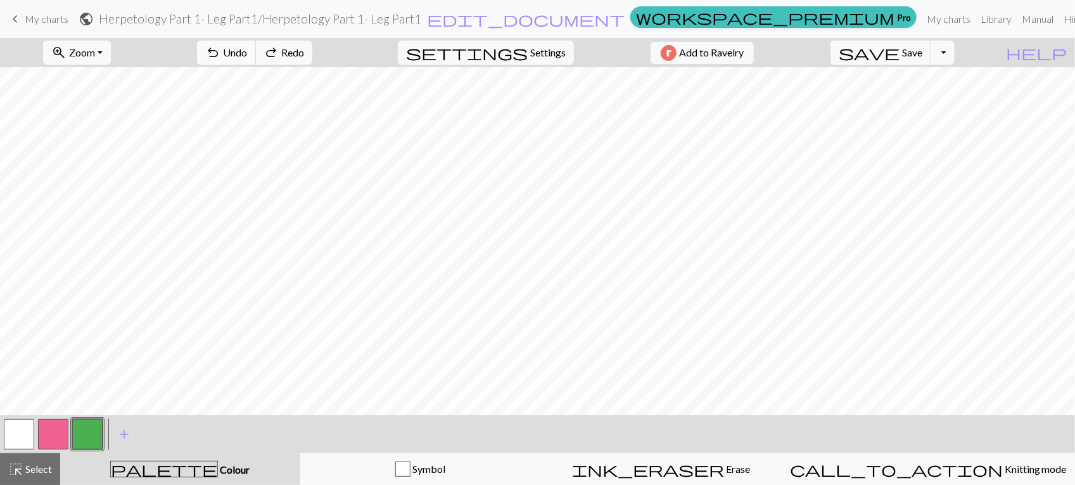
click at [247, 46] on span "Undo" at bounding box center [235, 52] width 24 height 12
click at [532, 60] on span "Settings" at bounding box center [547, 52] width 35 height 15
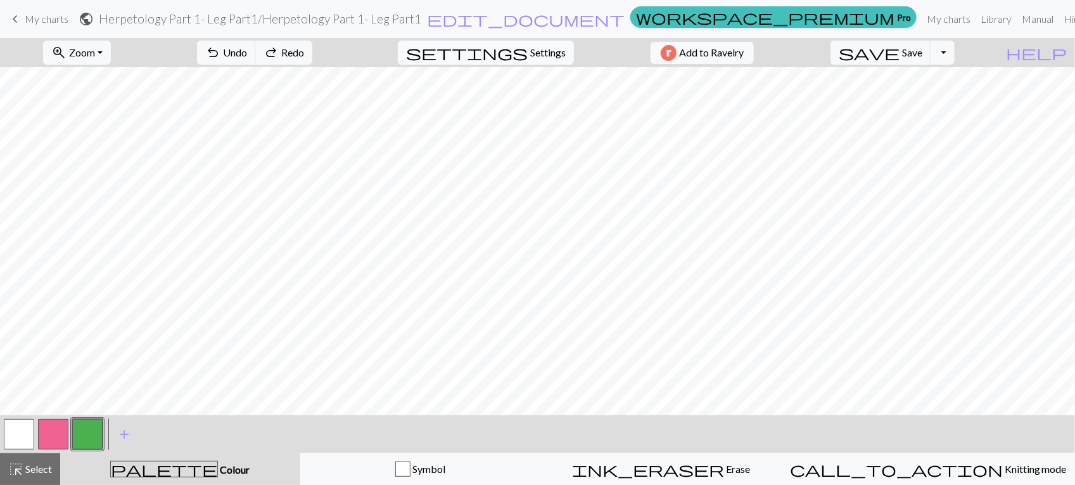
select select "aran"
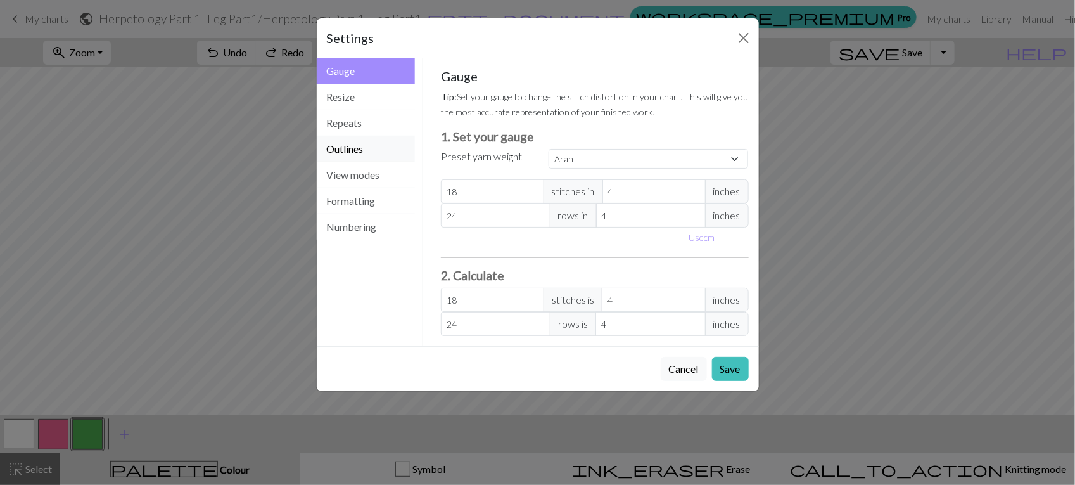
click at [359, 155] on button "Outlines" at bounding box center [366, 149] width 99 height 26
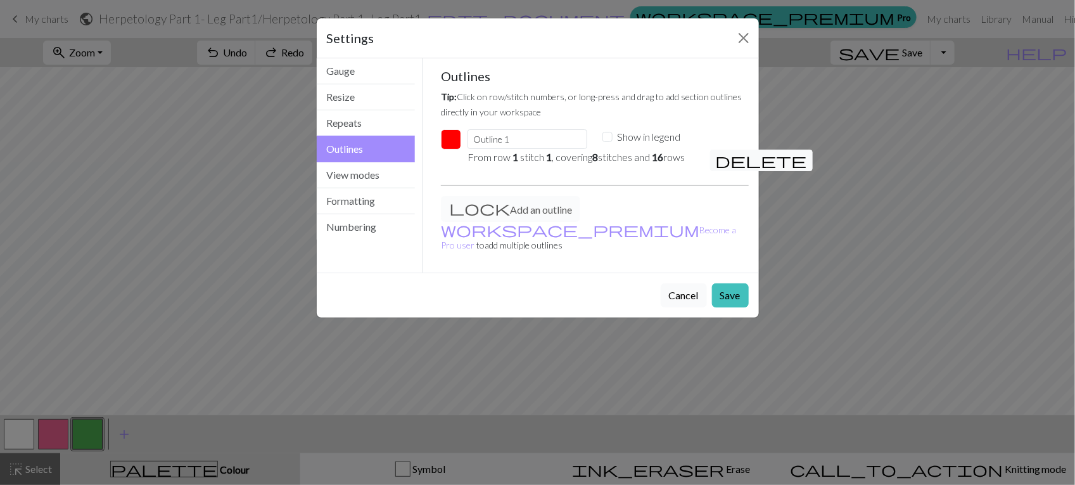
click at [679, 283] on button "Cancel" at bounding box center [684, 295] width 46 height 24
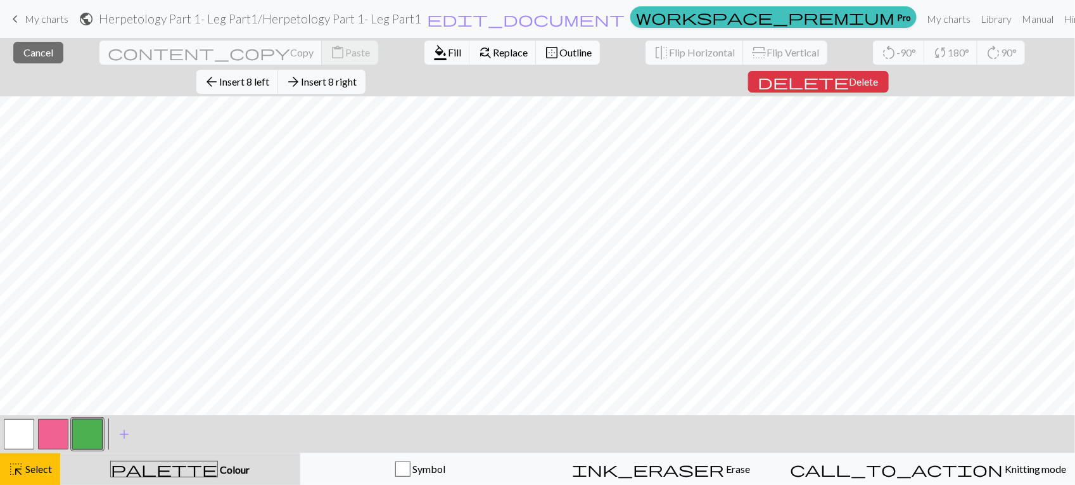
click at [560, 46] on span "Outline" at bounding box center [576, 52] width 32 height 12
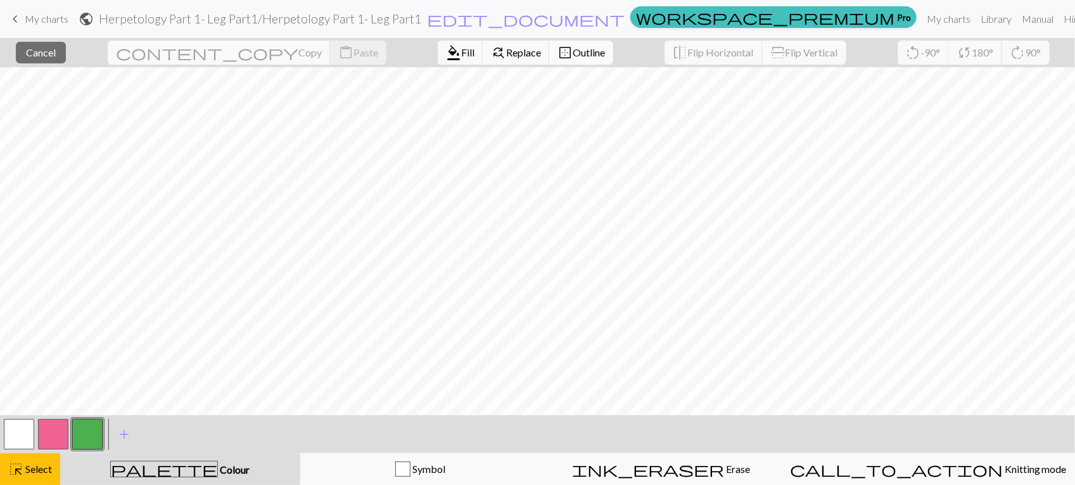
click at [573, 56] on span "Outline" at bounding box center [589, 52] width 32 height 12
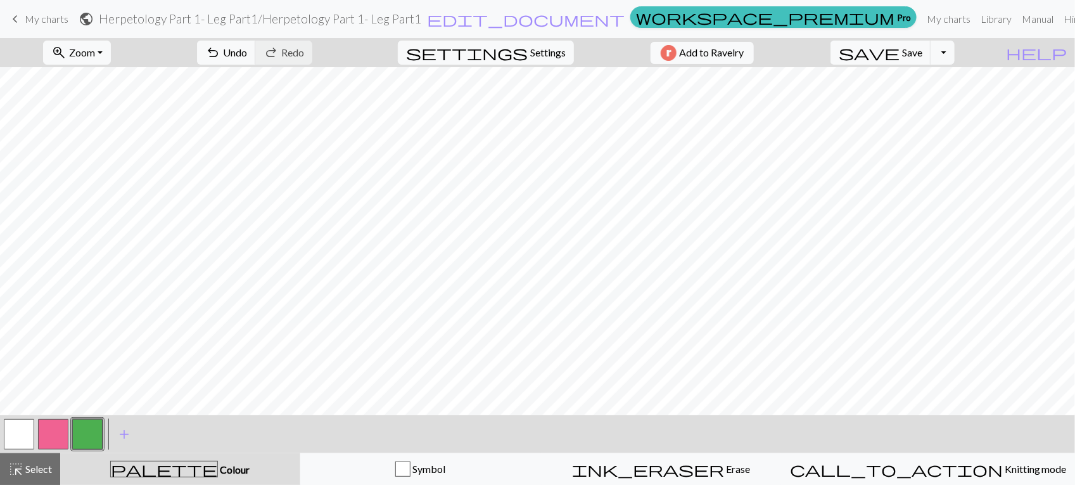
click at [44, 436] on button "button" at bounding box center [53, 434] width 30 height 30
click at [83, 432] on button "button" at bounding box center [87, 434] width 30 height 30
click at [39, 429] on button "button" at bounding box center [53, 434] width 30 height 30
click at [68, 433] on div at bounding box center [53, 434] width 34 height 34
click at [80, 432] on button "button" at bounding box center [87, 434] width 30 height 30
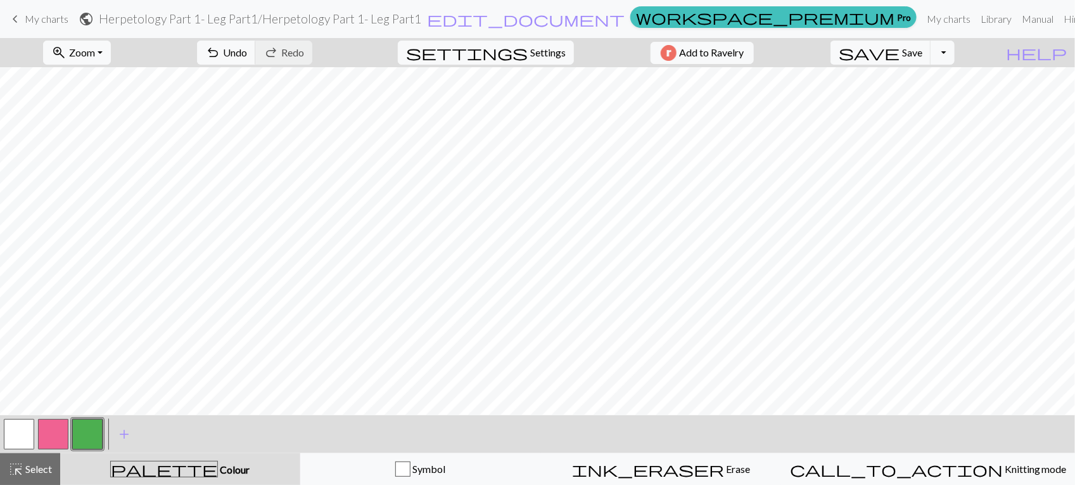
click at [46, 435] on button "button" at bounding box center [53, 434] width 30 height 30
click at [23, 433] on button "button" at bounding box center [19, 434] width 30 height 30
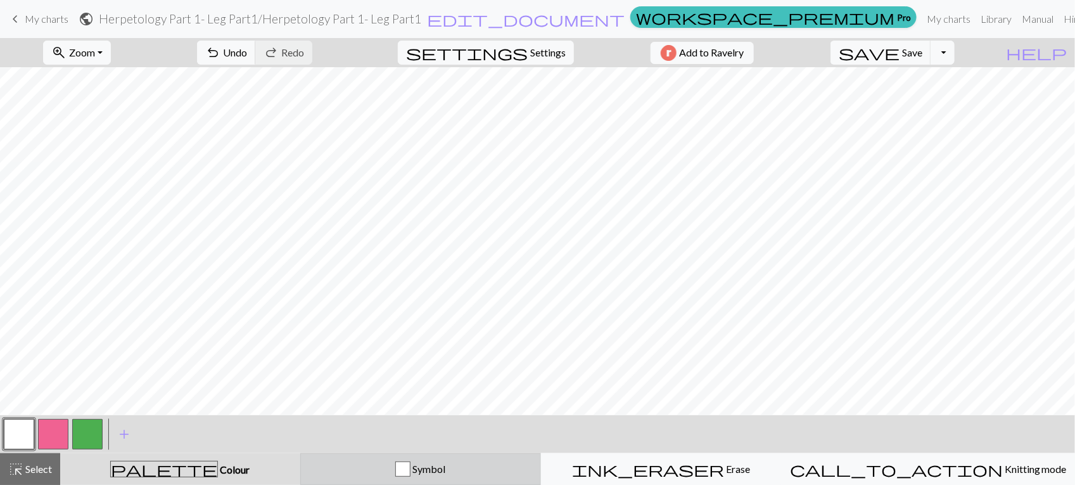
click at [446, 470] on span "Symbol" at bounding box center [428, 469] width 35 height 12
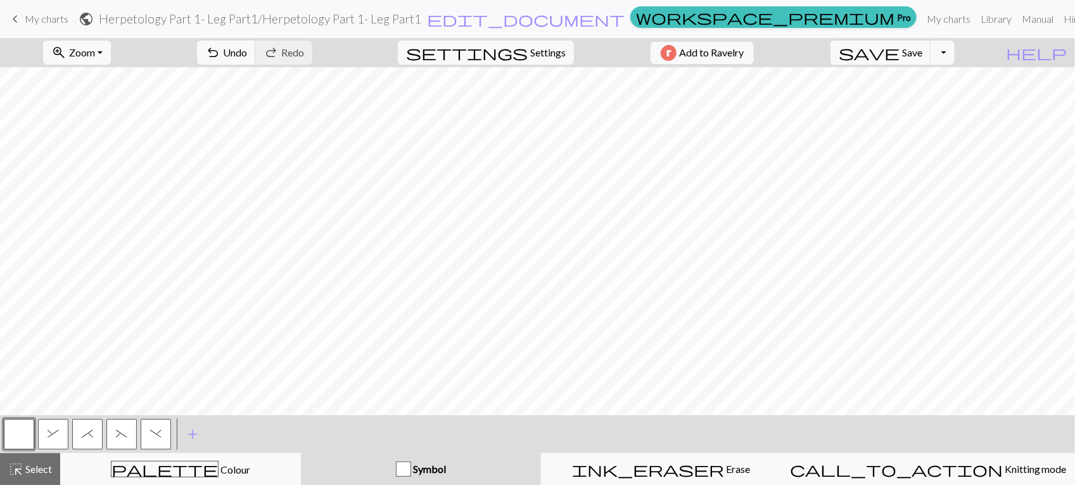
click at [61, 436] on button "&" at bounding box center [53, 434] width 30 height 30
click at [95, 441] on button "*" at bounding box center [87, 434] width 30 height 30
click at [110, 433] on button "(" at bounding box center [121, 434] width 30 height 30
click at [156, 433] on span ")" at bounding box center [155, 433] width 11 height 10
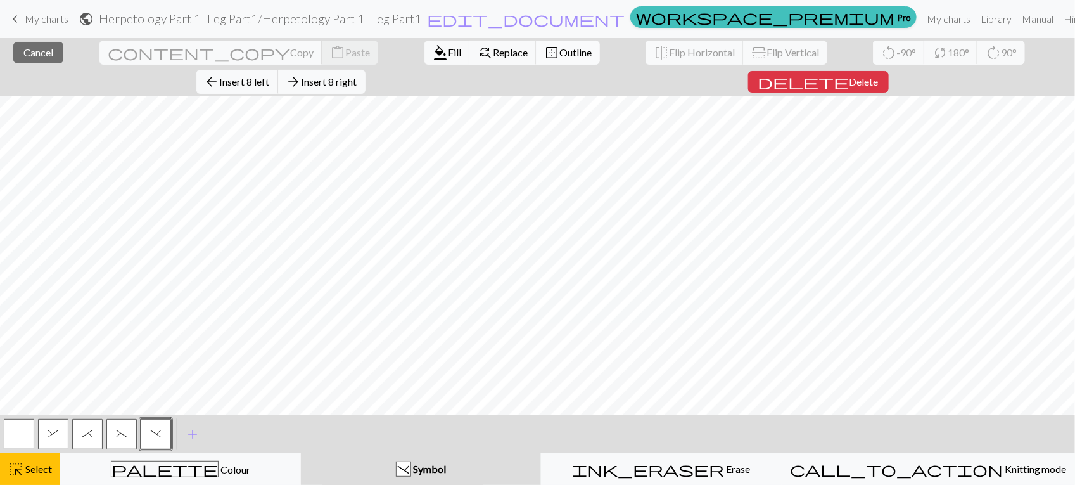
click at [560, 49] on span "Outline" at bounding box center [576, 52] width 32 height 12
click at [560, 48] on span "Outline" at bounding box center [576, 52] width 32 height 12
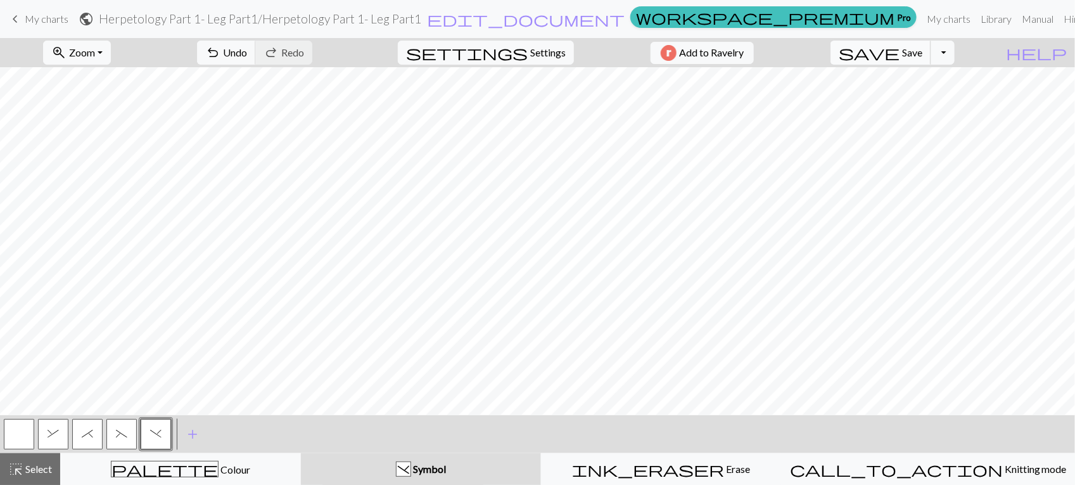
click at [923, 49] on span "Save" at bounding box center [912, 52] width 20 height 12
click at [67, 48] on span "zoom_in" at bounding box center [58, 53] width 15 height 18
click at [98, 170] on button "100%" at bounding box center [94, 173] width 100 height 20
click at [86, 60] on button "zoom_in Zoom Zoom" at bounding box center [77, 53] width 68 height 24
click at [101, 197] on button "150%" at bounding box center [94, 193] width 100 height 20
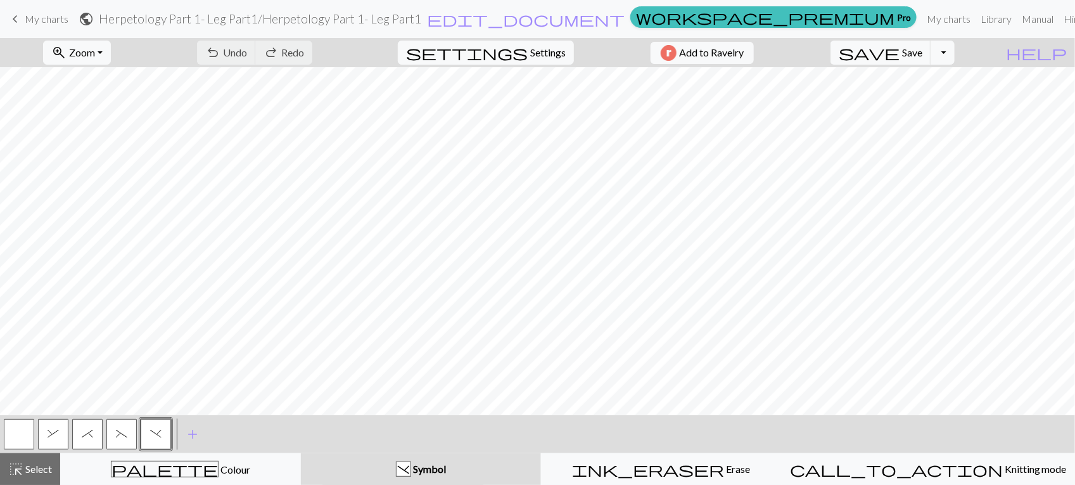
click at [27, 432] on button "button" at bounding box center [19, 434] width 30 height 30
click at [932, 49] on button "save Save Save" at bounding box center [881, 53] width 101 height 24
click at [27, 21] on div "Chart saved" at bounding box center [537, 25] width 1075 height 50
click at [14, 16] on span "keyboard_arrow_left" at bounding box center [15, 19] width 15 height 18
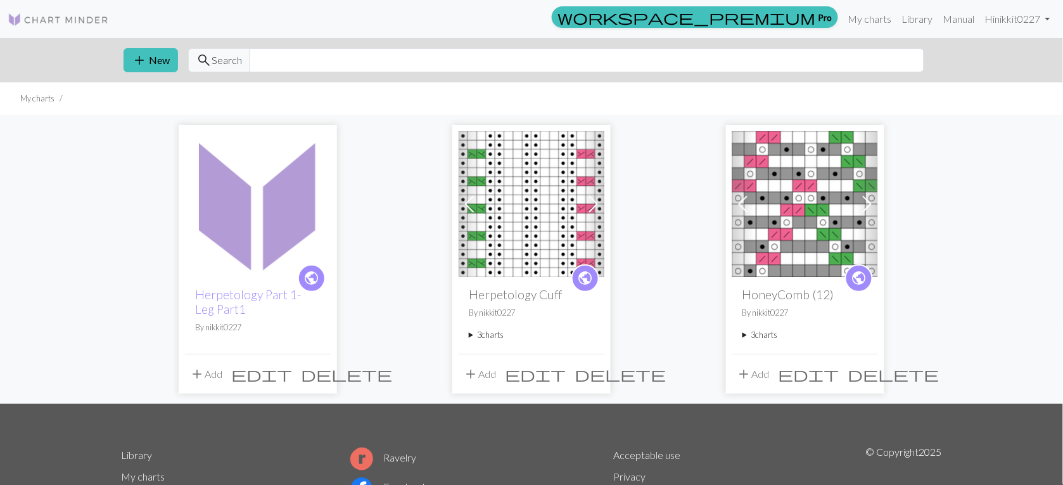
click at [273, 234] on img at bounding box center [258, 204] width 146 height 146
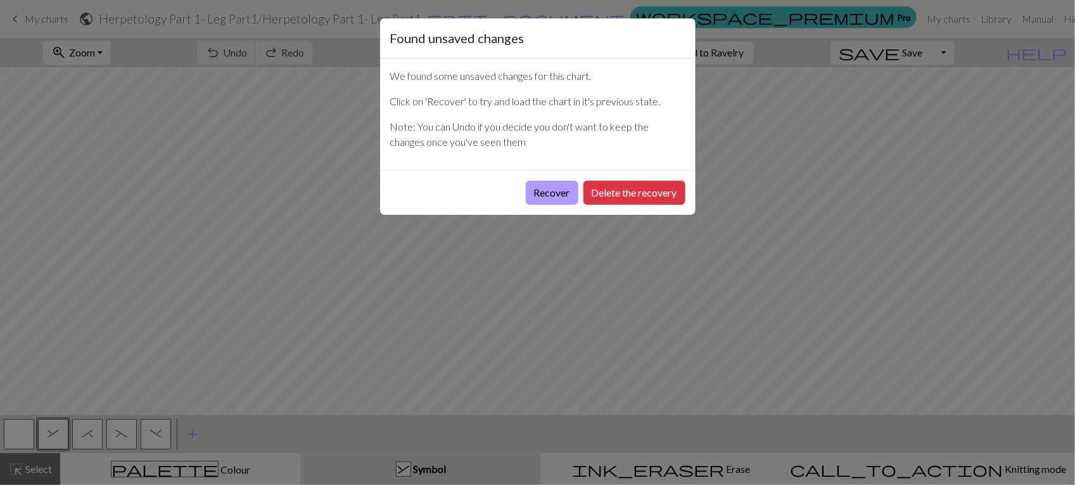
click at [558, 195] on button "Recover" at bounding box center [552, 193] width 53 height 24
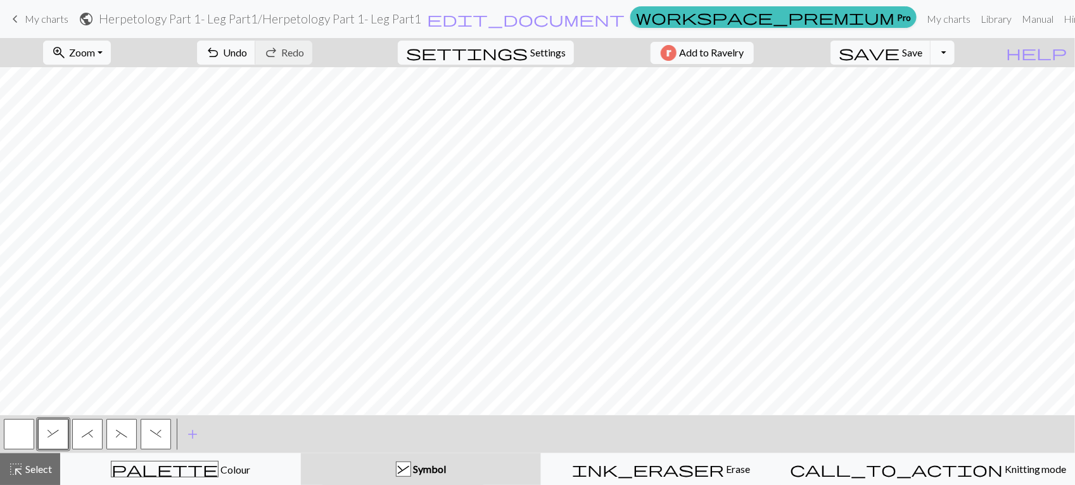
click at [955, 49] on button "Toggle Dropdown" at bounding box center [943, 53] width 24 height 24
click at [948, 81] on button "file_copy Save a copy" at bounding box center [849, 81] width 209 height 20
click at [900, 46] on span "save" at bounding box center [869, 53] width 61 height 18
click at [955, 59] on button "Toggle Dropdown" at bounding box center [943, 53] width 24 height 24
click at [954, 82] on button "file_copy Save a copy" at bounding box center [849, 81] width 209 height 20
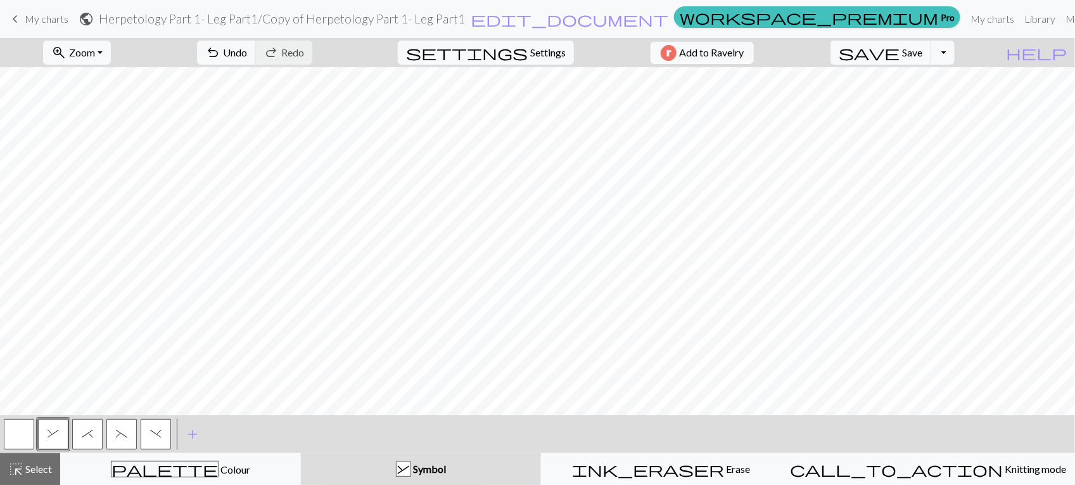
click at [16, 22] on span "keyboard_arrow_left" at bounding box center [15, 19] width 15 height 18
click at [21, 23] on span "keyboard_arrow_left" at bounding box center [15, 19] width 15 height 18
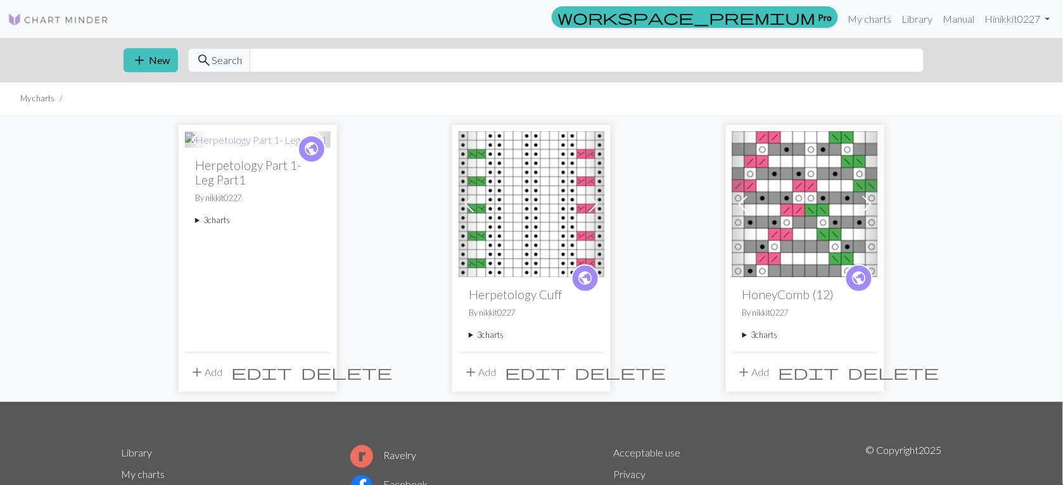
click at [257, 282] on div "public Herpetology Part 1- Leg Part1 By nikkit0227 3 charts Herpetology Part 1-…" at bounding box center [258, 249] width 146 height 203
drag, startPoint x: 257, startPoint y: 282, endPoint x: 239, endPoint y: 165, distance: 118.0
click at [239, 165] on h2 "Herpetology Part 1- Leg Part1" at bounding box center [257, 172] width 125 height 29
click at [298, 160] on h2 "Herpetology Part 1- Leg Part1" at bounding box center [257, 172] width 125 height 29
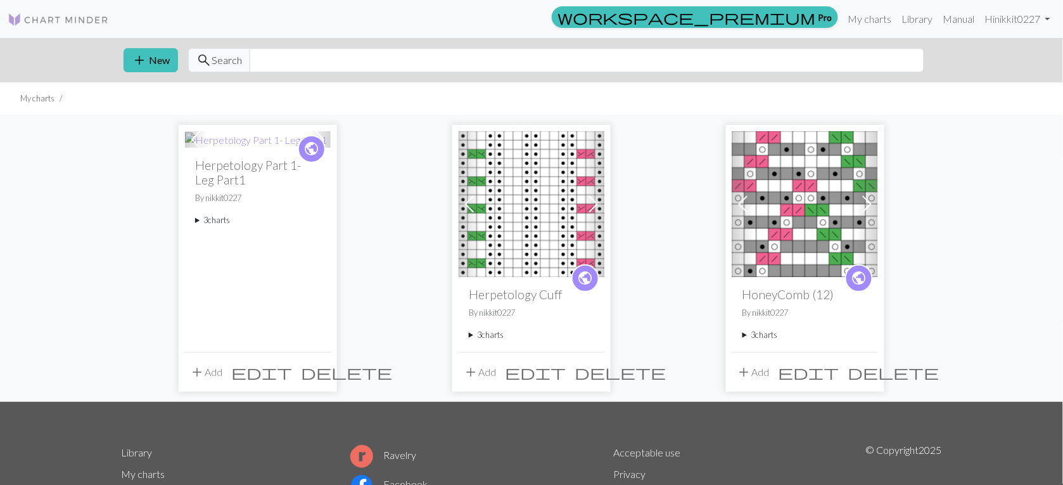
click at [224, 221] on summary "3 charts" at bounding box center [257, 220] width 125 height 12
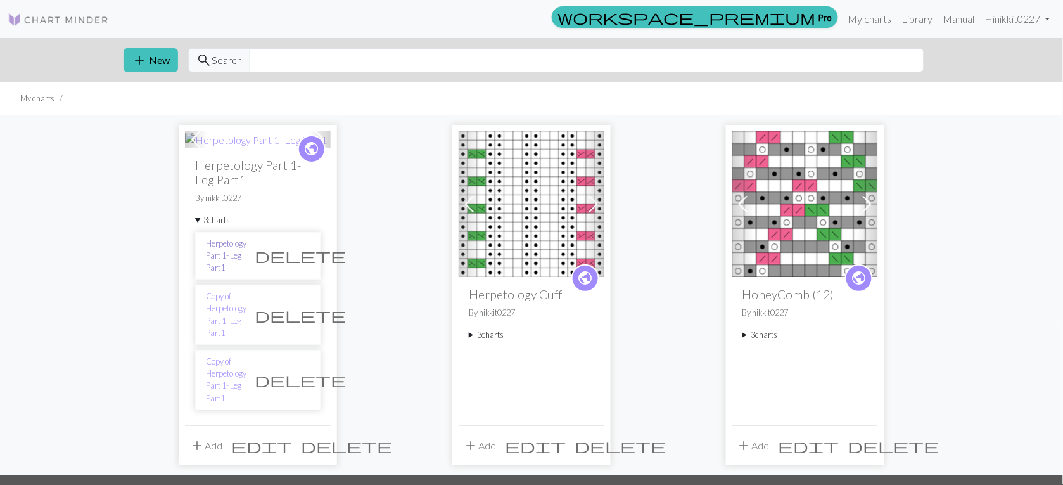
scroll to position [127, 0]
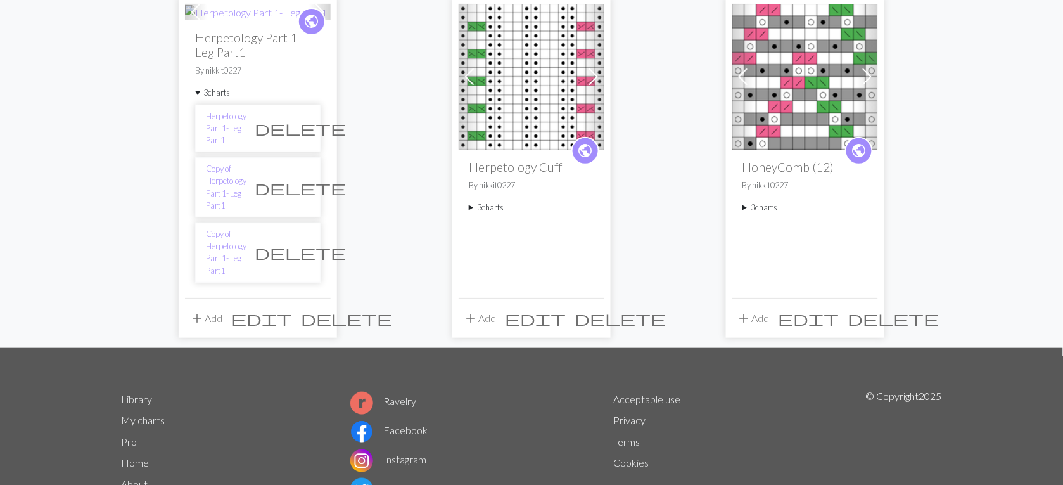
click at [301, 119] on span "delete" at bounding box center [300, 128] width 91 height 18
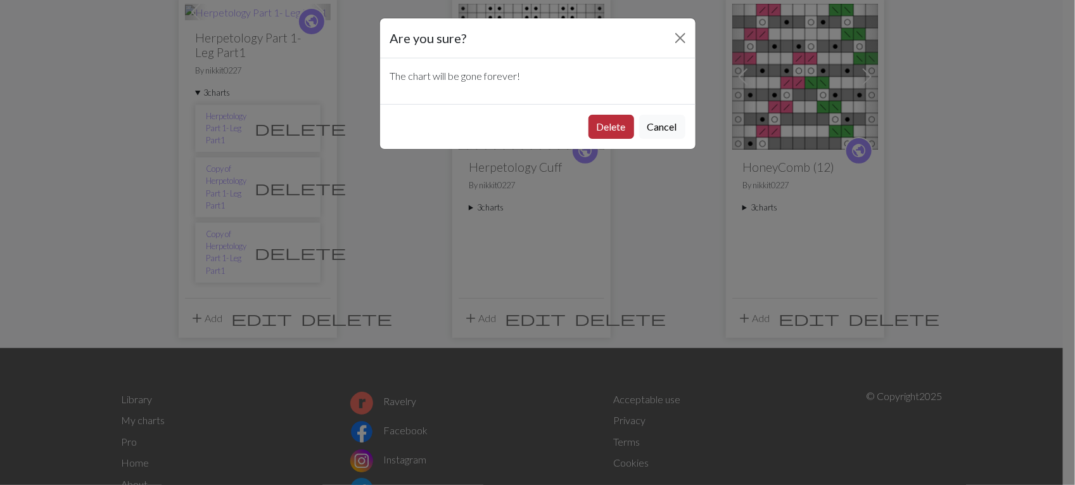
click at [632, 118] on button "Delete" at bounding box center [612, 127] width 46 height 24
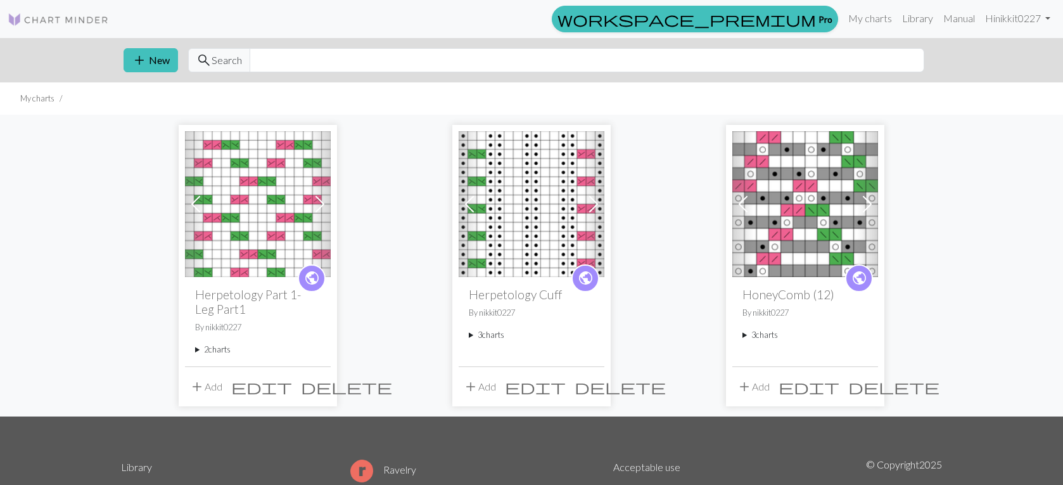
scroll to position [127, 0]
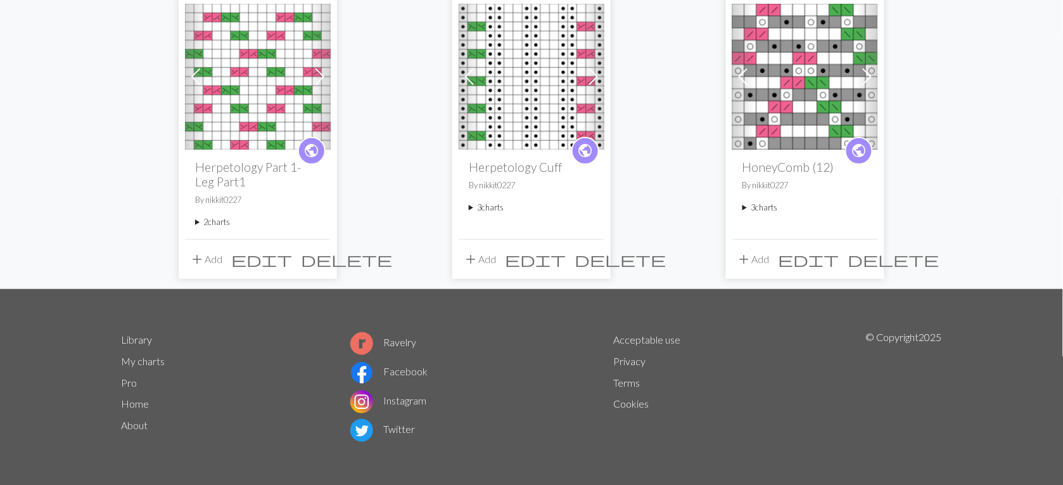
click at [206, 226] on summary "2 charts" at bounding box center [257, 222] width 125 height 12
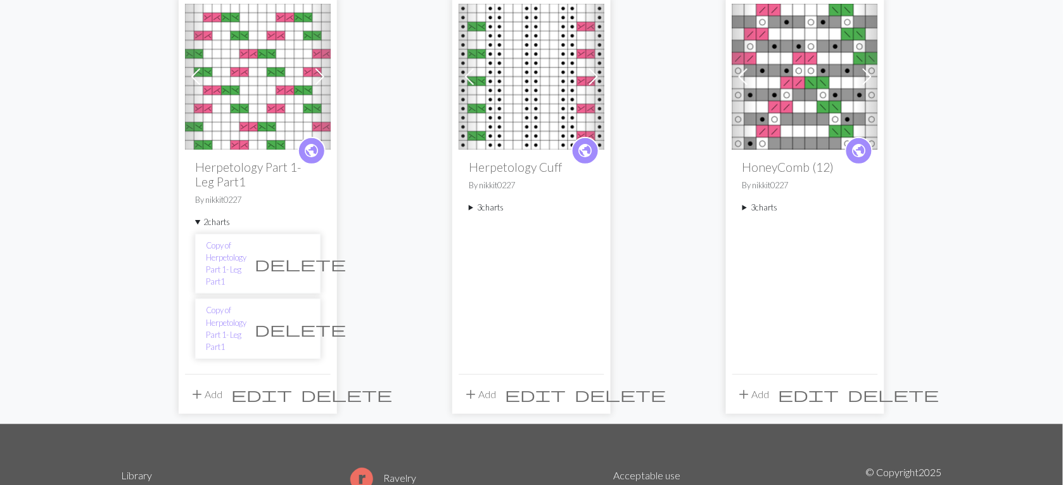
click at [297, 320] on span "delete" at bounding box center [300, 329] width 91 height 18
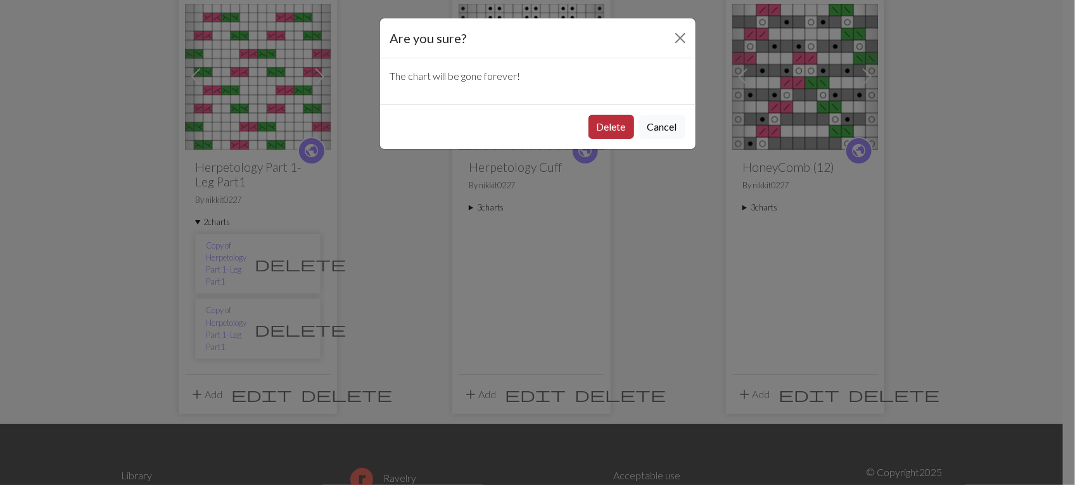
click at [613, 129] on button "Delete" at bounding box center [612, 127] width 46 height 24
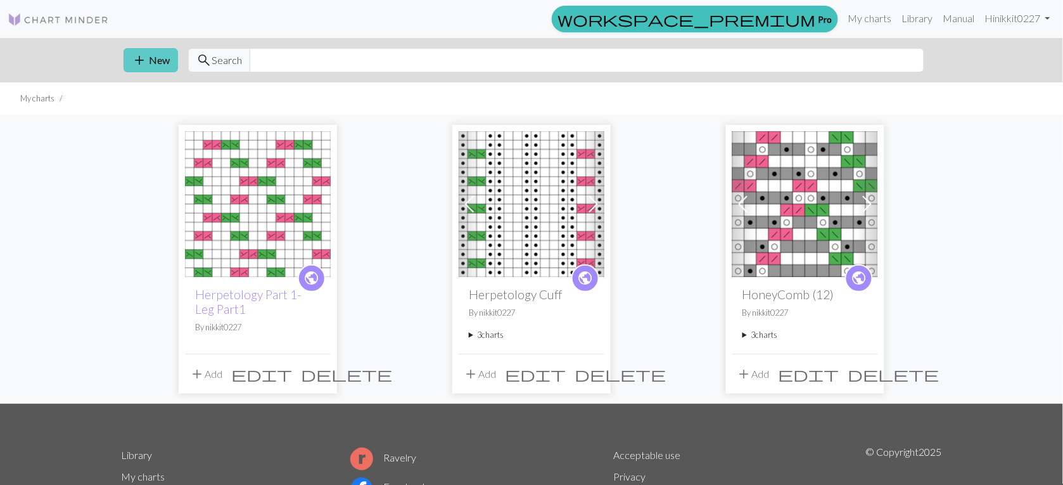
click at [138, 59] on span "add" at bounding box center [139, 60] width 15 height 18
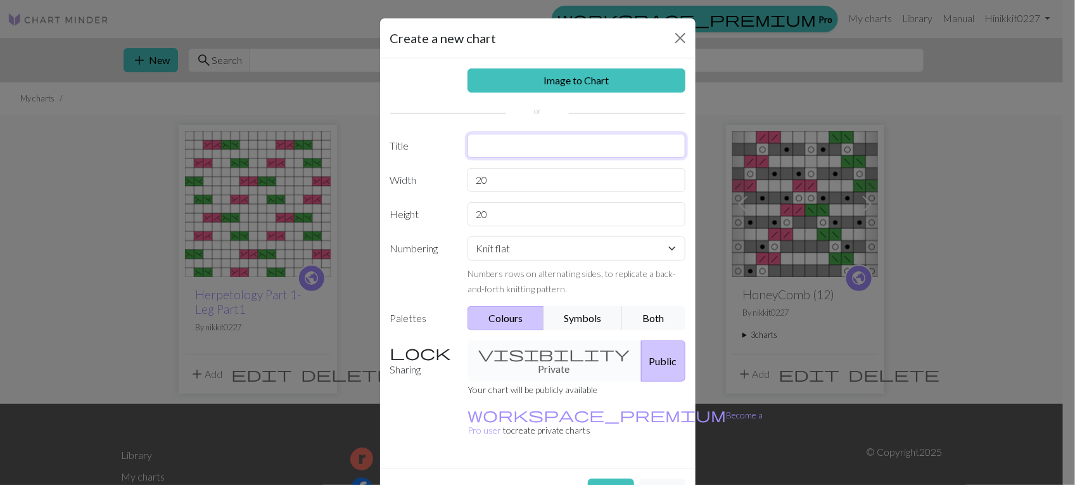
click at [648, 146] on input "text" at bounding box center [577, 146] width 218 height 24
type input "Herpetology Part 2, pt 2 Leg"
type input "16"
select select "round"
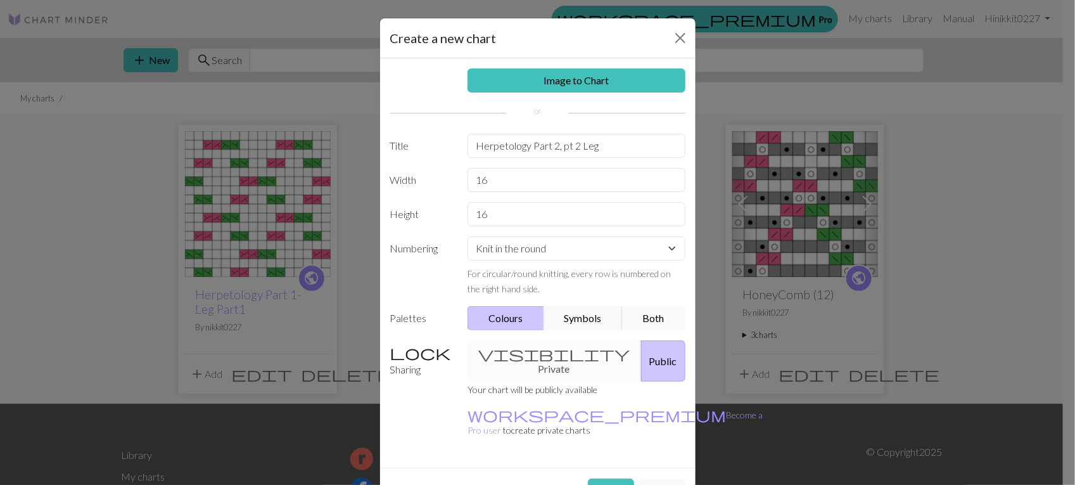
click at [653, 315] on button "Both" at bounding box center [653, 318] width 63 height 24
click at [613, 478] on button "Create" at bounding box center [611, 490] width 46 height 24
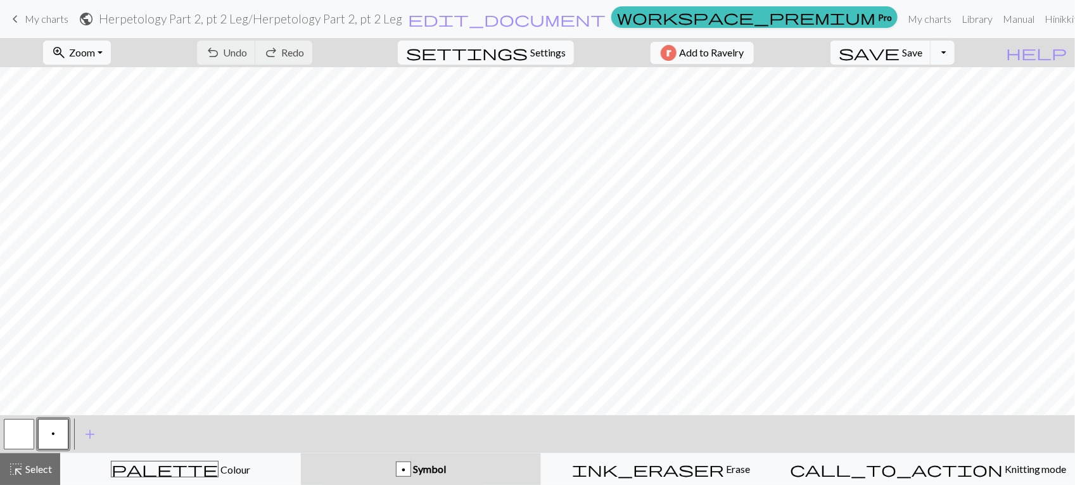
click at [51, 434] on span "p" at bounding box center [53, 433] width 4 height 10
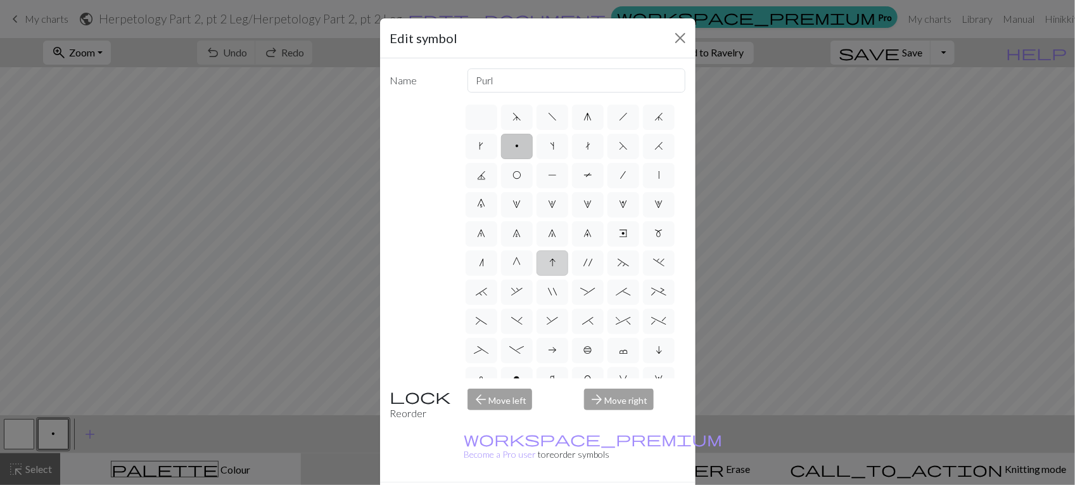
scroll to position [158, 0]
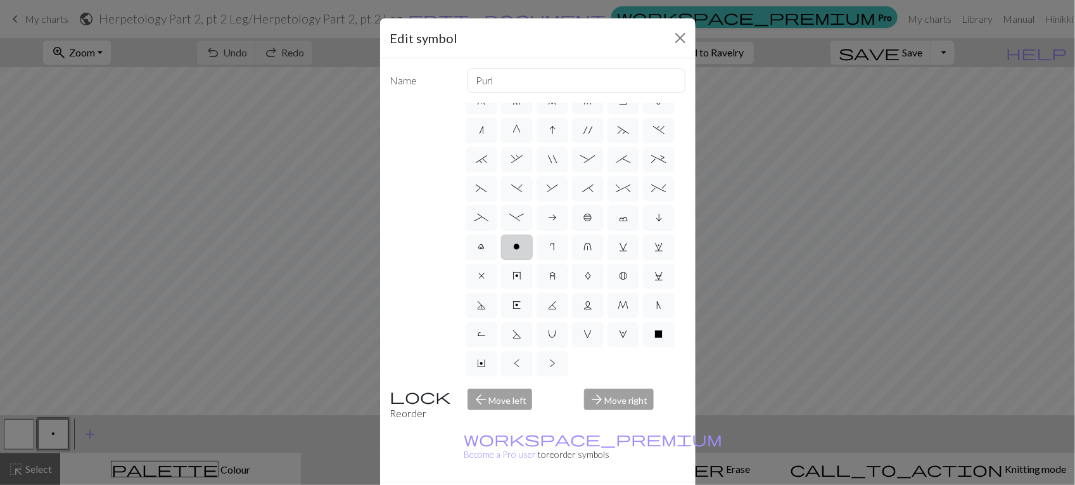
click at [501, 260] on label "o" at bounding box center [517, 246] width 32 height 25
click at [514, 371] on input "o" at bounding box center [518, 375] width 8 height 8
radio input "true"
type input "purl"
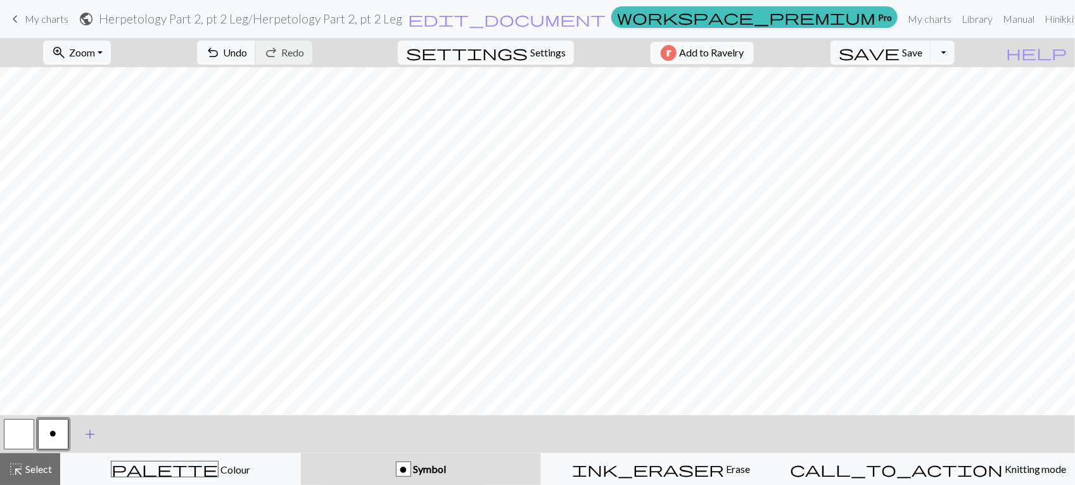
click at [89, 428] on span "add" at bounding box center [89, 434] width 15 height 18
click at [125, 432] on span "add" at bounding box center [124, 434] width 15 height 18
click at [160, 436] on span "add" at bounding box center [158, 434] width 15 height 18
click at [192, 428] on span "add" at bounding box center [192, 434] width 15 height 18
click at [82, 432] on button "button" at bounding box center [87, 434] width 30 height 30
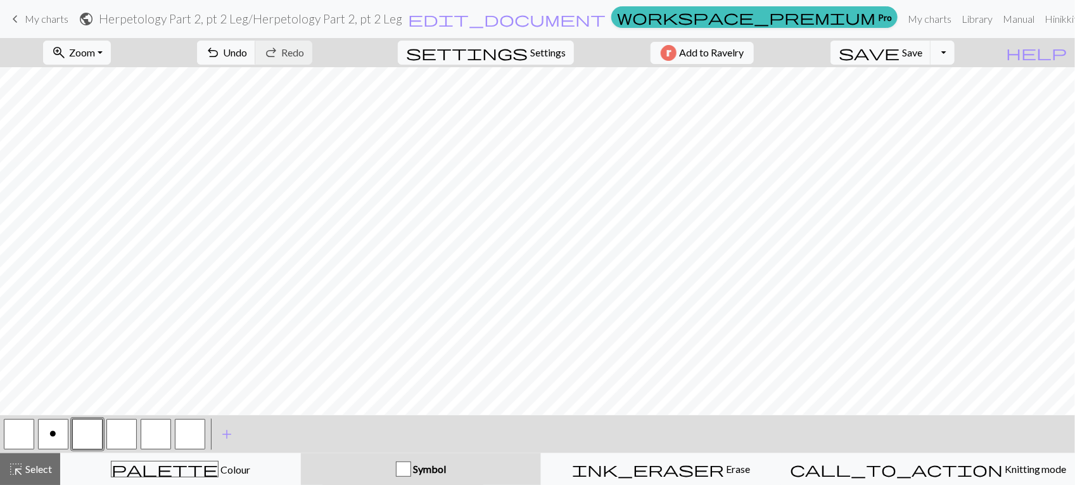
click at [83, 432] on button "button" at bounding box center [87, 434] width 30 height 30
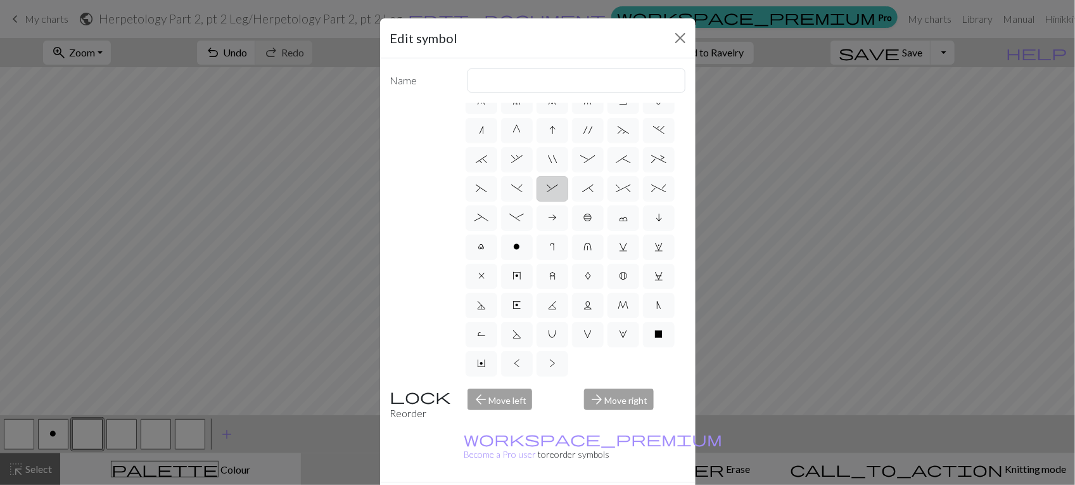
click at [558, 193] on span "&" at bounding box center [552, 188] width 11 height 10
click at [555, 313] on input "&" at bounding box center [551, 317] width 8 height 8
radio input "true"
type input "left part of right 3+ stitch cable, wyib"
drag, startPoint x: 610, startPoint y: 479, endPoint x: 539, endPoint y: 461, distance: 73.3
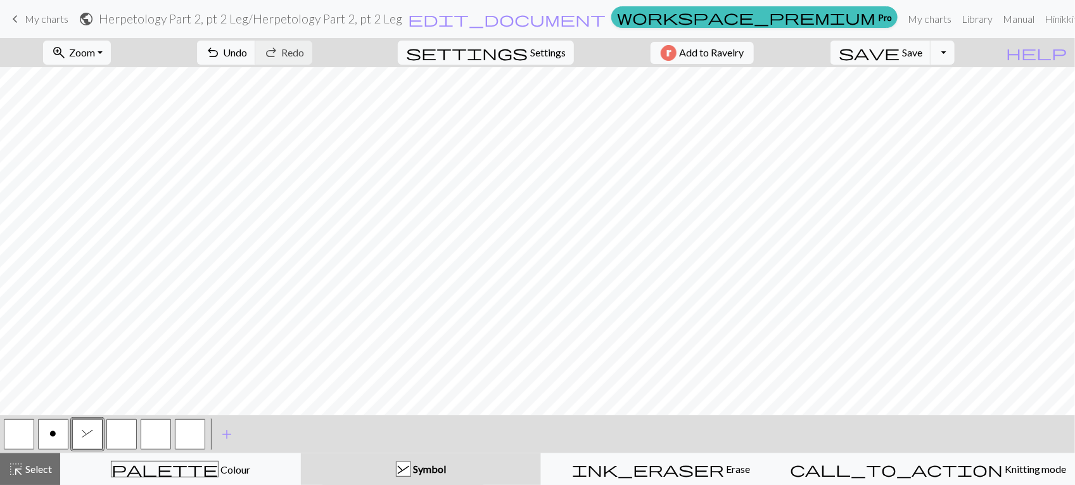
click at [115, 427] on button "button" at bounding box center [121, 434] width 30 height 30
click at [127, 438] on button "button" at bounding box center [121, 434] width 30 height 30
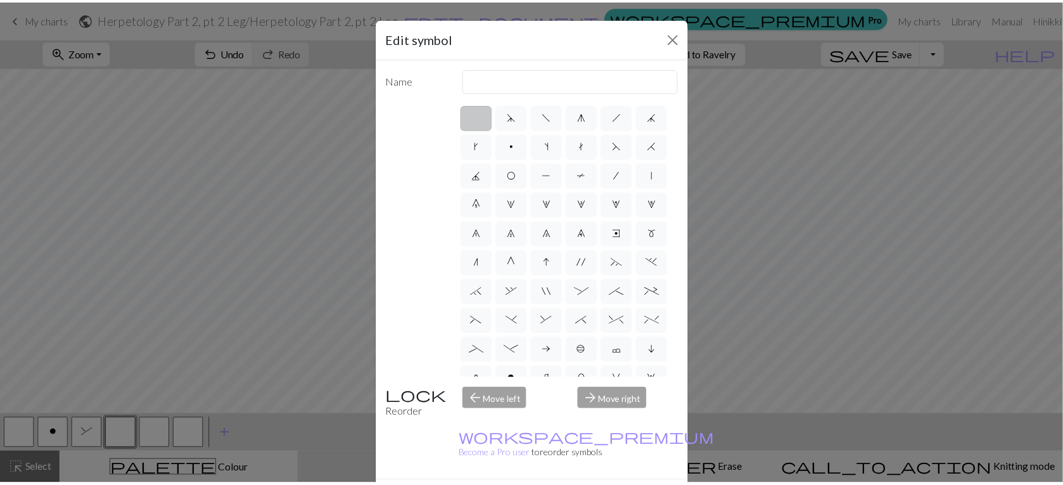
scroll to position [79, 0]
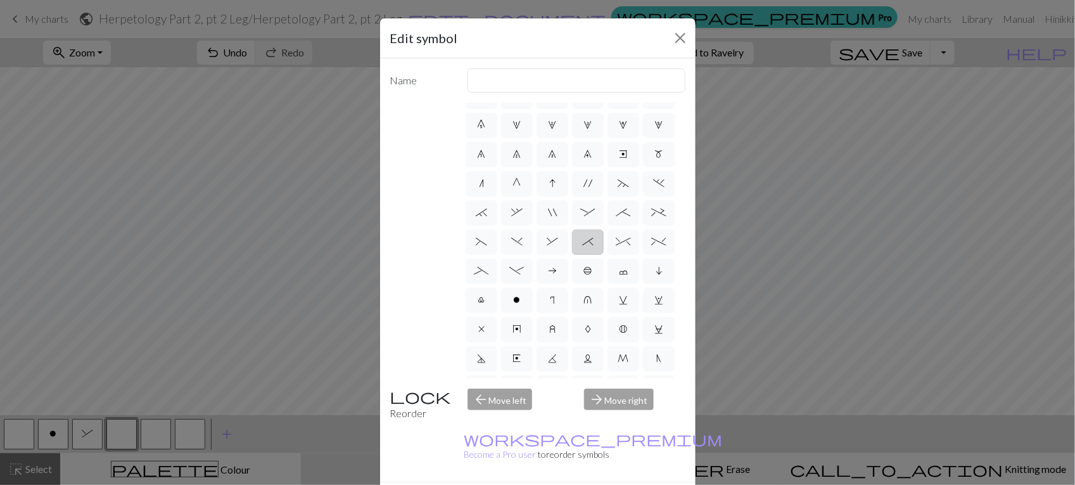
click at [572, 255] on label "*" at bounding box center [588, 241] width 32 height 25
click at [582, 313] on input "*" at bounding box center [586, 317] width 8 height 8
radio input "true"
type input "right part of right 3+ stitch cable, wyib"
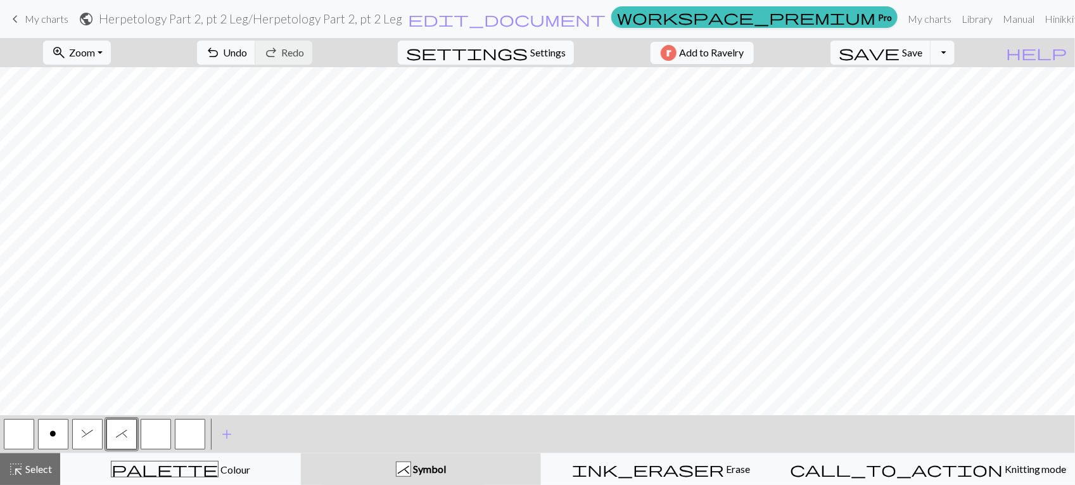
click at [164, 438] on button "button" at bounding box center [156, 434] width 30 height 30
click at [162, 438] on button "button" at bounding box center [156, 434] width 30 height 30
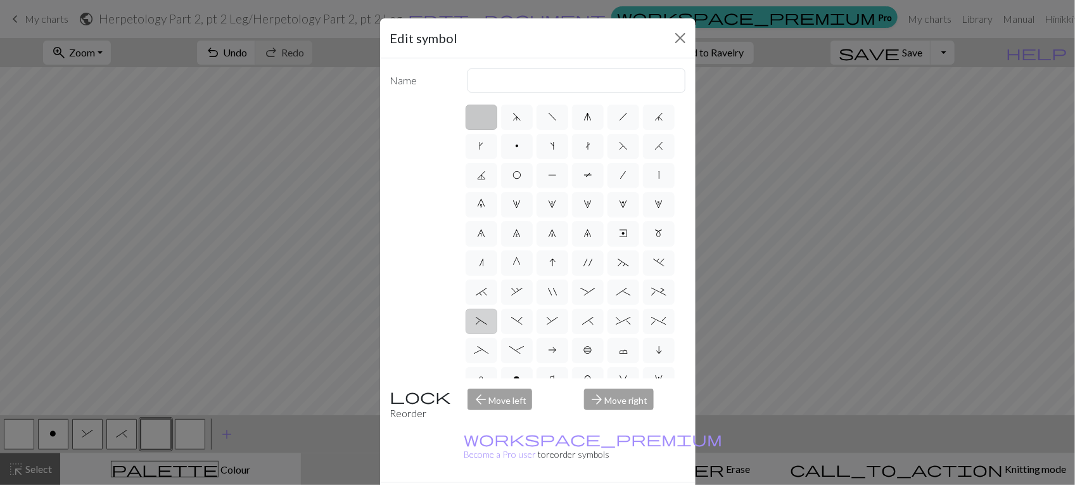
click at [497, 334] on label "(" at bounding box center [482, 321] width 32 height 25
click at [484, 321] on input "(" at bounding box center [480, 317] width 8 height 8
radio input "true"
type input "left part of left 3+ stitch cable, wyif"
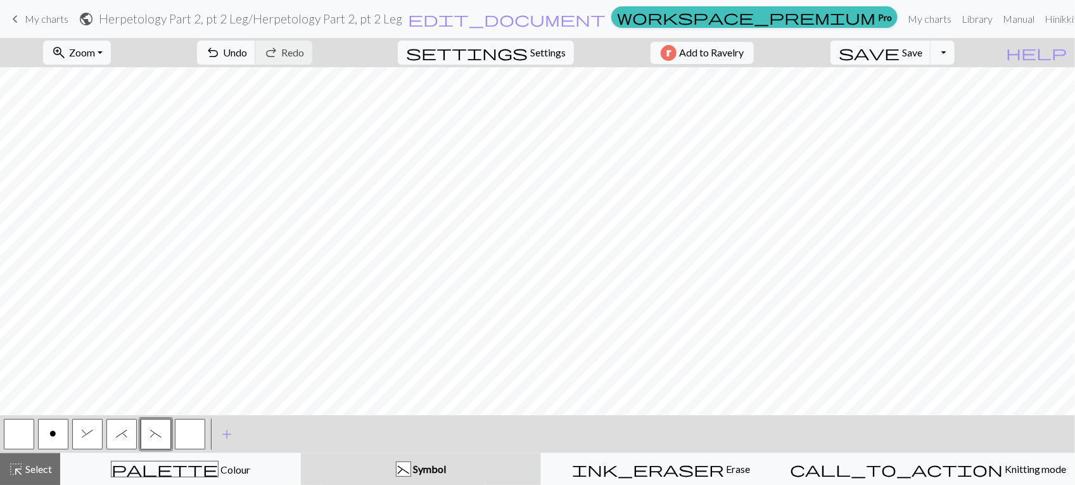
click at [194, 441] on button "button" at bounding box center [190, 434] width 30 height 30
click at [193, 442] on button "button" at bounding box center [190, 434] width 30 height 30
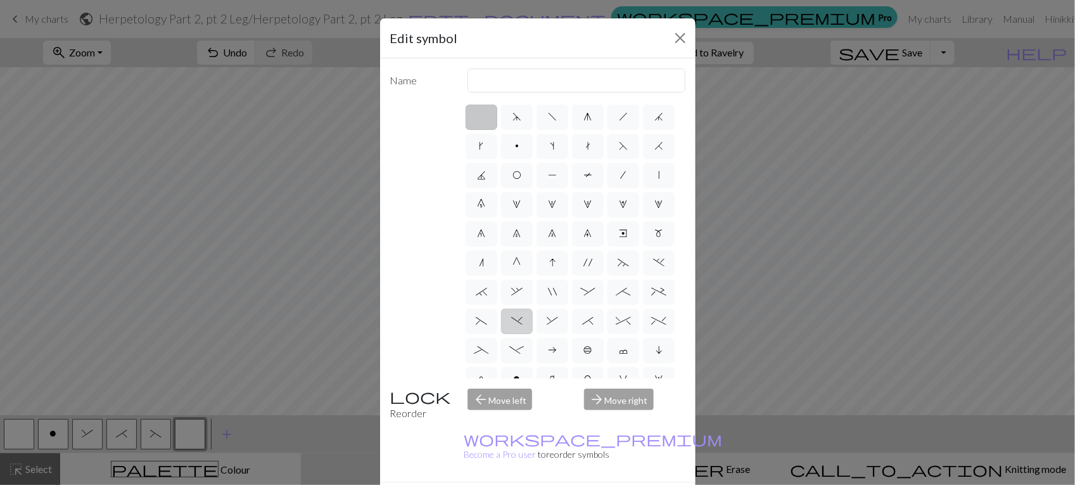
click at [533, 334] on label ")" at bounding box center [517, 321] width 32 height 25
click at [520, 321] on input ")" at bounding box center [515, 317] width 8 height 8
radio input "true"
type input "right part of left 3+ stitch cable, wyif"
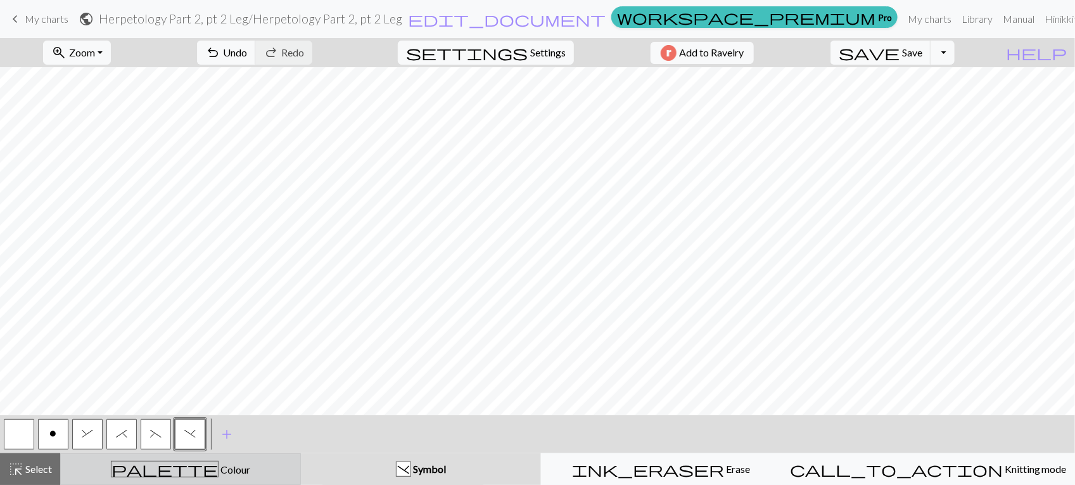
click at [166, 464] on span "palette" at bounding box center [165, 469] width 106 height 18
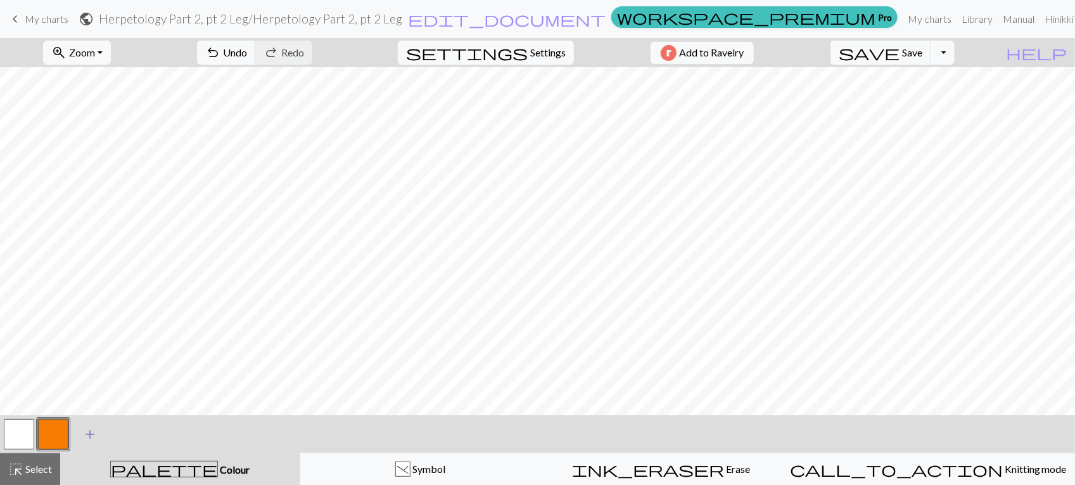
click at [89, 435] on span "add" at bounding box center [89, 434] width 15 height 18
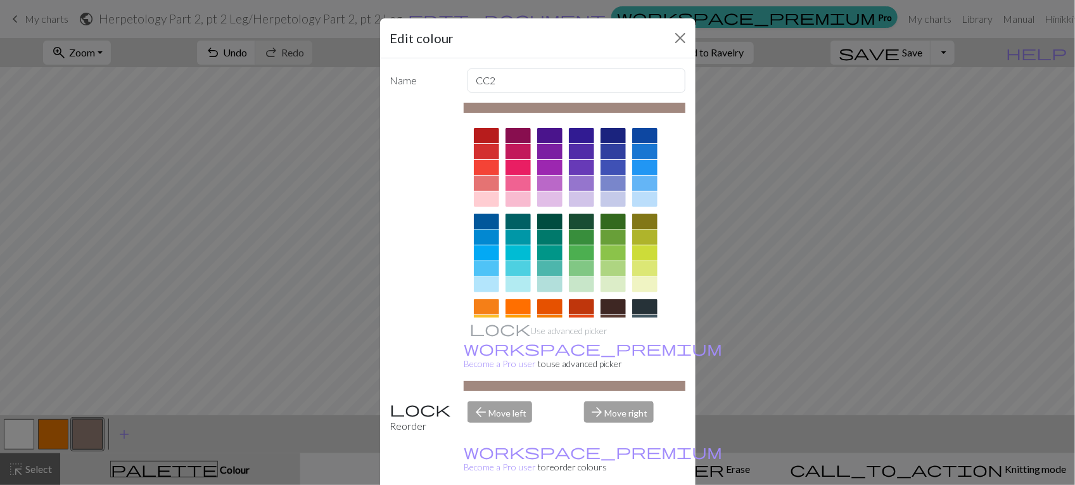
click at [575, 252] on div at bounding box center [581, 252] width 25 height 15
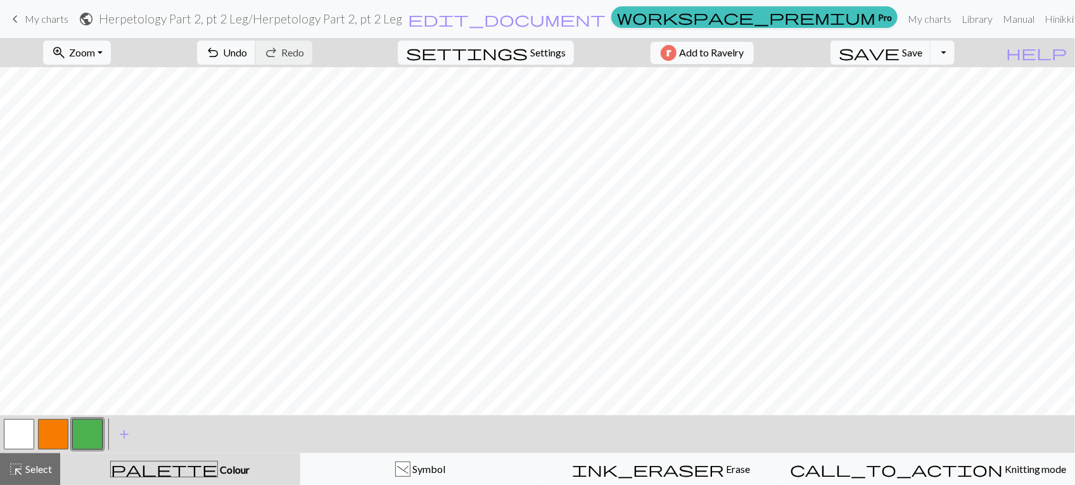
click at [43, 441] on button "button" at bounding box center [53, 434] width 30 height 30
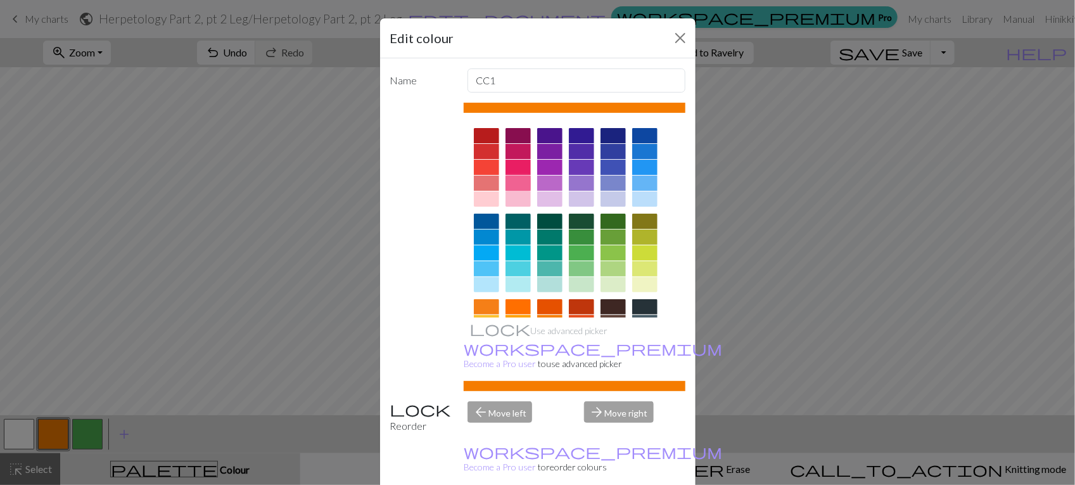
click at [518, 183] on div at bounding box center [518, 183] width 25 height 15
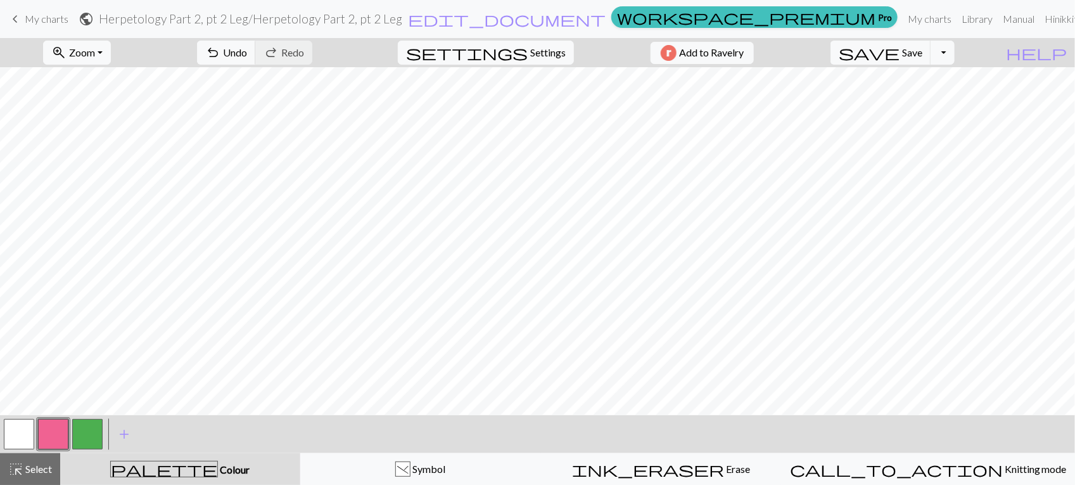
click at [18, 441] on button "button" at bounding box center [19, 434] width 30 height 30
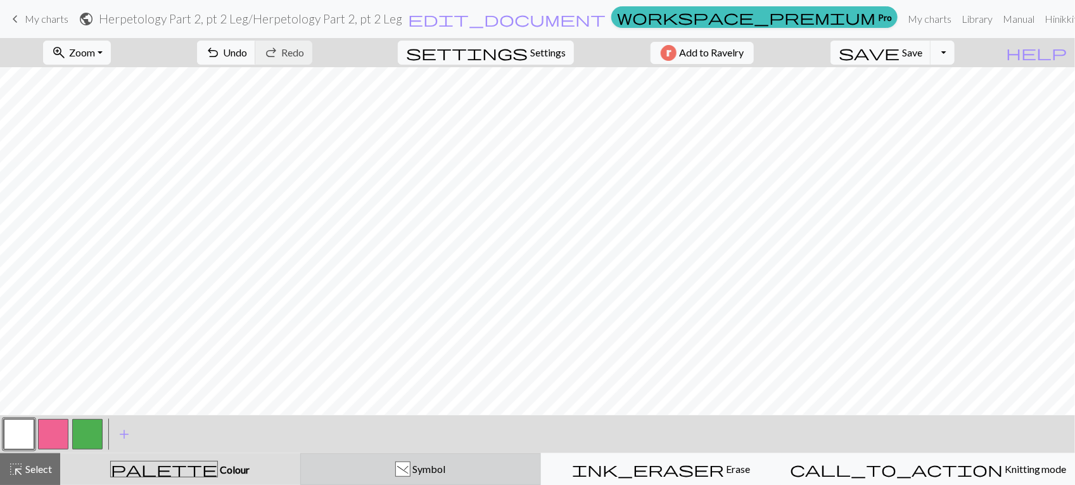
click at [433, 470] on span "Symbol" at bounding box center [428, 469] width 35 height 12
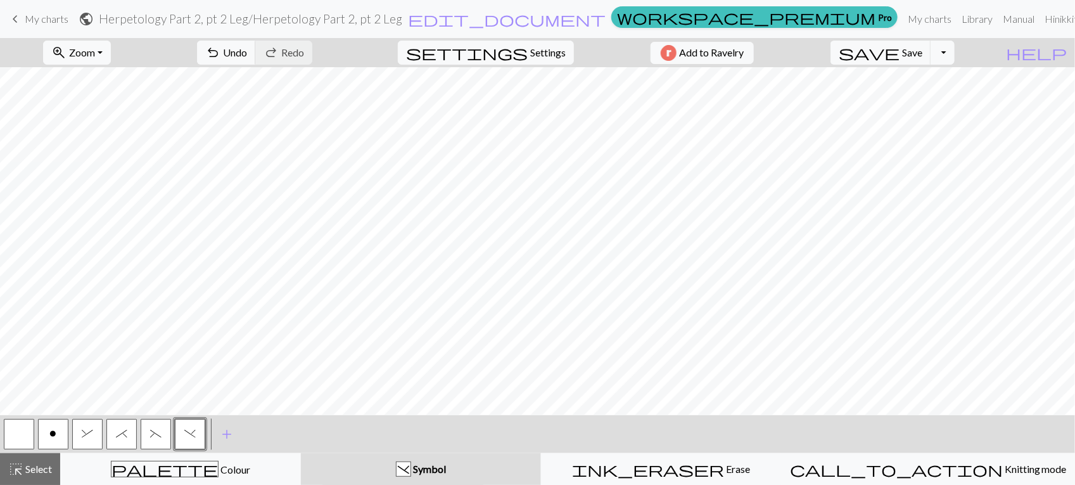
click at [61, 432] on button "o" at bounding box center [53, 434] width 30 height 30
click at [93, 435] on button "&" at bounding box center [87, 434] width 30 height 30
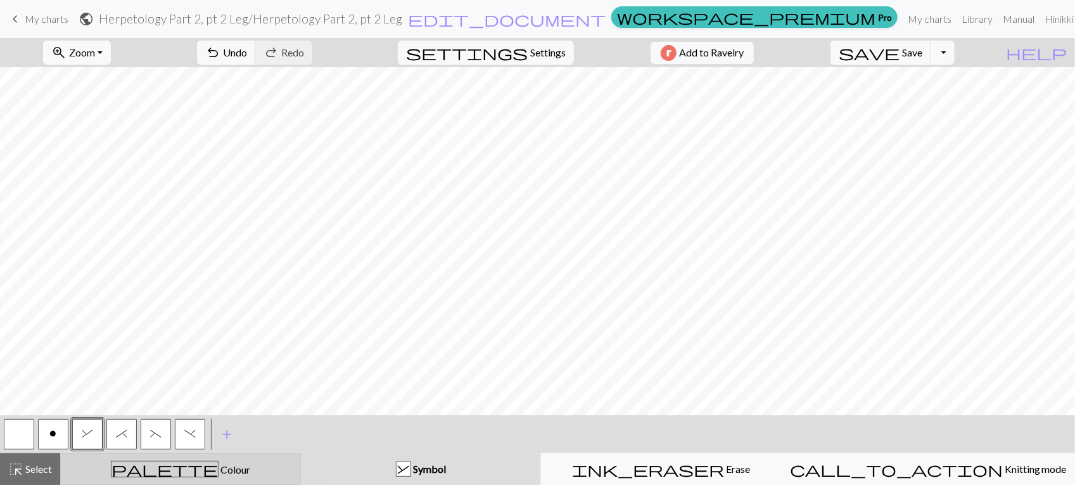
click at [232, 472] on div "palette Colour Colour" at bounding box center [180, 469] width 224 height 16
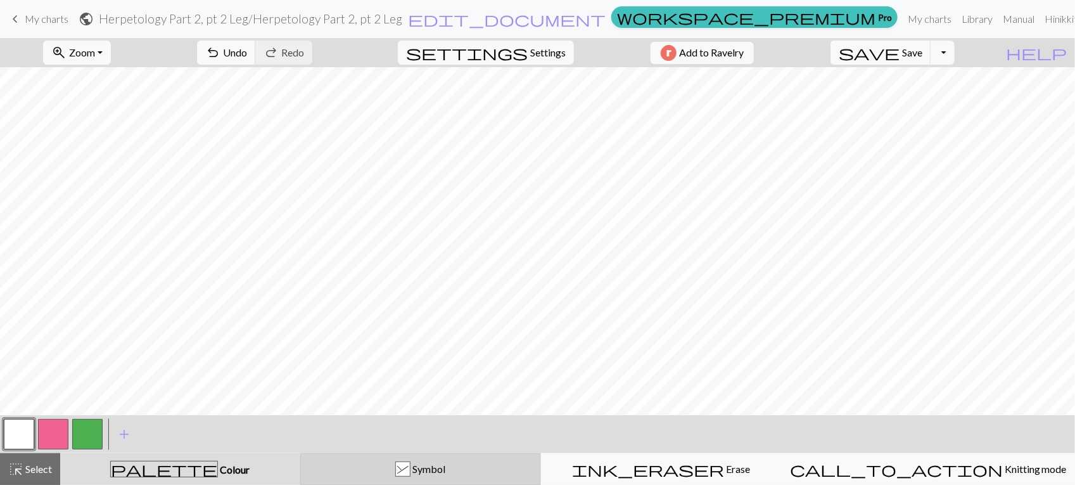
click at [467, 480] on button "& Symbol" at bounding box center [420, 469] width 241 height 32
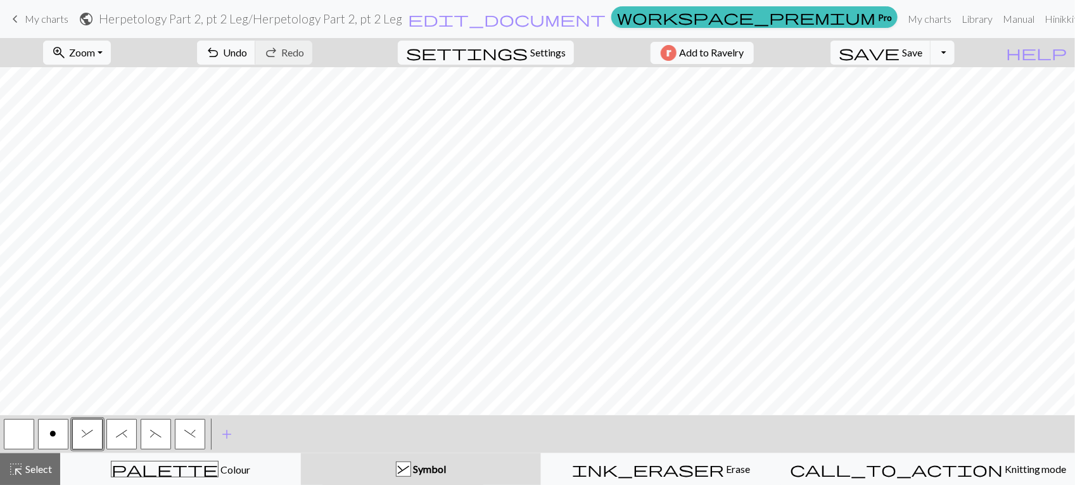
click at [23, 432] on button "button" at bounding box center [19, 434] width 30 height 30
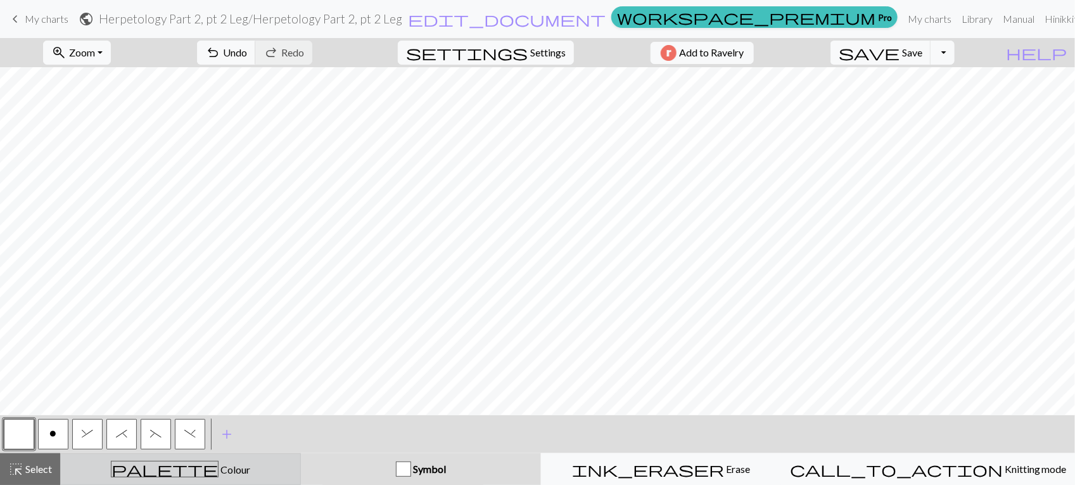
click at [134, 473] on div "palette Colour Colour" at bounding box center [180, 469] width 224 height 16
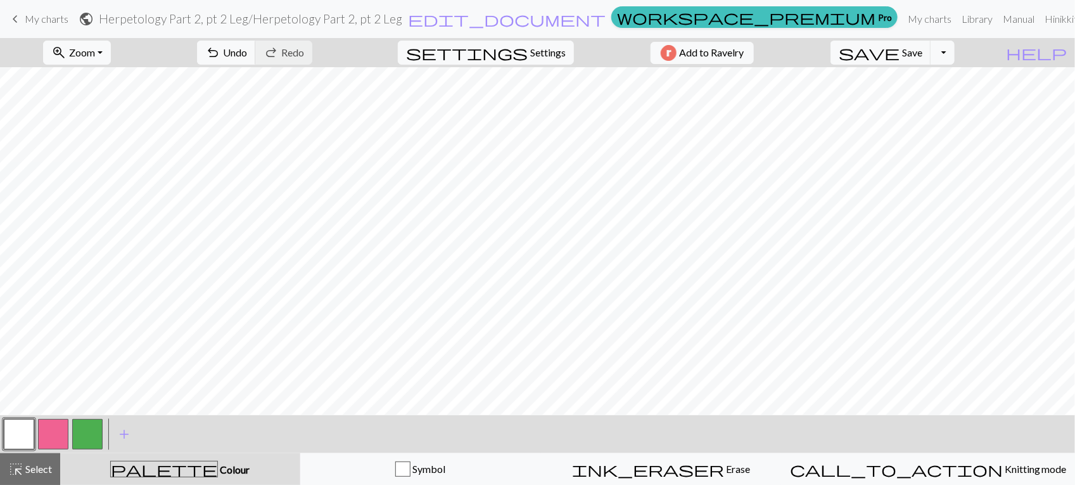
click at [55, 421] on button "button" at bounding box center [53, 434] width 30 height 30
click at [81, 439] on button "button" at bounding box center [87, 434] width 30 height 30
click at [26, 435] on button "button" at bounding box center [19, 434] width 30 height 30
click at [233, 470] on div "palette Colour Colour" at bounding box center [180, 469] width 225 height 16
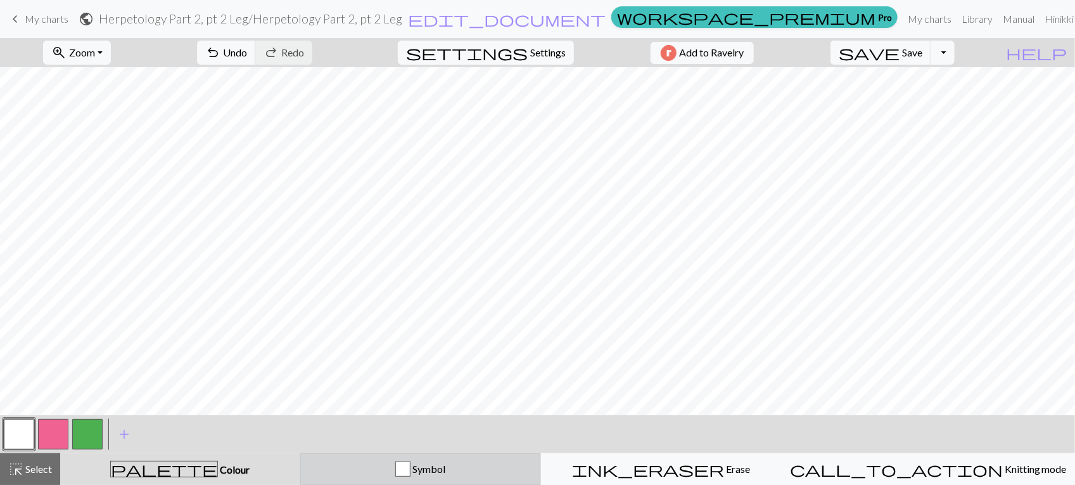
click at [506, 465] on div "Symbol" at bounding box center [421, 468] width 224 height 15
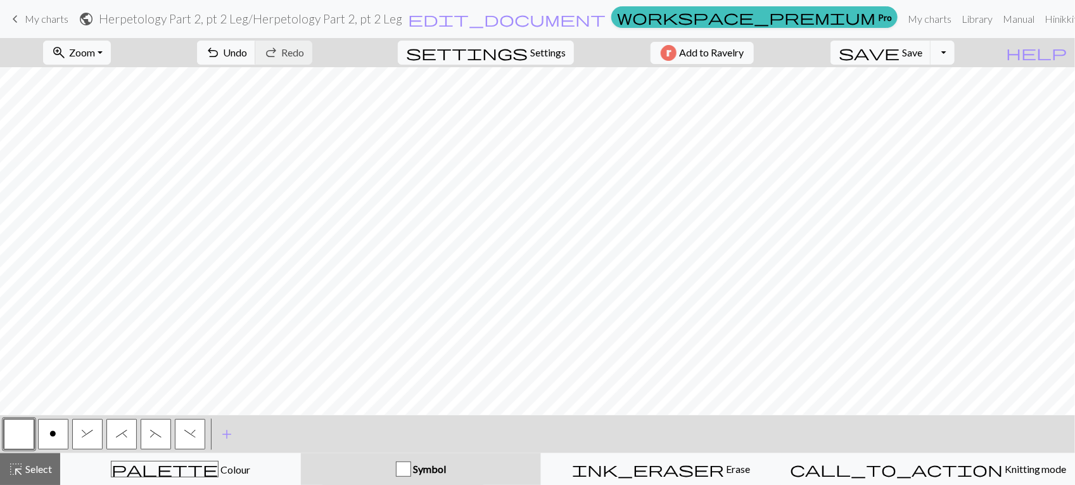
click at [94, 438] on button "&" at bounding box center [87, 434] width 30 height 30
click at [117, 425] on button "*" at bounding box center [121, 434] width 30 height 30
click at [147, 432] on button "(" at bounding box center [156, 434] width 30 height 30
click at [195, 425] on button ")" at bounding box center [190, 434] width 30 height 30
click at [16, 436] on button "button" at bounding box center [19, 434] width 30 height 30
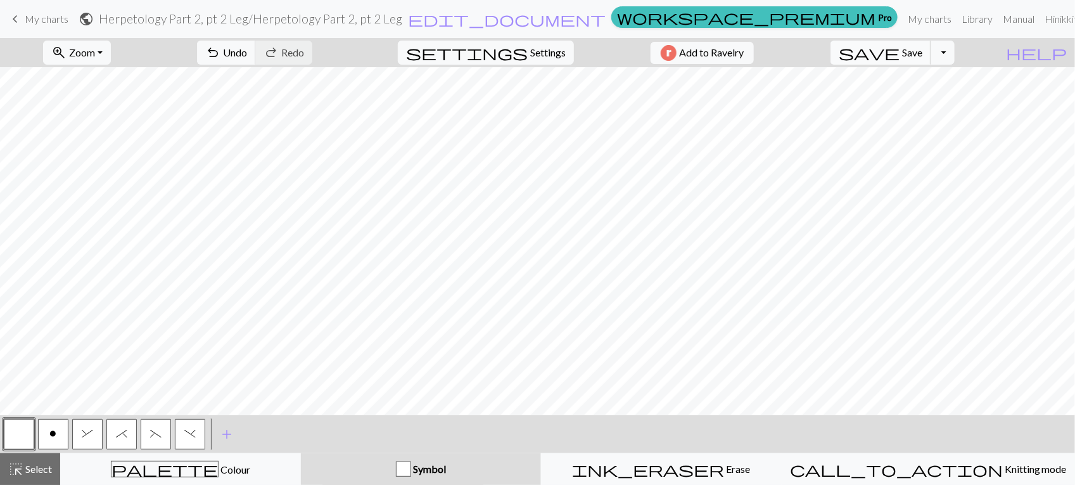
click at [932, 44] on button "save Save Save" at bounding box center [881, 53] width 101 height 24
click at [13, 19] on span "keyboard_arrow_left" at bounding box center [15, 19] width 15 height 18
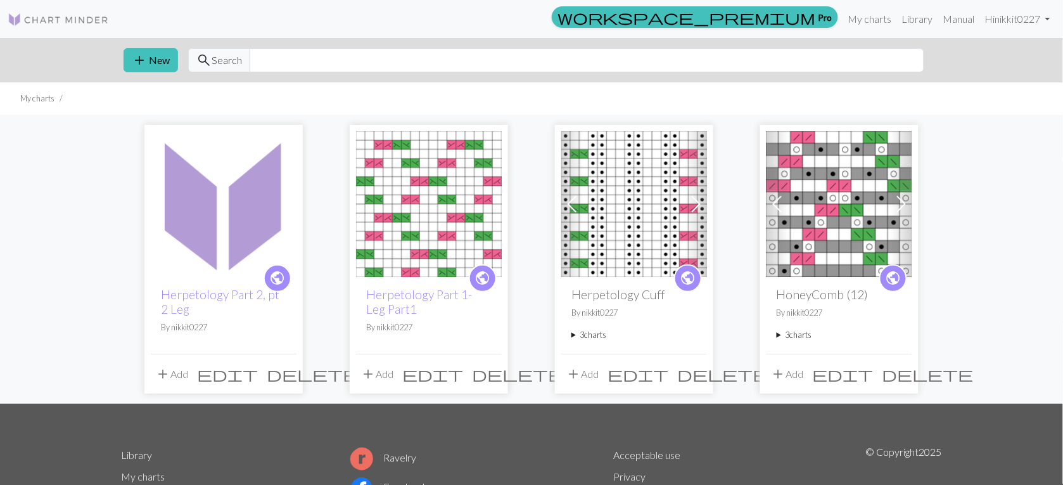
click at [219, 270] on img at bounding box center [224, 204] width 146 height 146
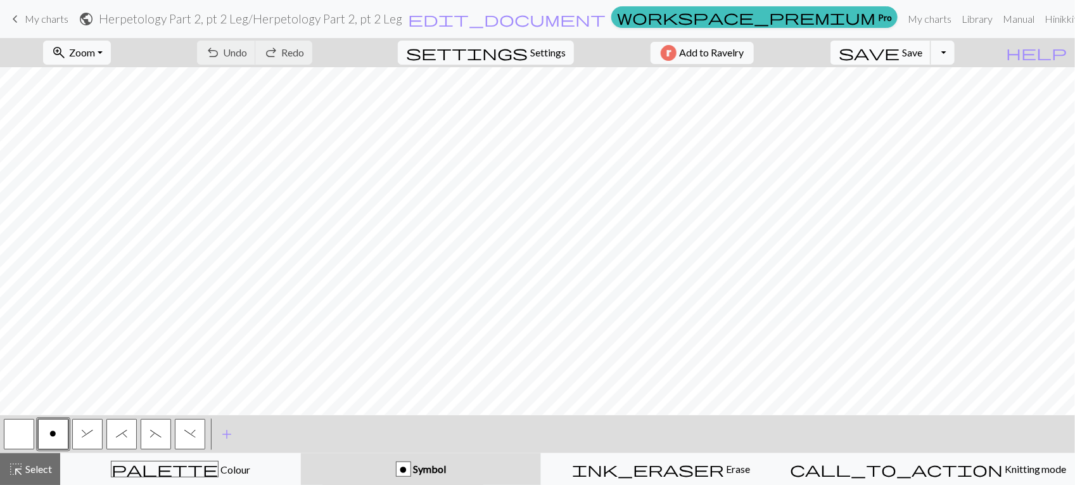
click at [932, 58] on button "save Save Save" at bounding box center [881, 53] width 101 height 24
click at [955, 56] on button "Toggle Dropdown" at bounding box center [943, 53] width 24 height 24
click at [954, 73] on button "file_copy Save a copy" at bounding box center [849, 81] width 209 height 20
click at [27, 17] on span "My charts" at bounding box center [47, 19] width 44 height 12
click at [909, 52] on button "save Save Save" at bounding box center [881, 53] width 101 height 24
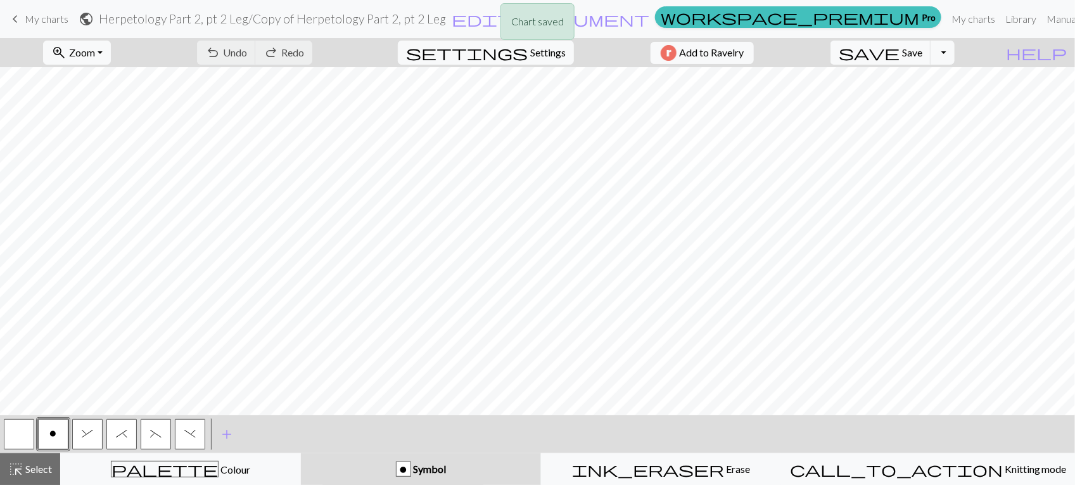
click at [42, 15] on div "Chart saved" at bounding box center [537, 25] width 1075 height 50
drag, startPoint x: 11, startPoint y: 20, endPoint x: 20, endPoint y: 13, distance: 11.4
click at [17, 14] on div "Chart saved" at bounding box center [537, 25] width 1075 height 50
click at [17, 14] on span "keyboard_arrow_left" at bounding box center [15, 19] width 15 height 18
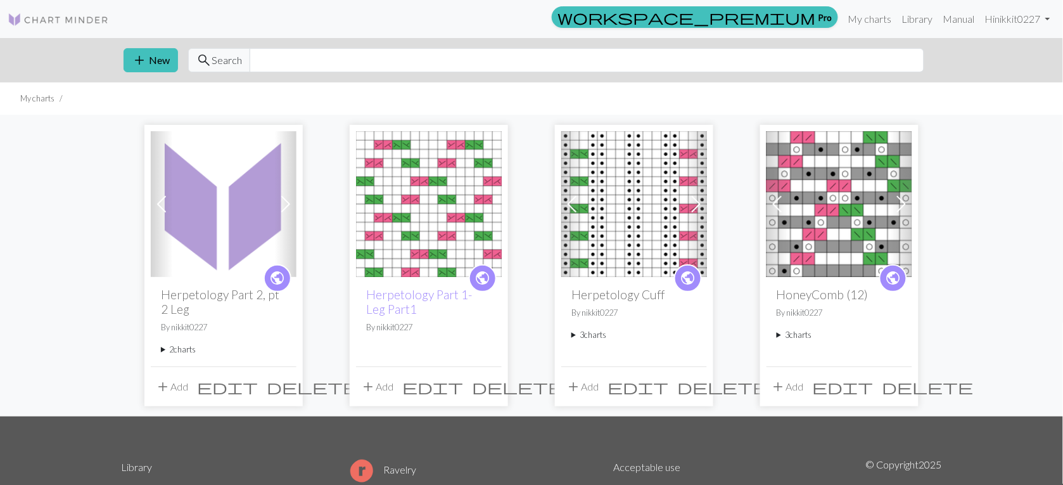
click at [183, 352] on summary "2 charts" at bounding box center [223, 349] width 125 height 12
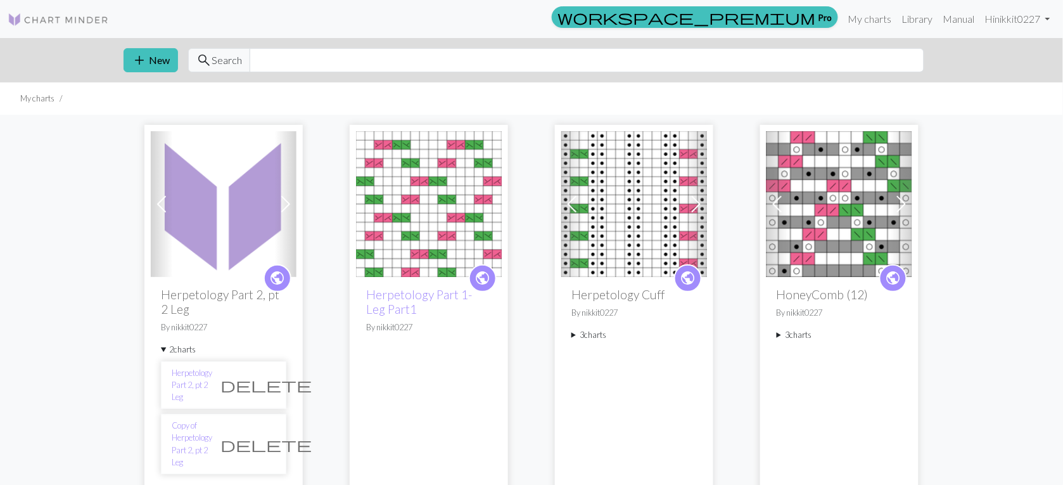
click at [264, 382] on span "delete" at bounding box center [266, 385] width 91 height 18
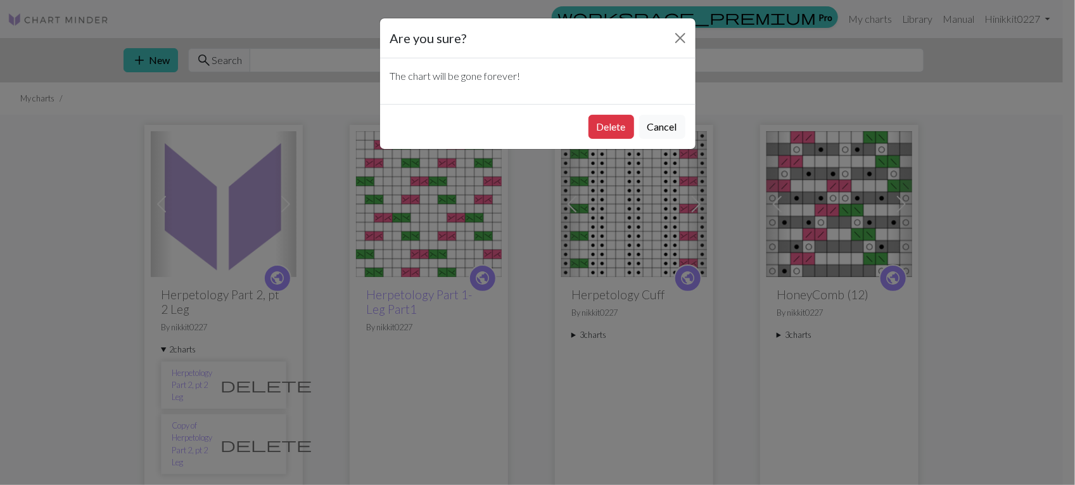
click at [608, 114] on div "Delete Cancel" at bounding box center [538, 126] width 316 height 45
click at [606, 120] on button "Delete" at bounding box center [612, 127] width 46 height 24
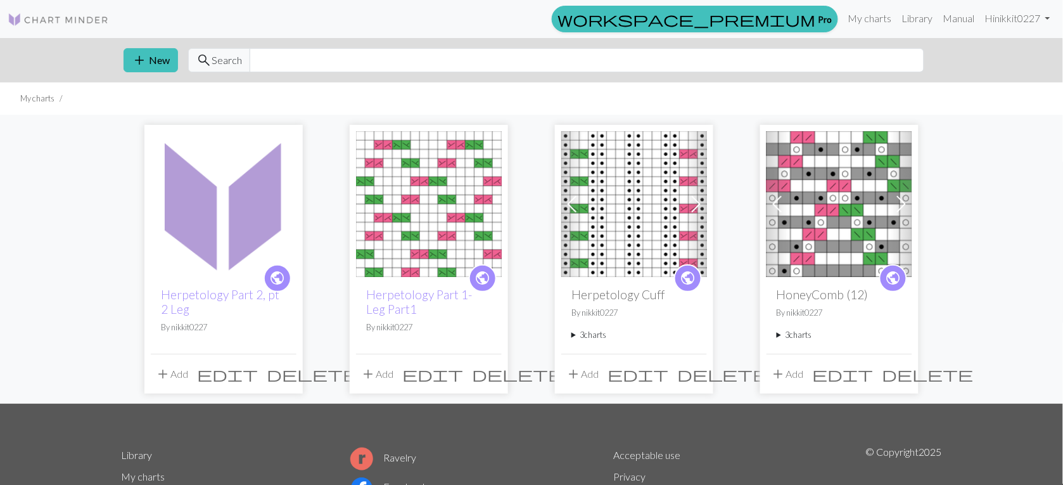
click at [634, 208] on img at bounding box center [634, 204] width 146 height 146
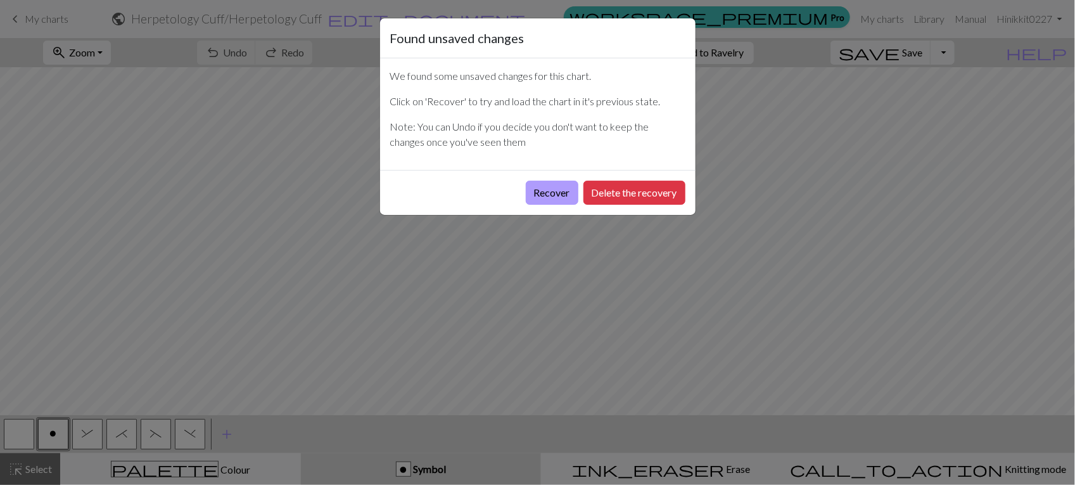
click at [574, 192] on button "Recover" at bounding box center [552, 193] width 53 height 24
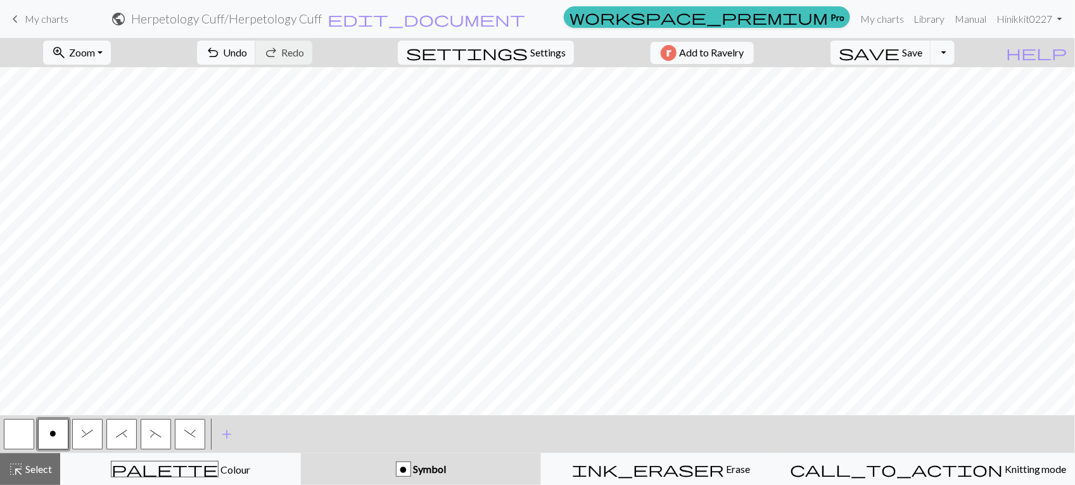
click at [22, 431] on button "button" at bounding box center [19, 434] width 30 height 30
click at [62, 434] on button "o" at bounding box center [53, 434] width 30 height 30
click at [247, 49] on span "Undo" at bounding box center [235, 52] width 24 height 12
